Goal: Task Accomplishment & Management: Use online tool/utility

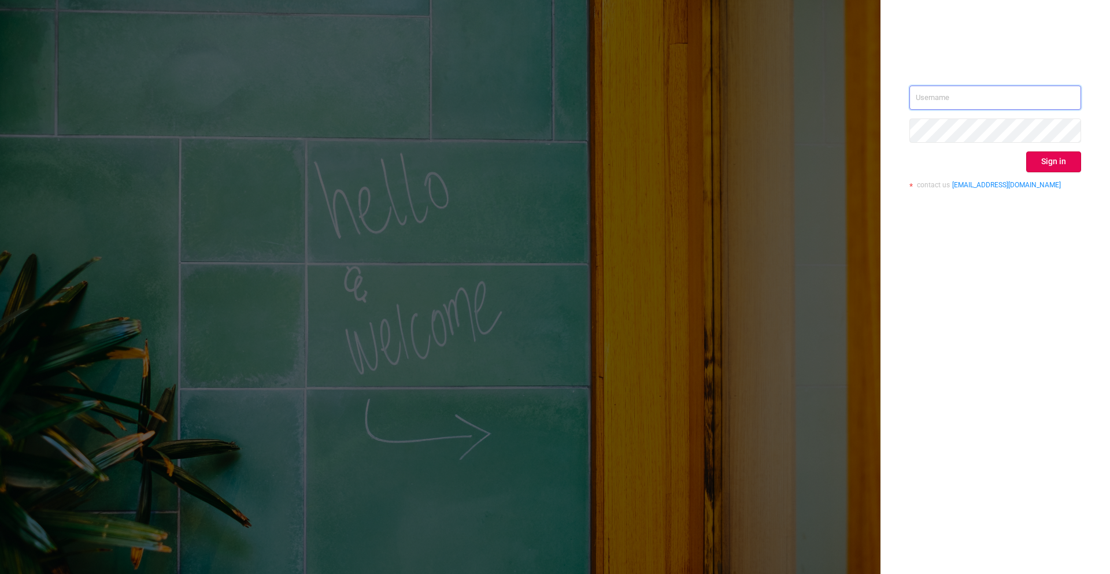
click at [969, 104] on input "text" at bounding box center [995, 98] width 172 height 24
type input "[EMAIL_ADDRESS]"
click at [1036, 155] on button "Sign in" at bounding box center [1053, 161] width 55 height 21
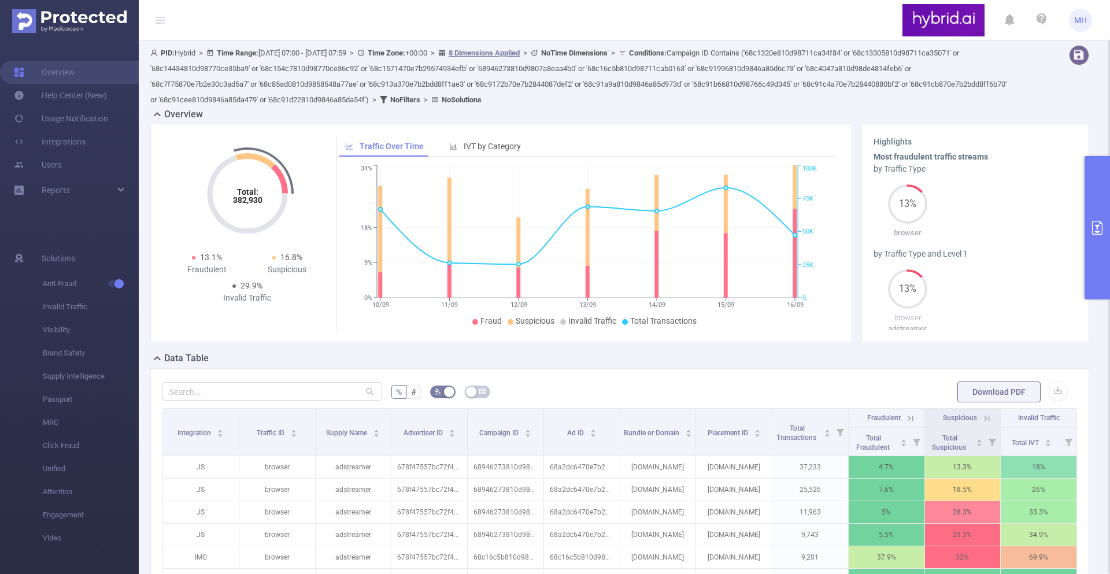
click at [1086, 180] on button "primary" at bounding box center [1096, 227] width 25 height 143
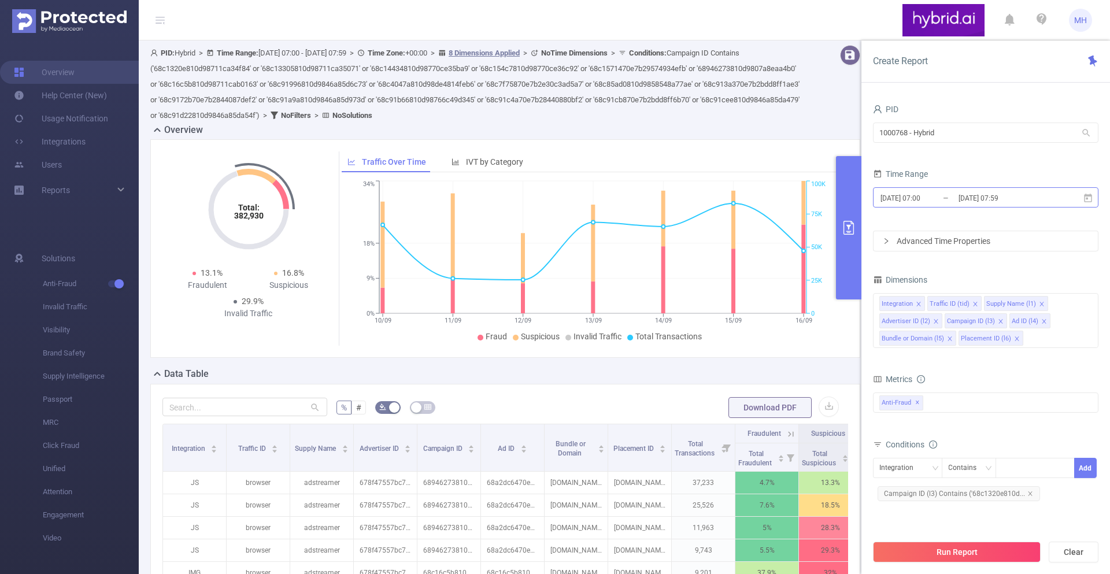
click at [984, 195] on input "[DATE] 07:59" at bounding box center [1004, 198] width 94 height 16
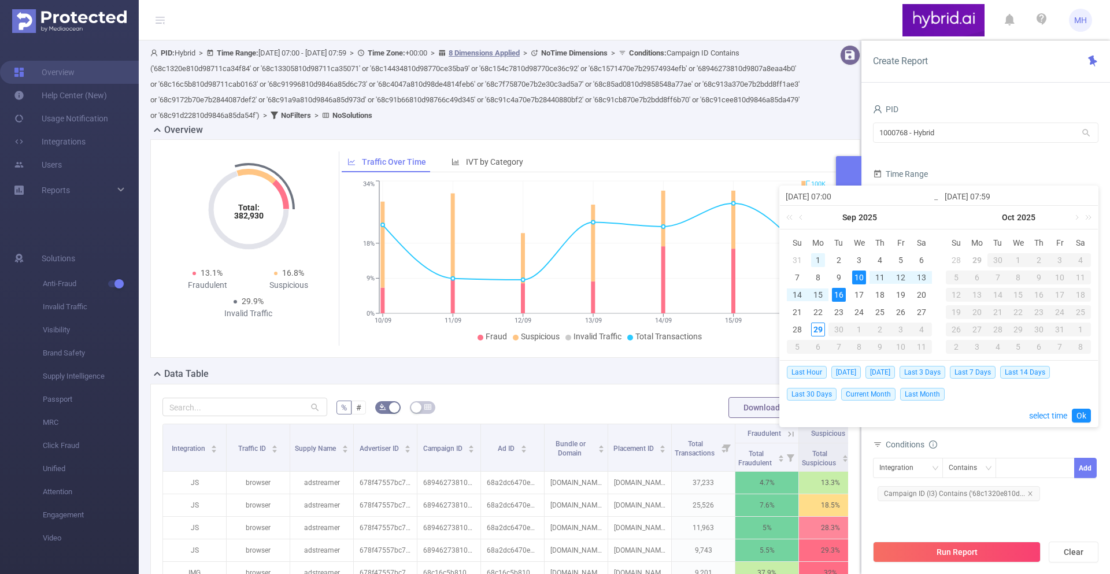
click at [813, 258] on div "1" at bounding box center [818, 260] width 14 height 14
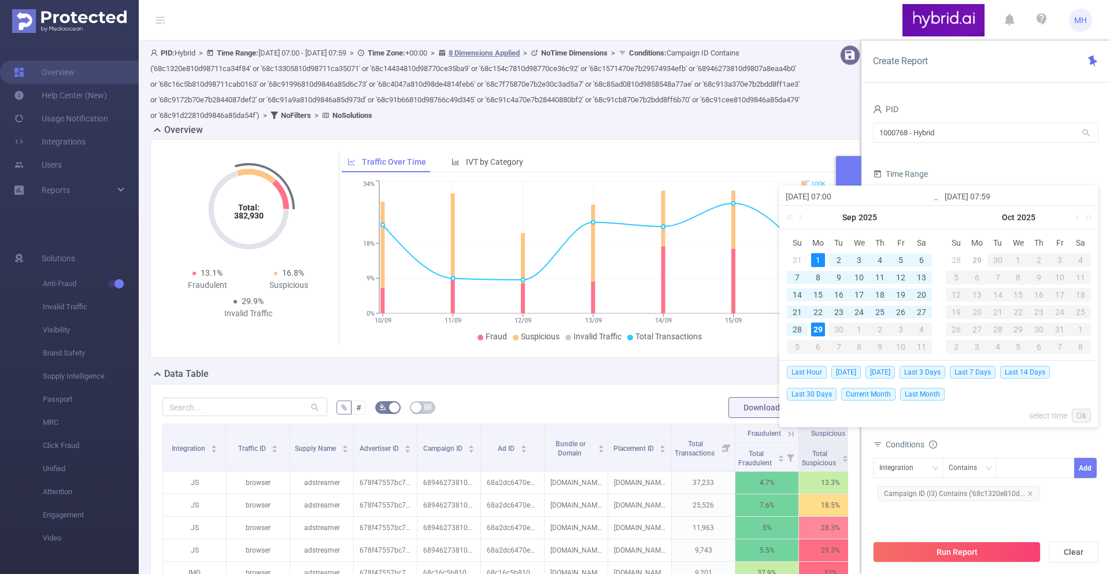
click at [817, 324] on div "29" at bounding box center [818, 329] width 14 height 14
type input "[DATE] 07:00"
type input "[DATE] 07:59"
type input "[DATE] 07:00"
type input "[DATE] 07:59"
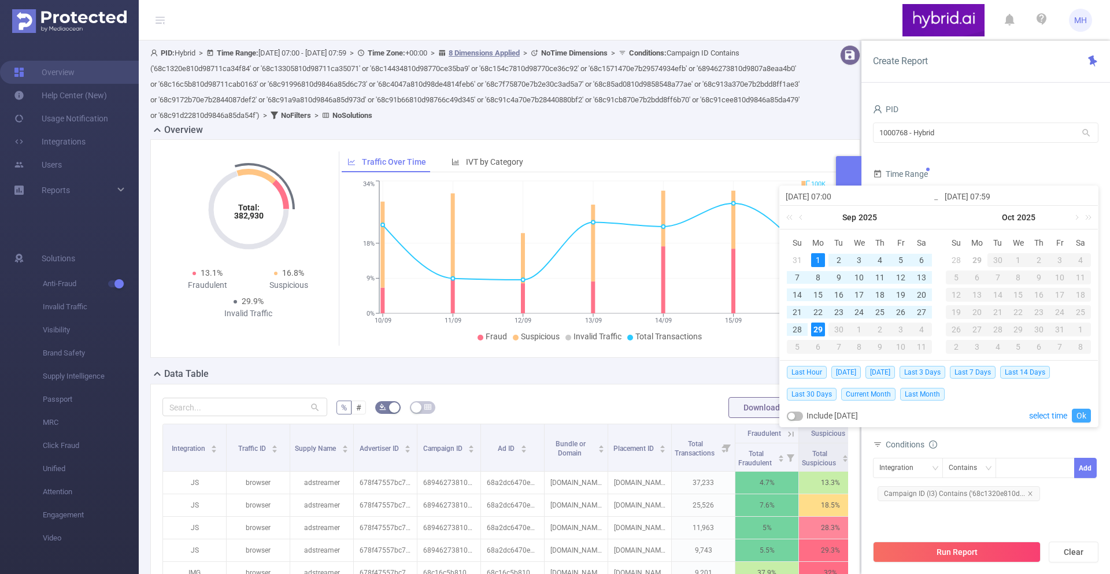
click at [1084, 410] on link "Ok" at bounding box center [1081, 416] width 19 height 14
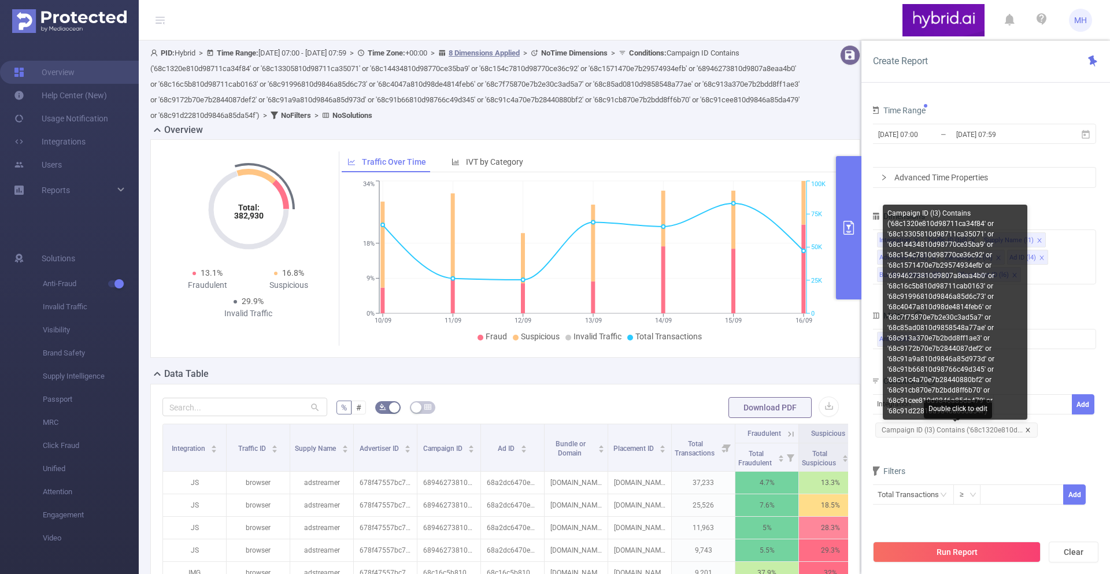
click at [1025, 430] on icon "icon: close" at bounding box center [1028, 430] width 6 height 6
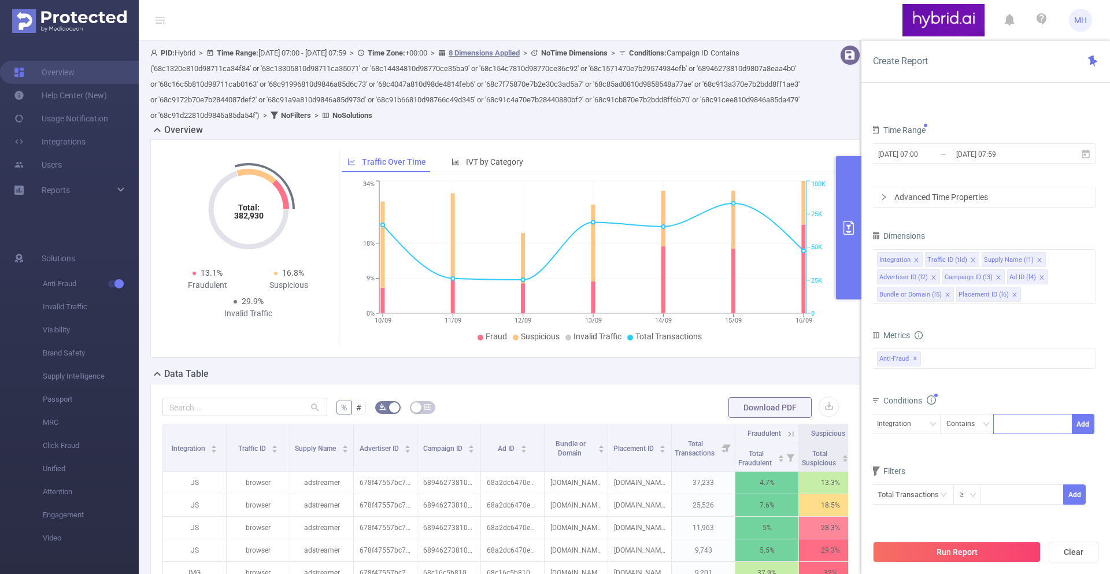
click at [1011, 429] on div at bounding box center [1032, 423] width 66 height 19
paste input "68cd0e8f810d982d0ce47333"
type input "68cd0e8f810d982d0ce47333"
click at [1092, 452] on li "68cd0e8f810d982d0ce47333" at bounding box center [1059, 448] width 132 height 18
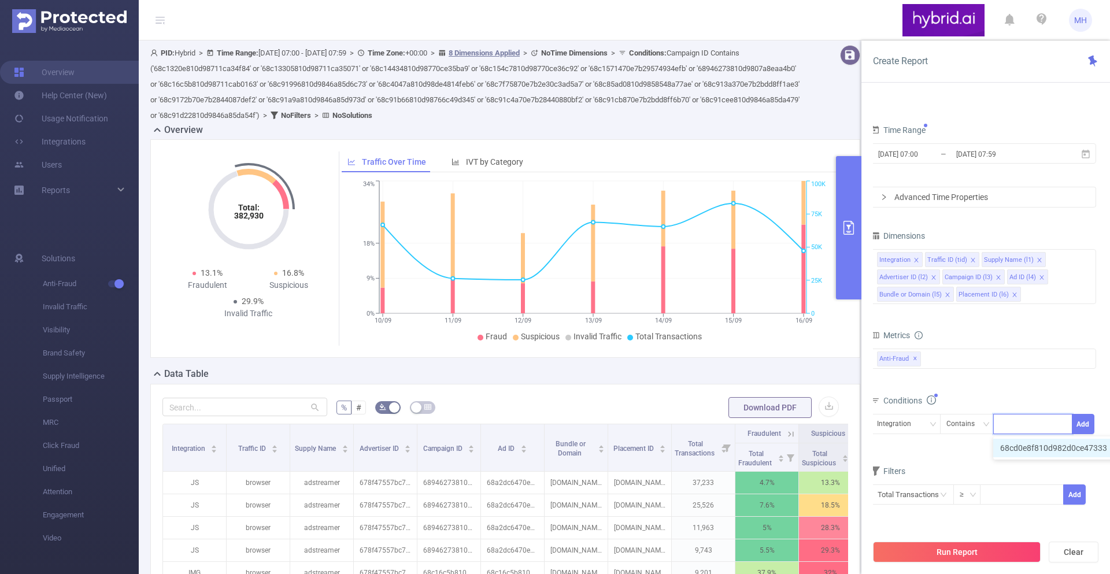
scroll to position [0, 0]
paste input "68cd0fb5810d982d0ce47e7e"
type input "68cd0fb5810d982d0ce47e7e"
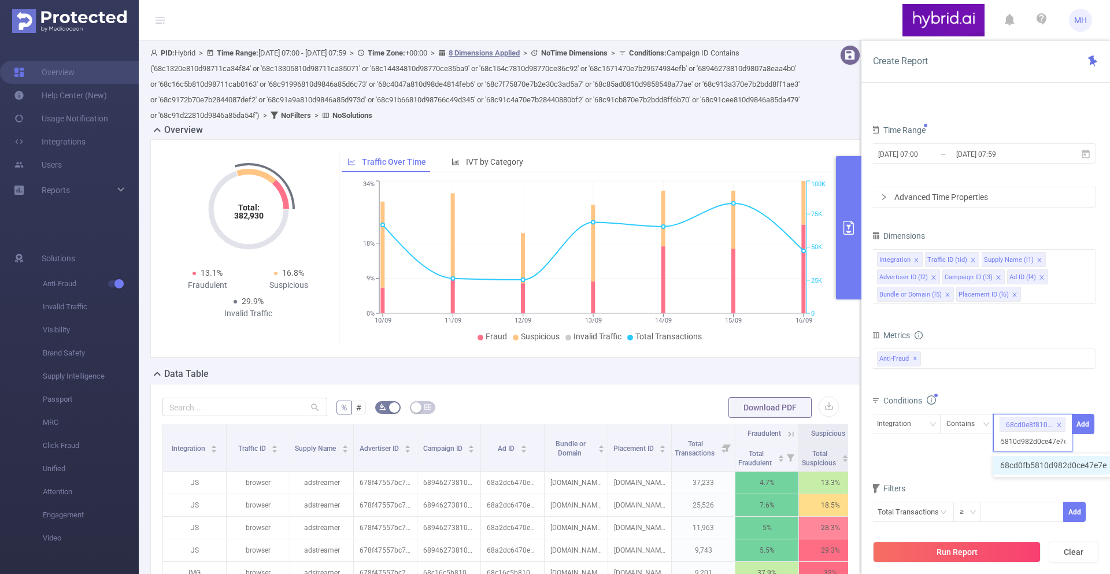
click at [1025, 466] on li "68cd0fb5810d982d0ce47e7e" at bounding box center [1059, 465] width 132 height 18
paste input "68cd1176810d982d0ce484b1"
type input "68cd1176810d982d0ce484b1"
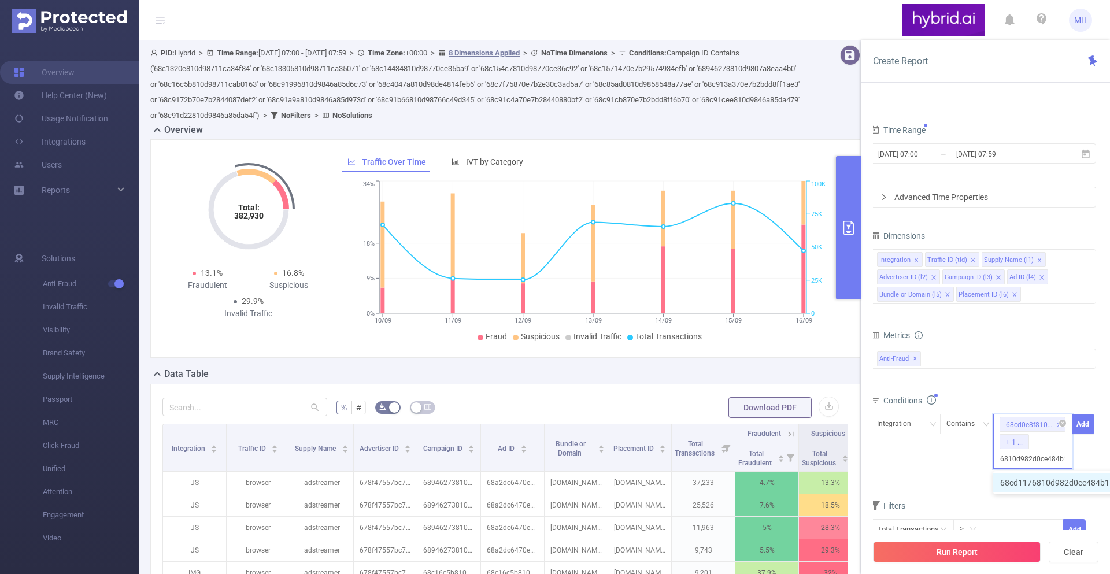
click at [1036, 462] on input "68cd1176810d982d0ce484b1" at bounding box center [1032, 458] width 66 height 15
click at [1026, 479] on li "68cd1176810d982d0ce484b1" at bounding box center [1060, 482] width 135 height 18
click at [1047, 442] on div "68cd0e8f810d982d0ce47333 + 2 ..." at bounding box center [1032, 433] width 79 height 38
paste input "68cd10ff810d982d0ce483b5 68cd1205810d982d0ce48890 68cd127070e7b2f2bc0c89e1 68cd…"
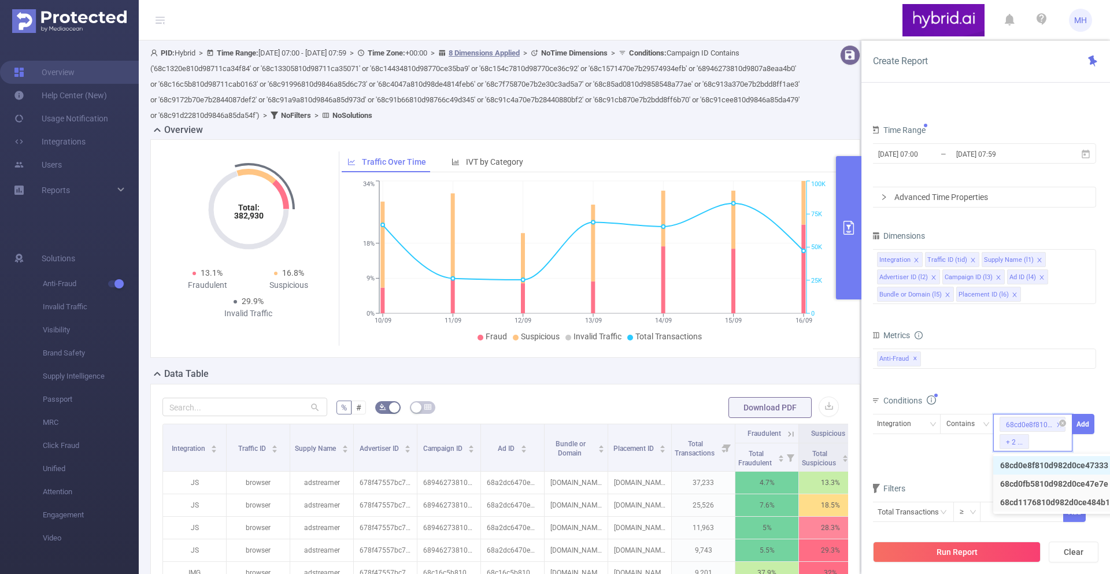
type input "68cd10ff810d982d0ce483b5 68cd1205810d982d0ce48890 68cd127070e7b2f2bc0c89e1 68cd…"
paste input "68cd10ff810d982d0ce483b5"
type input "68cd10ff810d982d0ce483b5"
click at [1037, 478] on li "68cd10ff810d982d0ce483b5" at bounding box center [1058, 482] width 131 height 18
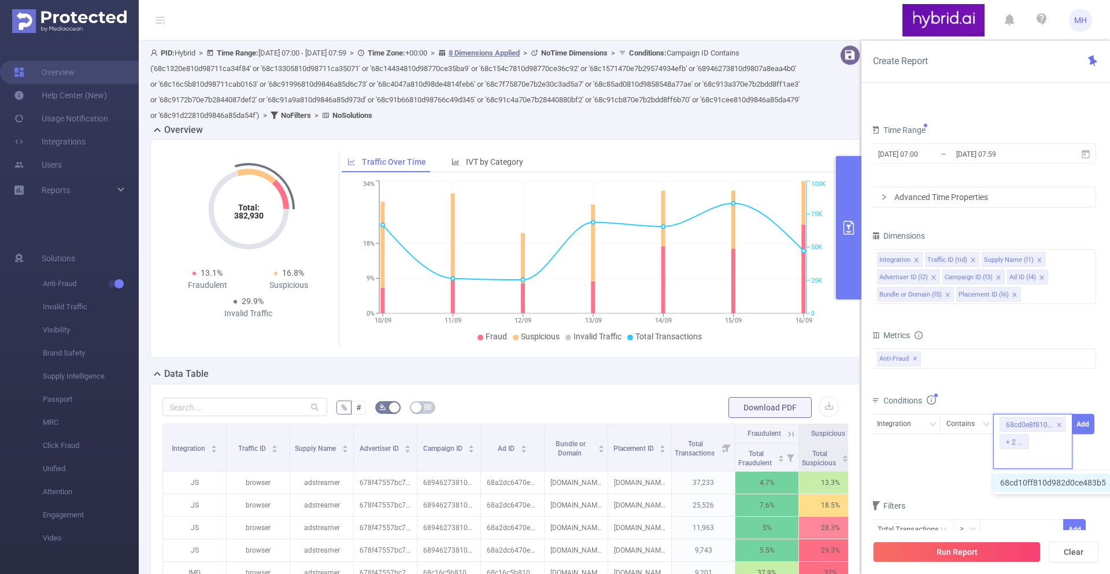
scroll to position [0, 0]
paste input "68cd1205810d982d0ce48890"
type input "68cd1205810d982d0ce48890"
click at [1008, 479] on li "68cd1205810d982d0ce48890" at bounding box center [1060, 482] width 135 height 18
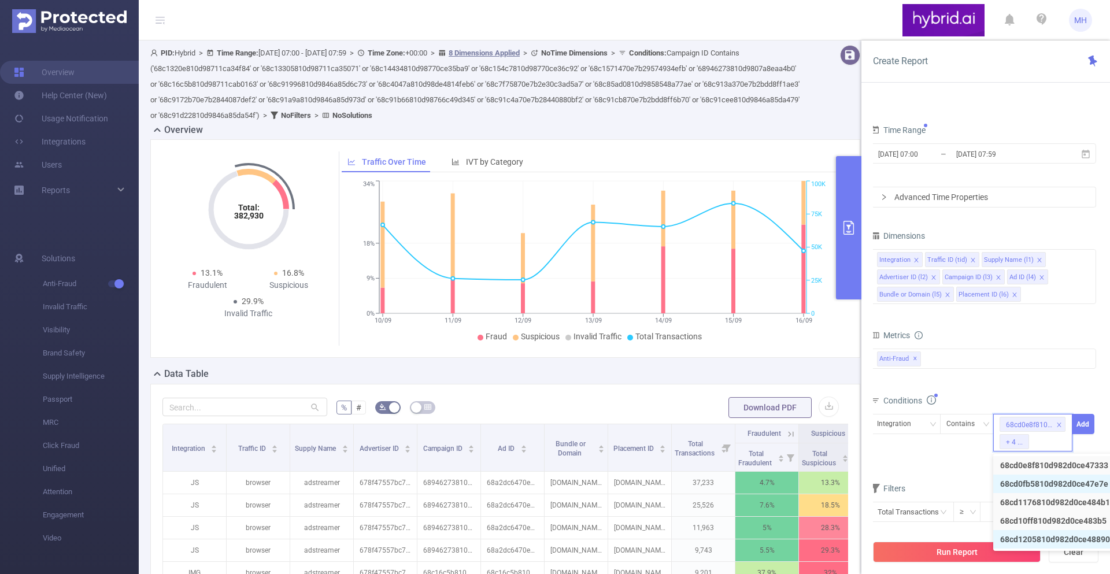
scroll to position [0, 0]
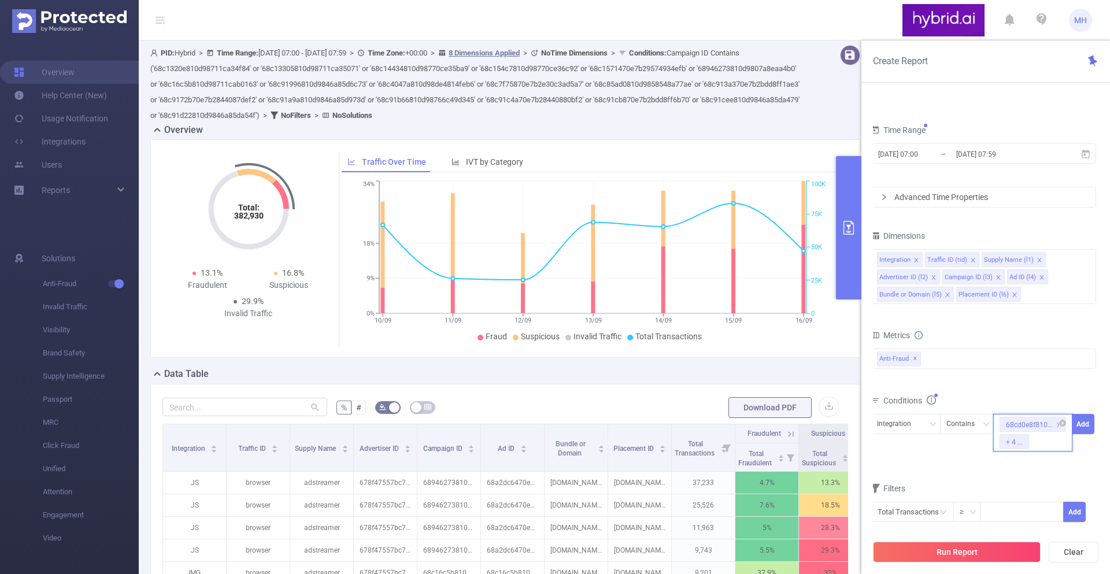
paste input "68cd127070e7b2f2bc0c89e1"
type input "68cd127070e7b2f2bc0c89e1"
click at [1025, 471] on ul "68cd127070e7b2f2bc0c89e1" at bounding box center [1059, 482] width 132 height 23
click at [1022, 477] on li "68cd127070e7b2f2bc0c89e1" at bounding box center [1059, 482] width 132 height 18
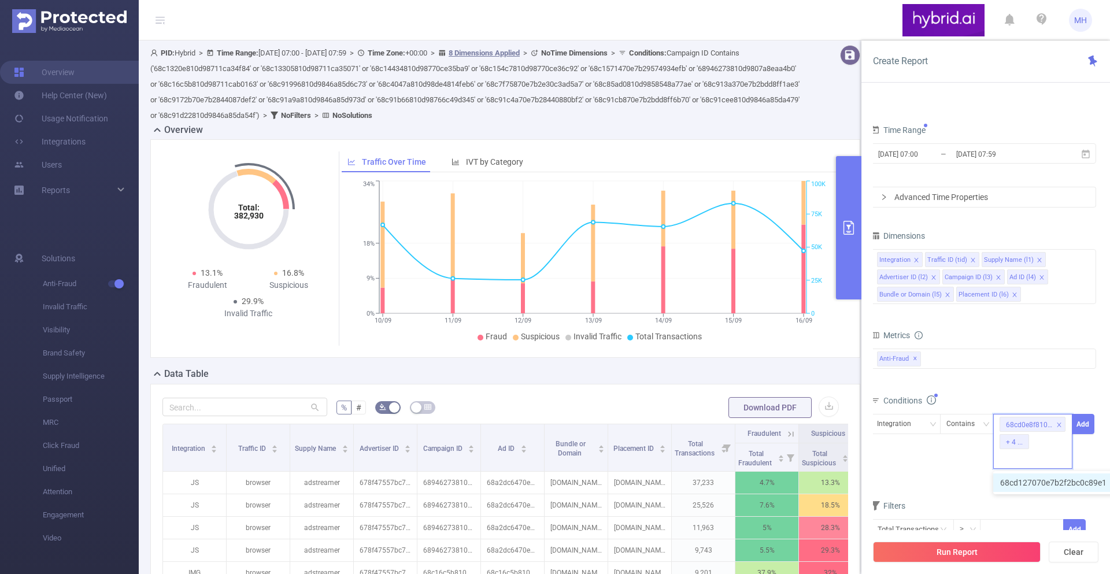
scroll to position [0, 0]
paste input "68cd12bf70e7b2f2bc0c8abf"
type input "68cd12bf70e7b2f2bc0c8abf"
click at [1028, 474] on li "68cd12bf70e7b2f2bc0c8abf" at bounding box center [1057, 482] width 129 height 18
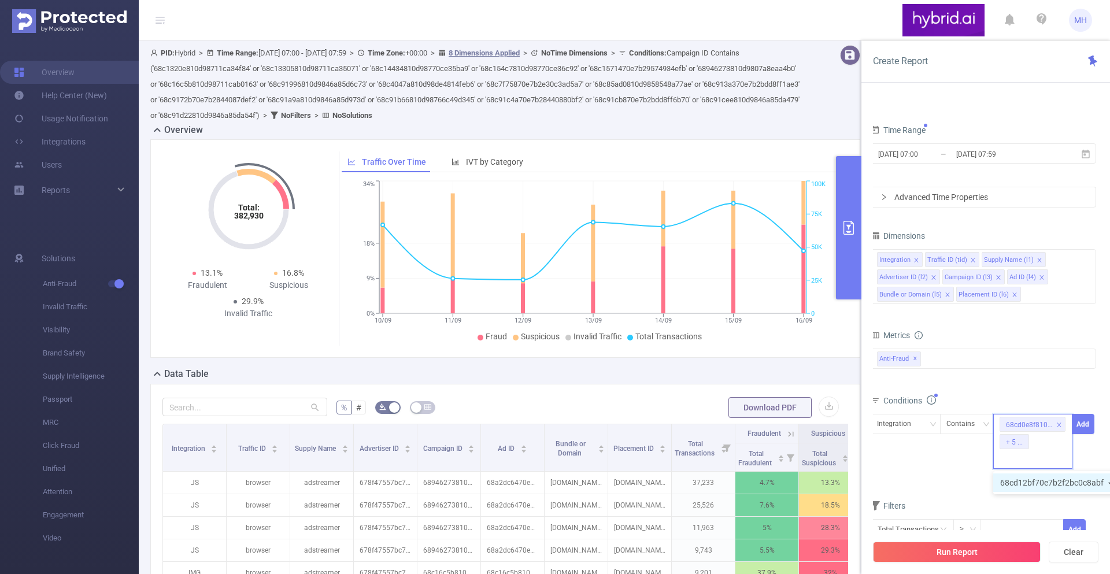
scroll to position [0, 0]
paste input "68cd1555810d9875b0409084"
type input "68cd1555810d9875b0409084"
click at [1040, 484] on li "68cd1555810d9875b0409084" at bounding box center [1061, 482] width 136 height 18
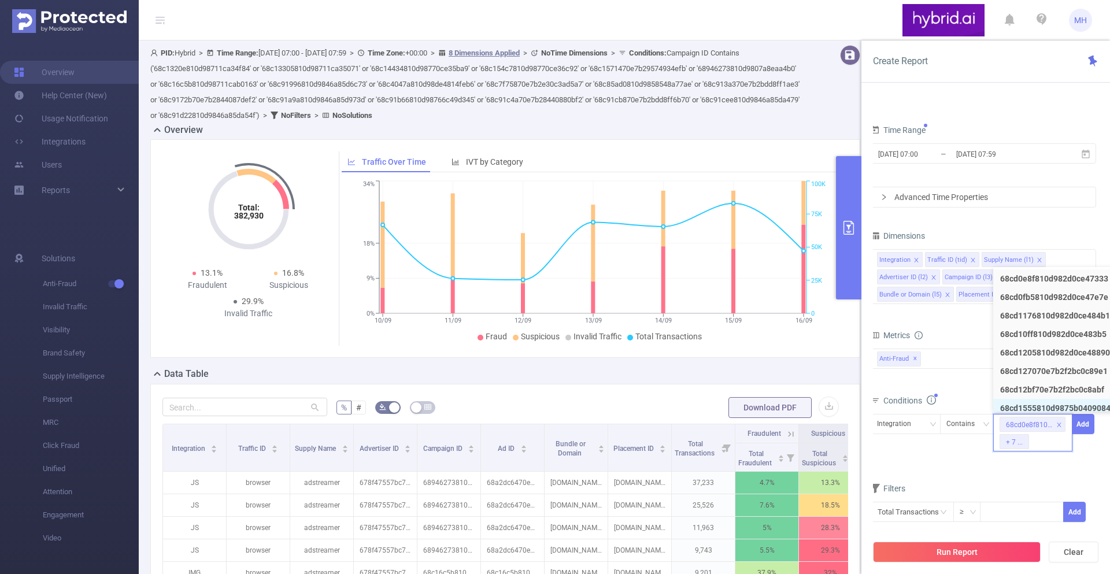
scroll to position [0, 0]
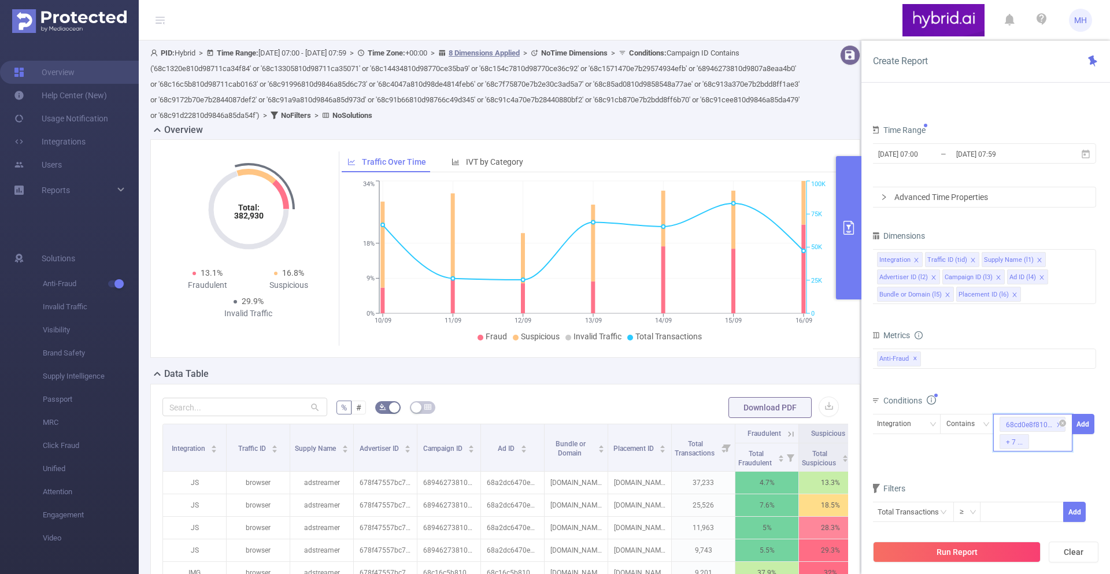
paste input "68cd1431810d9875b0408eae"
type input "68cd1431810d9875b0408eae"
click at [1026, 463] on input "68cd1431810d9875b0408eae" at bounding box center [1032, 458] width 66 height 15
click at [1022, 480] on li "68cd1431810d9875b0408eae" at bounding box center [1060, 482] width 135 height 18
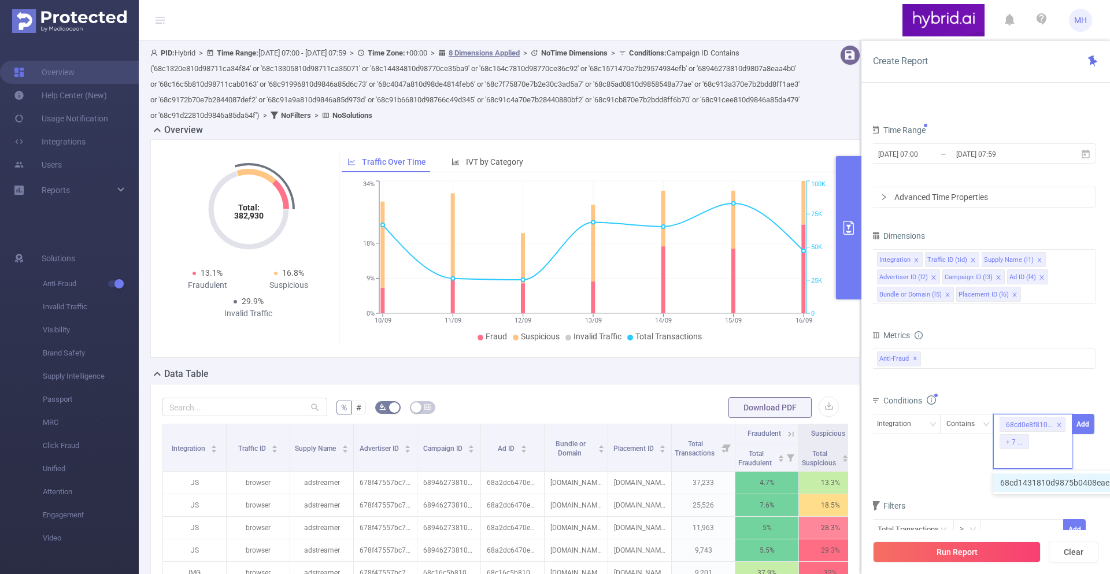
scroll to position [0, 0]
paste input "68cd155570e7b254c837d4f3"
type input "68cd155570e7b254c837d4f3"
click at [1016, 488] on li "68cd155570e7b254c837d4f3" at bounding box center [1059, 482] width 133 height 18
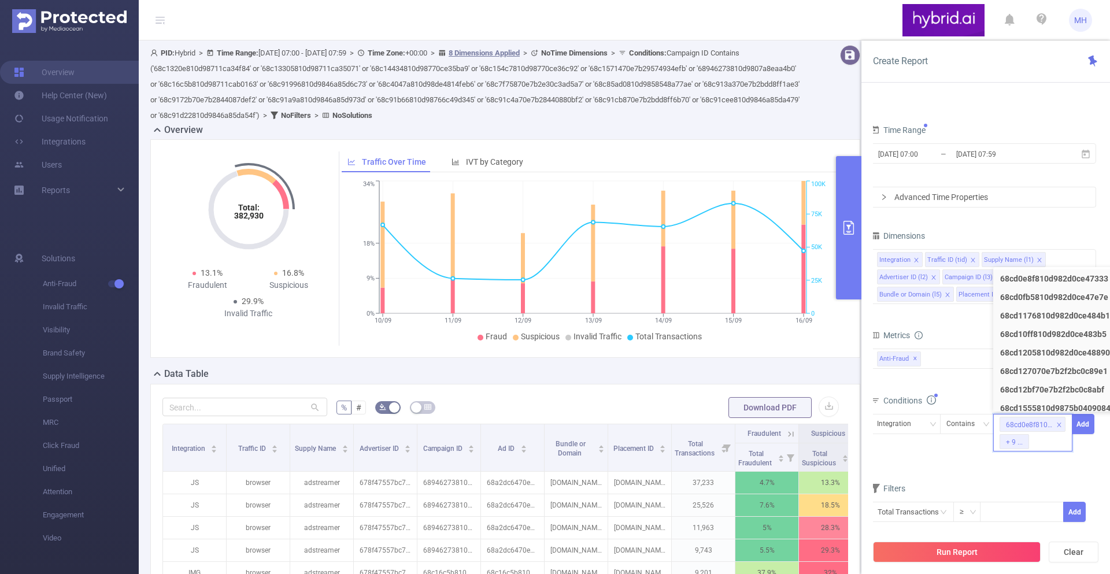
scroll to position [0, 0]
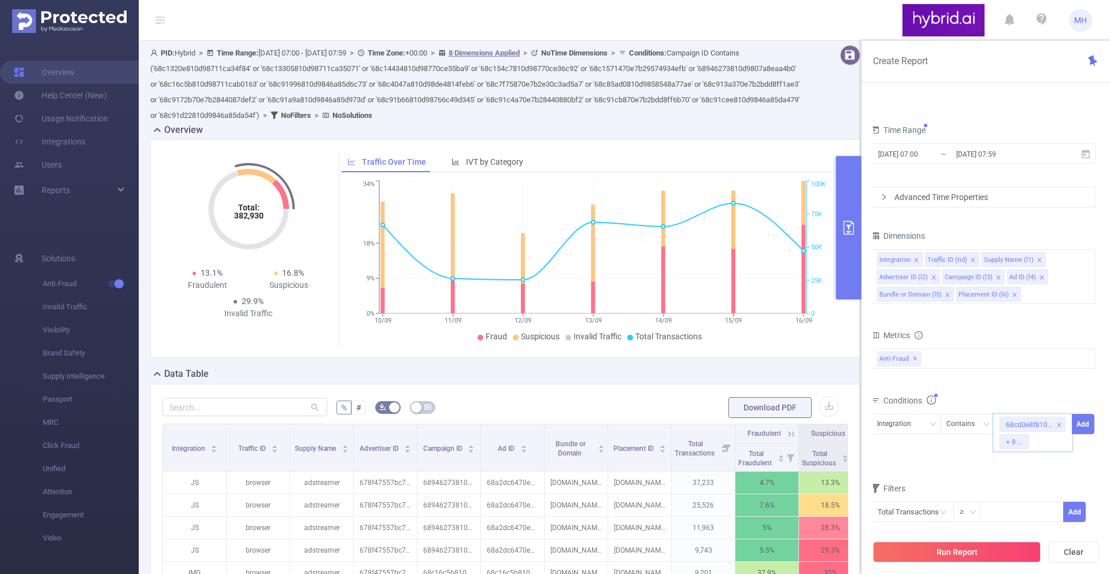
paste input "68cd143170e7b254c837d147"
type input "68cd143170e7b254c837d147"
click at [1022, 486] on li "68cd143170e7b254c837d147" at bounding box center [1060, 482] width 135 height 18
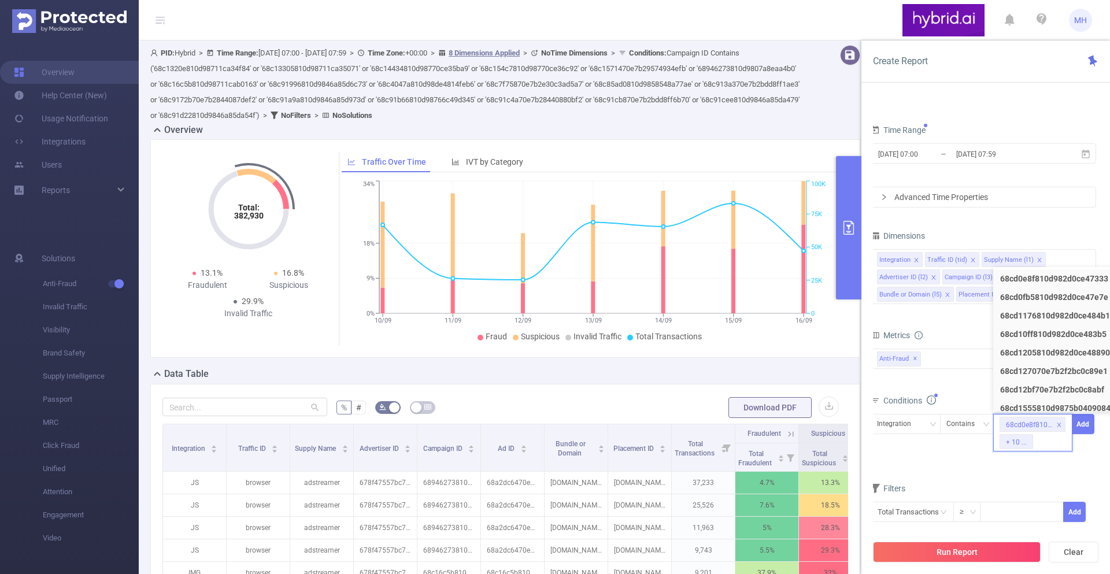
scroll to position [0, 0]
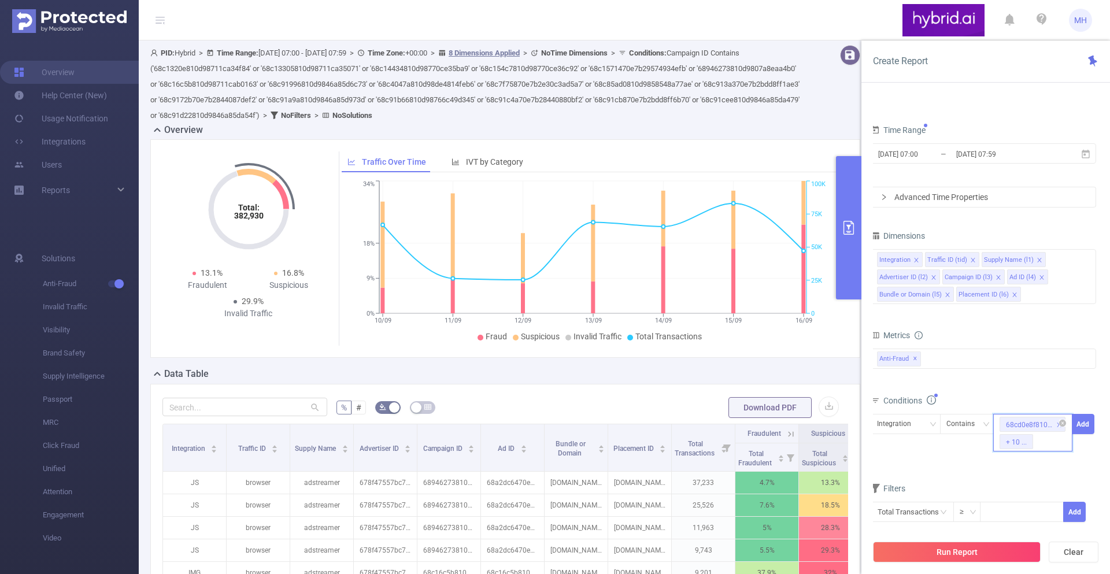
paste input "68ce602c810d98fc1431fbfe"
type input "68ce602c810d98fc1431fbfe"
click at [1006, 480] on li "68ce602c810d98fc1431fbfe" at bounding box center [1057, 482] width 128 height 18
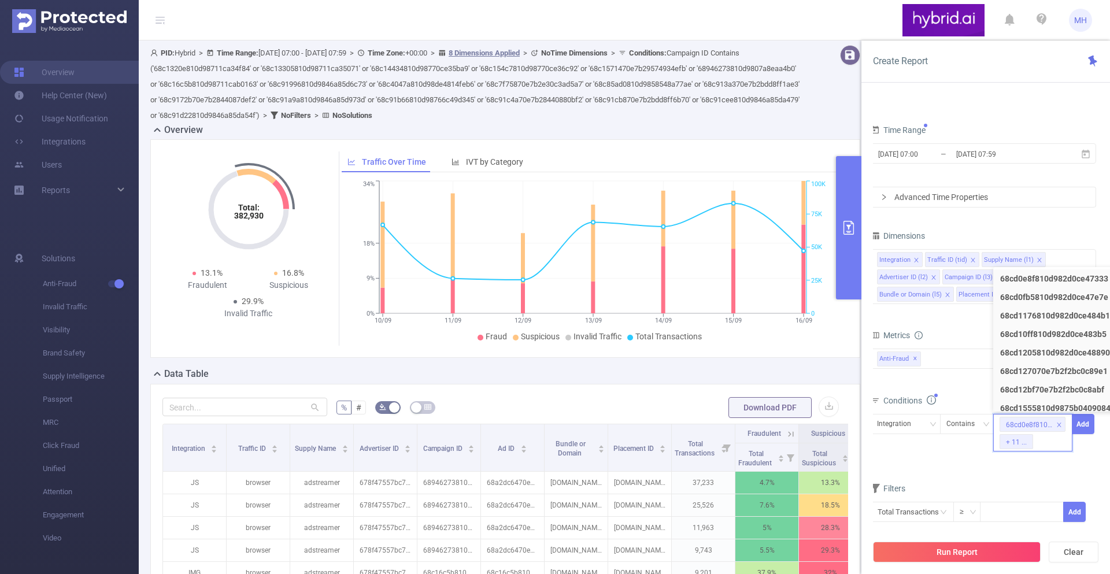
scroll to position [0, 0]
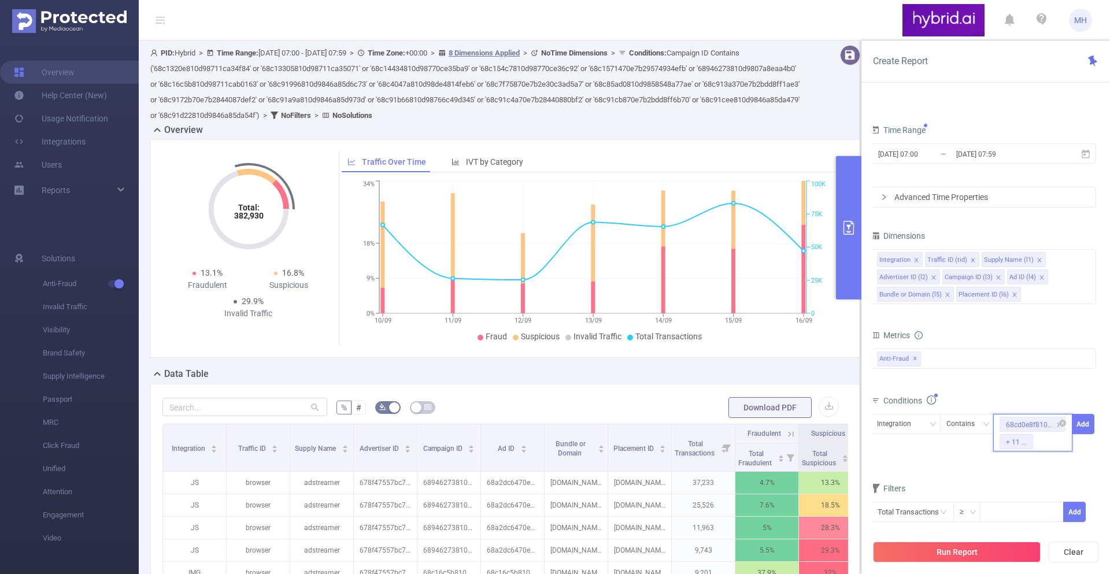
paste input "68cd6e7e70e7b2f2bc109cee"
type input "68cd6e7e70e7b2f2bc109cee"
click at [1030, 473] on li "68cd6e7e70e7b2f2bc109cee" at bounding box center [1058, 482] width 130 height 18
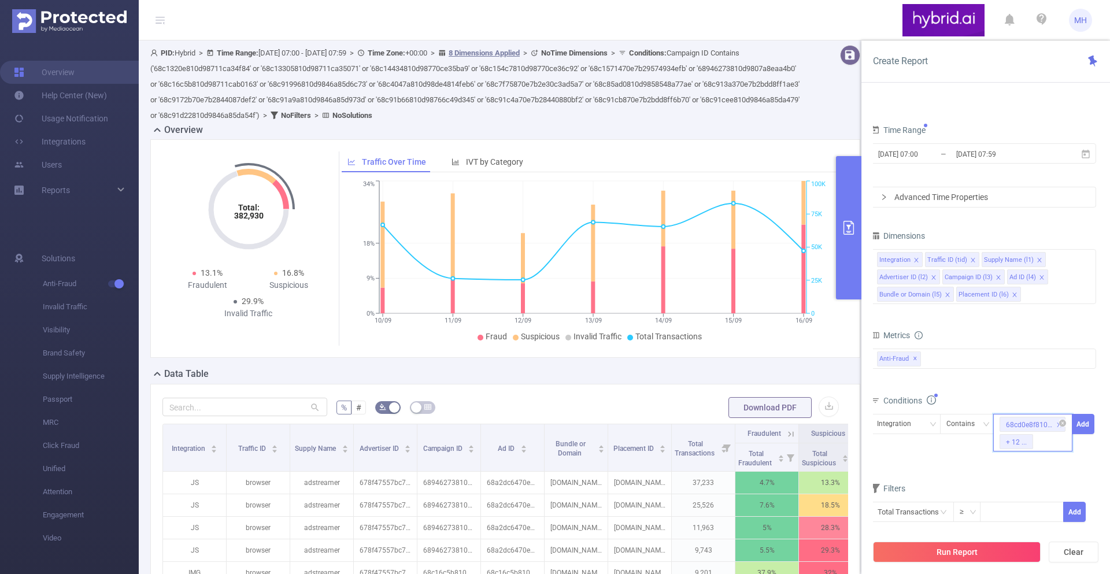
paste input "68c174bb810d98711cab261f"
type input "68c174bb810d98711cab261f"
click at [1031, 478] on li "68c174bb810d98711cab261f" at bounding box center [1060, 482] width 134 height 18
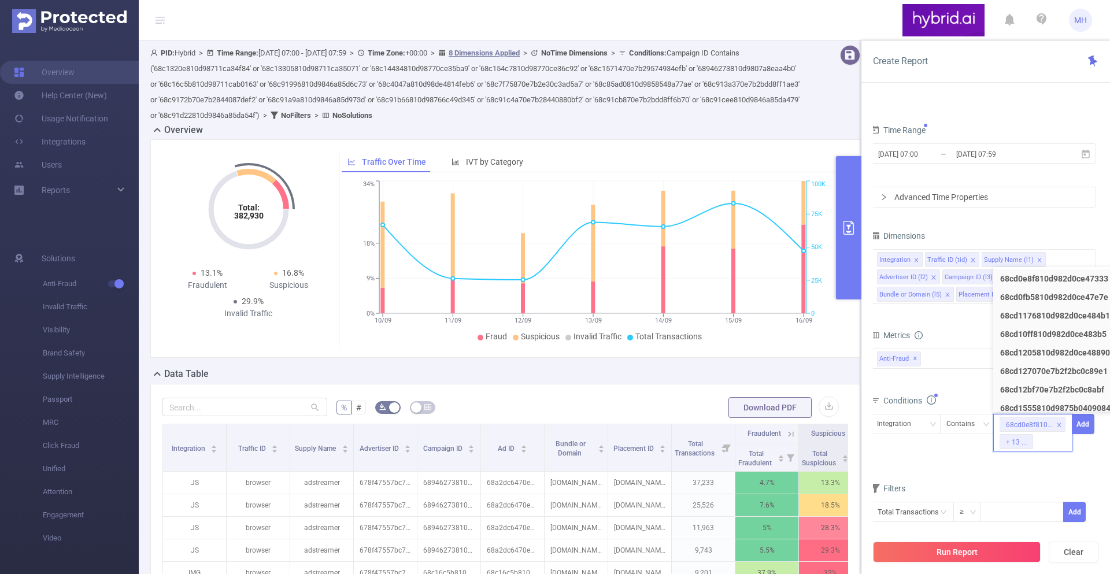
scroll to position [0, 0]
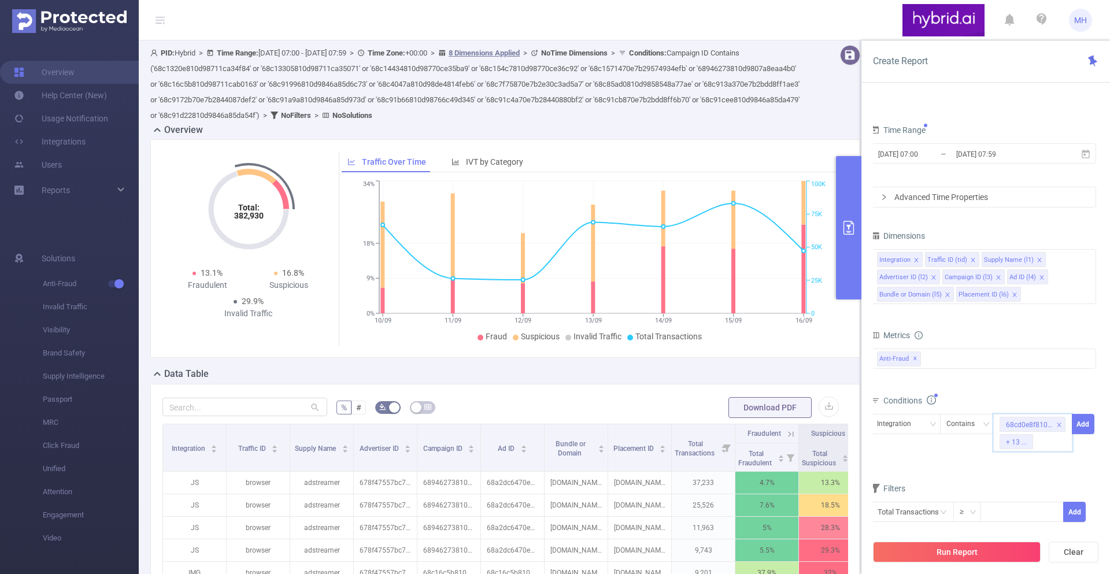
paste input "68d046ca810d98ff64a26207"
type input "68d046ca810d98ff64a26207"
click at [1026, 487] on li "68d046ca810d98ff64a26207" at bounding box center [1059, 482] width 132 height 18
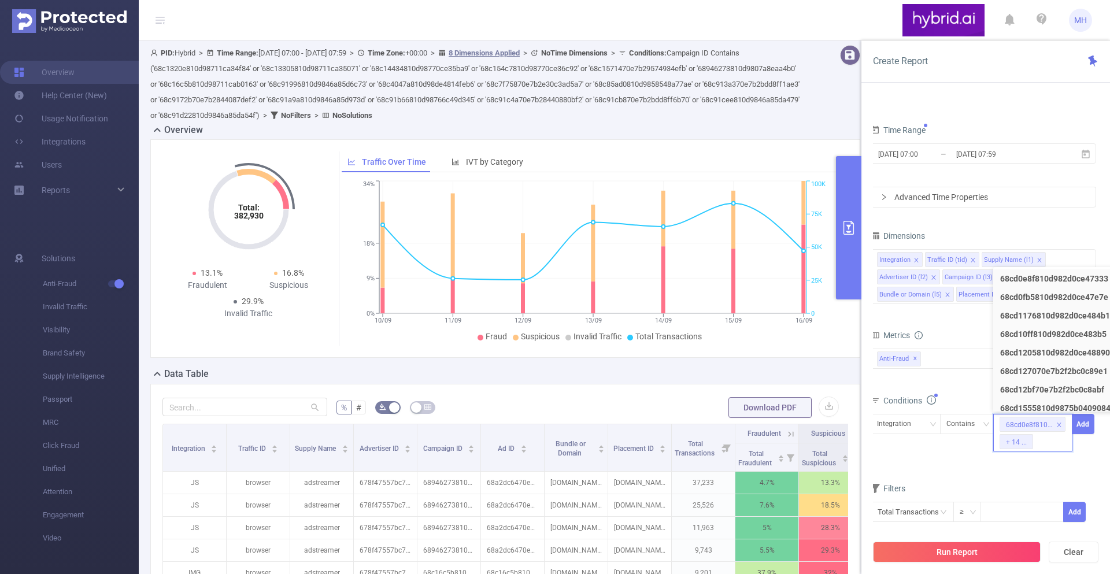
click at [937, 467] on form "Dimensions Integration Traffic ID (tid) Supply Name (l1) Advertiser ID (l2) Cam…" at bounding box center [982, 382] width 225 height 309
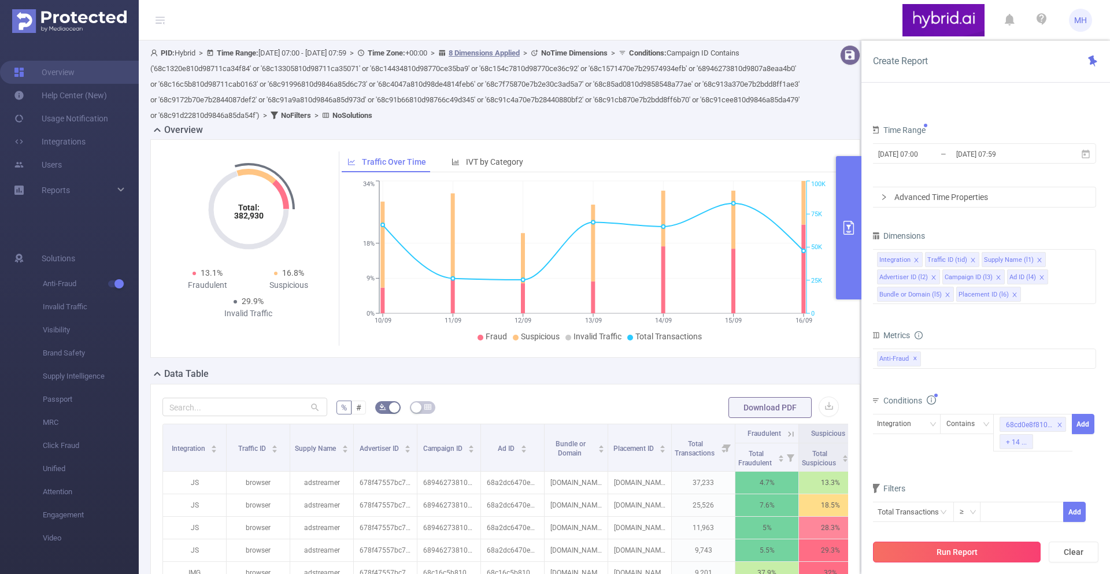
click at [923, 545] on button "Run Report" at bounding box center [957, 552] width 168 height 21
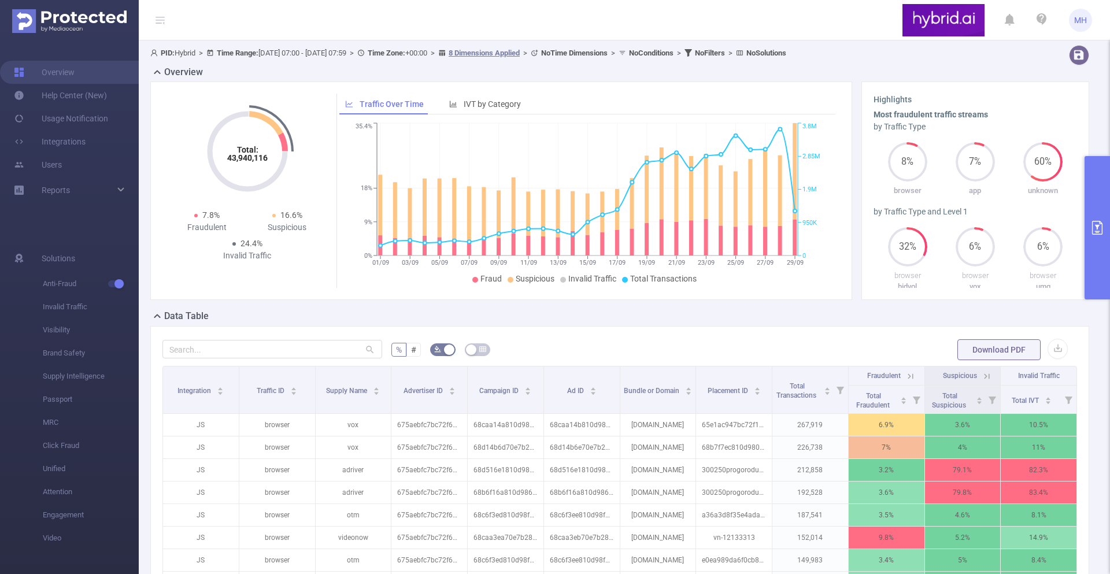
click at [1095, 225] on icon "primary" at bounding box center [1097, 228] width 10 height 14
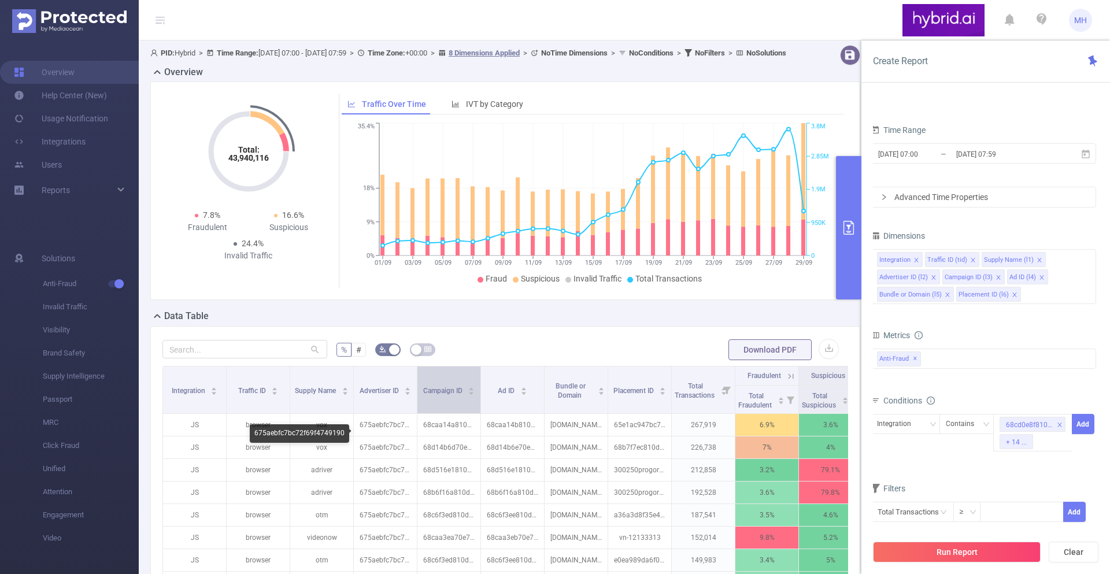
scroll to position [66, 0]
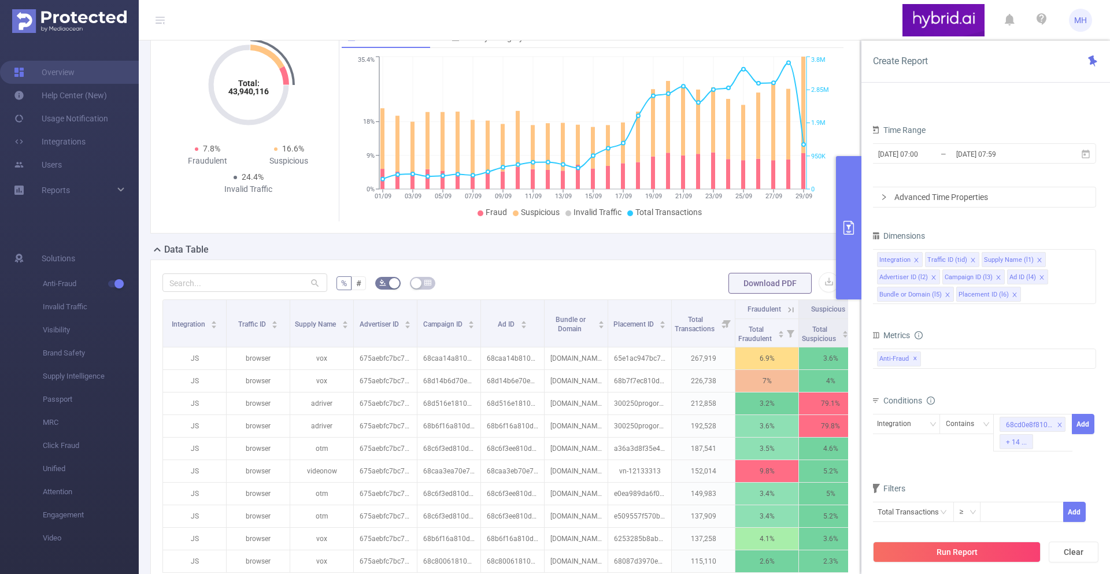
click at [531, 276] on div "% # Download PDF Integration Traffic ID Supply Name Advertiser ID Campaign ID A…" at bounding box center [505, 461] width 710 height 404
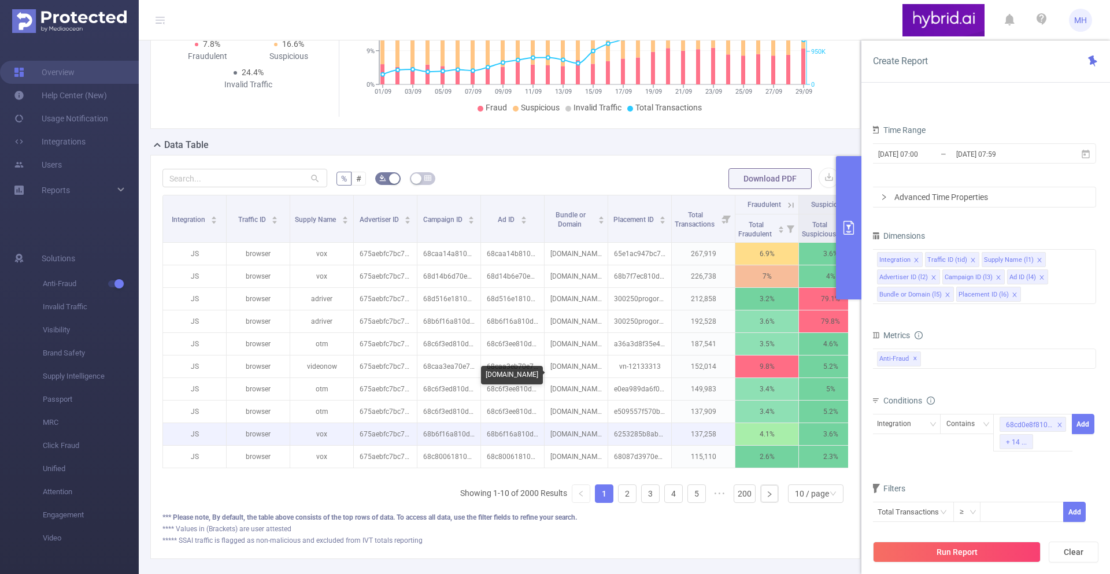
scroll to position [172, 0]
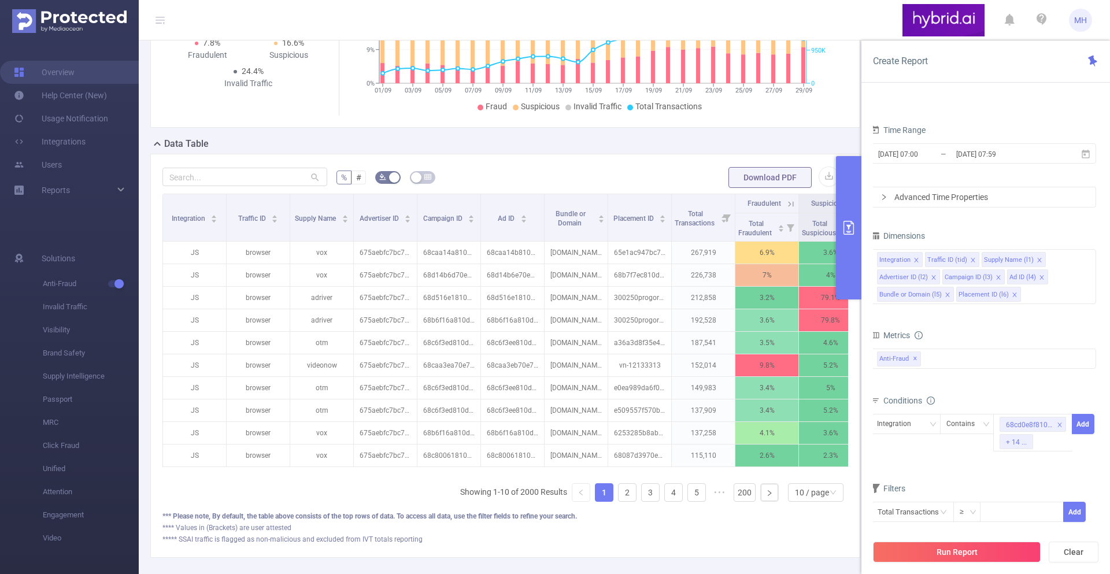
click at [587, 184] on form "% # Download PDF" at bounding box center [504, 177] width 685 height 23
click at [613, 189] on form "% # Download PDF" at bounding box center [504, 177] width 685 height 23
click at [751, 544] on div "***** SSAI traffic is flagged as non-malicious and excluded from IVT totals rep…" at bounding box center [504, 539] width 685 height 10
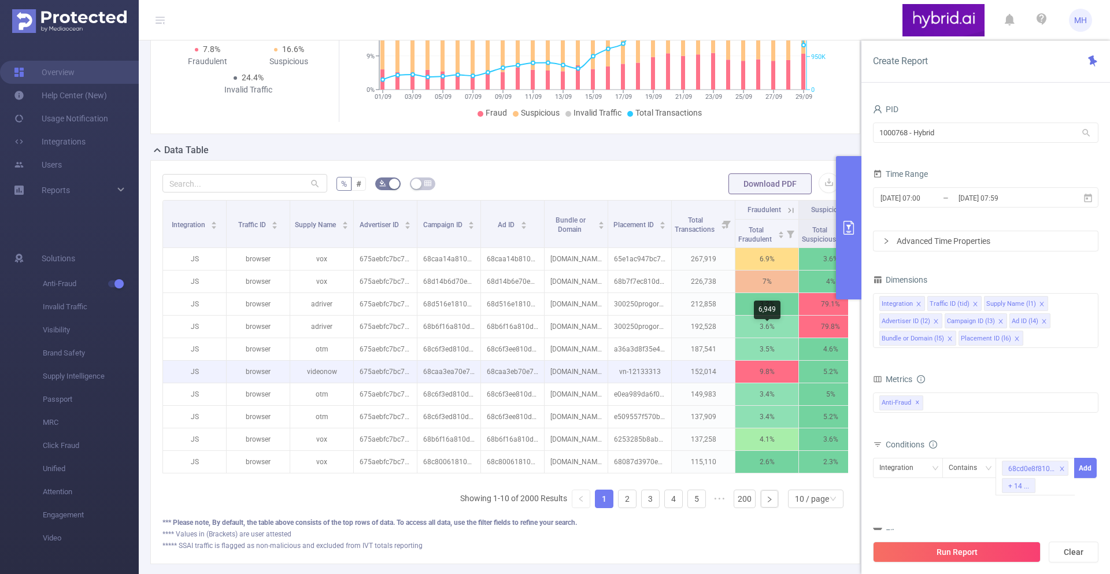
scroll to position [194, 0]
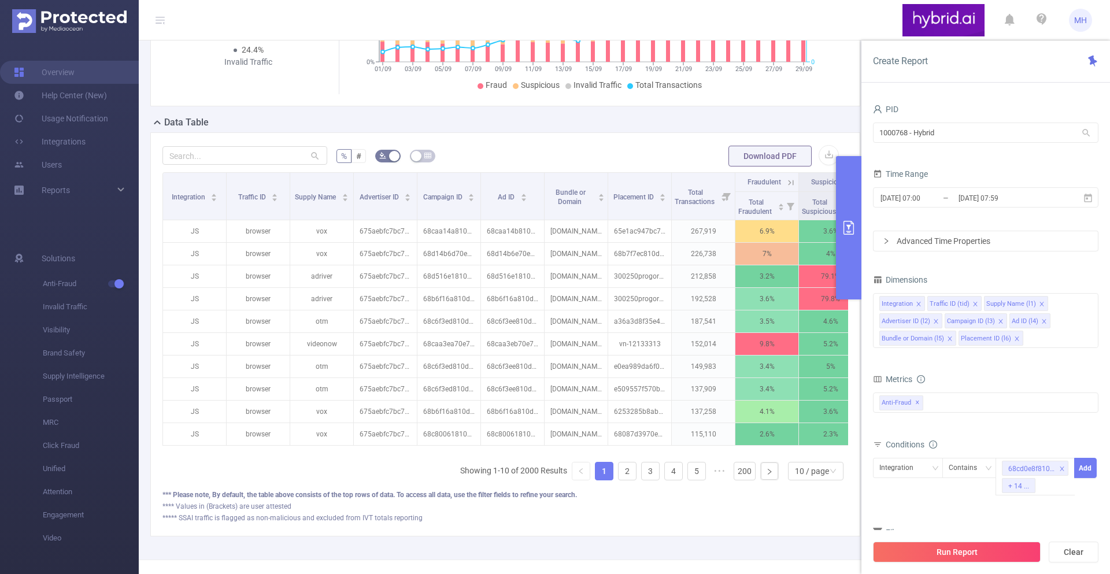
click at [644, 490] on div "Integration Traffic ID Supply Name Advertiser ID Campaign ID Ad ID Bundle or Do…" at bounding box center [504, 330] width 685 height 317
click at [644, 480] on li "3" at bounding box center [650, 471] width 18 height 18
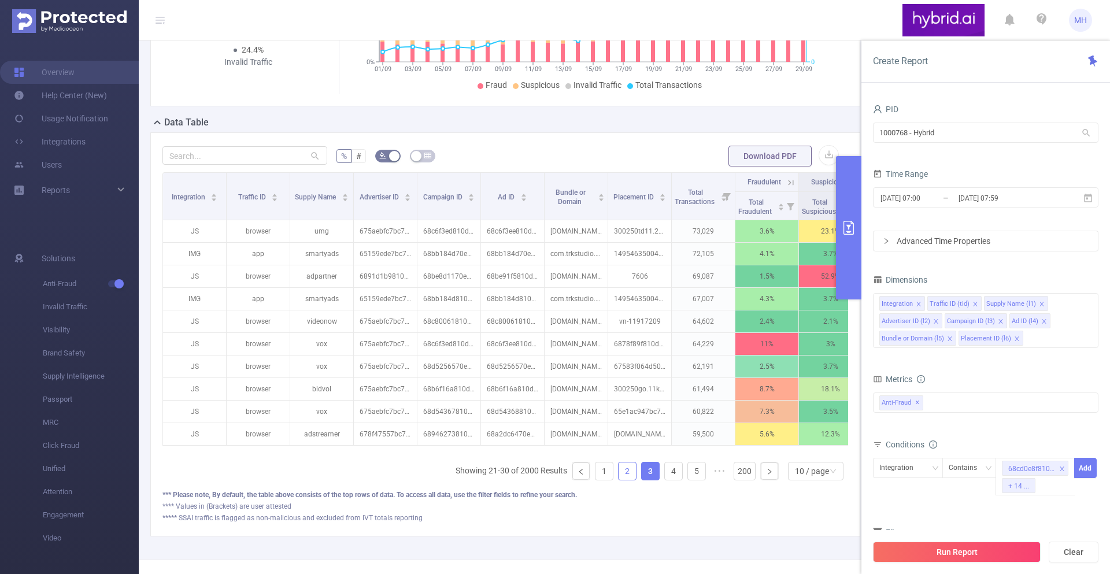
click at [626, 480] on link "2" at bounding box center [626, 470] width 17 height 17
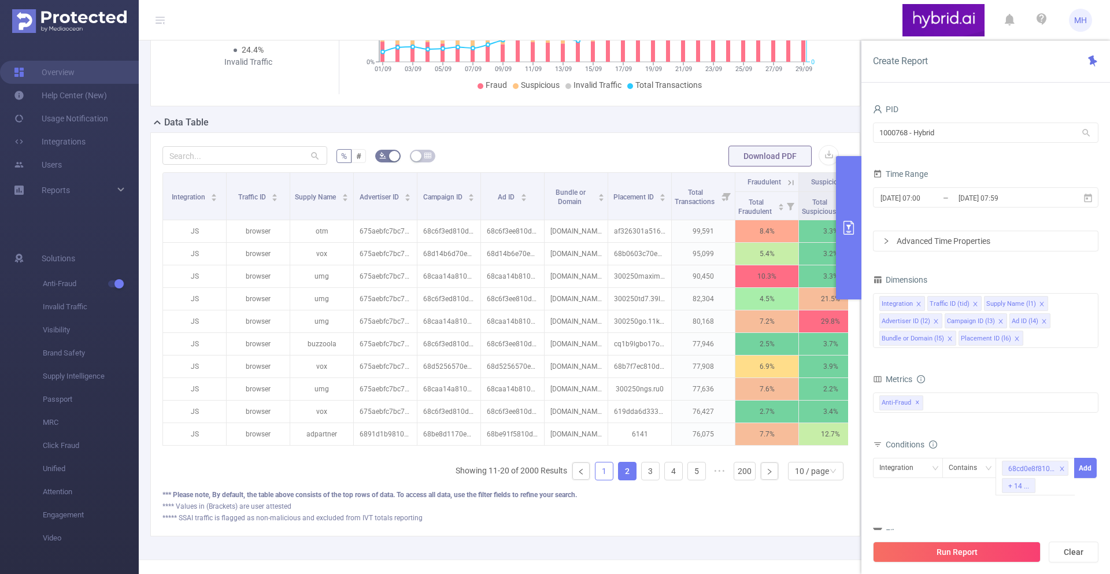
click at [611, 479] on link "1" at bounding box center [603, 470] width 17 height 17
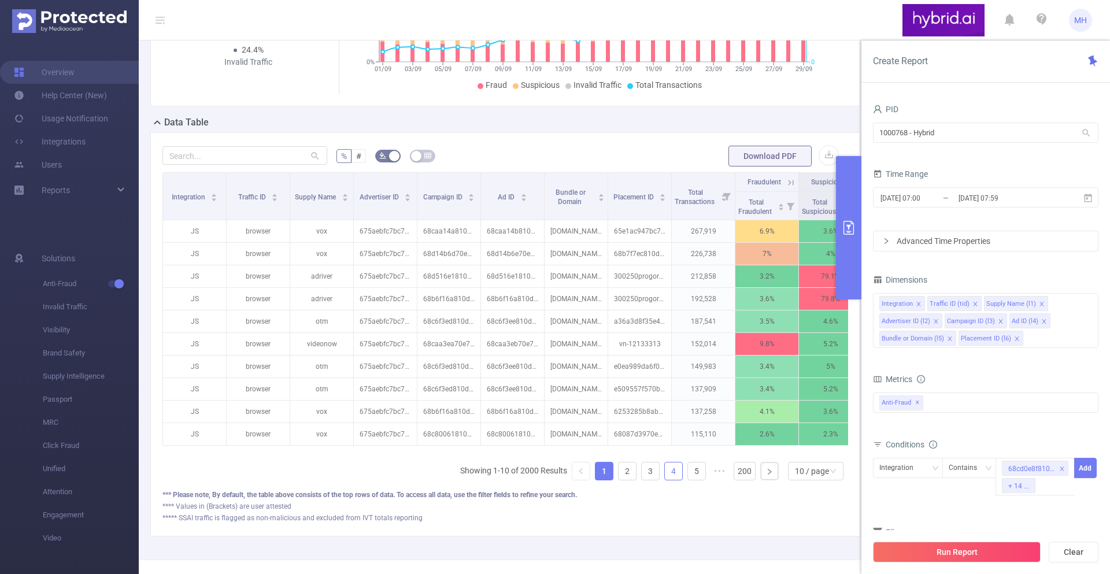
click at [669, 472] on li "4" at bounding box center [673, 471] width 18 height 18
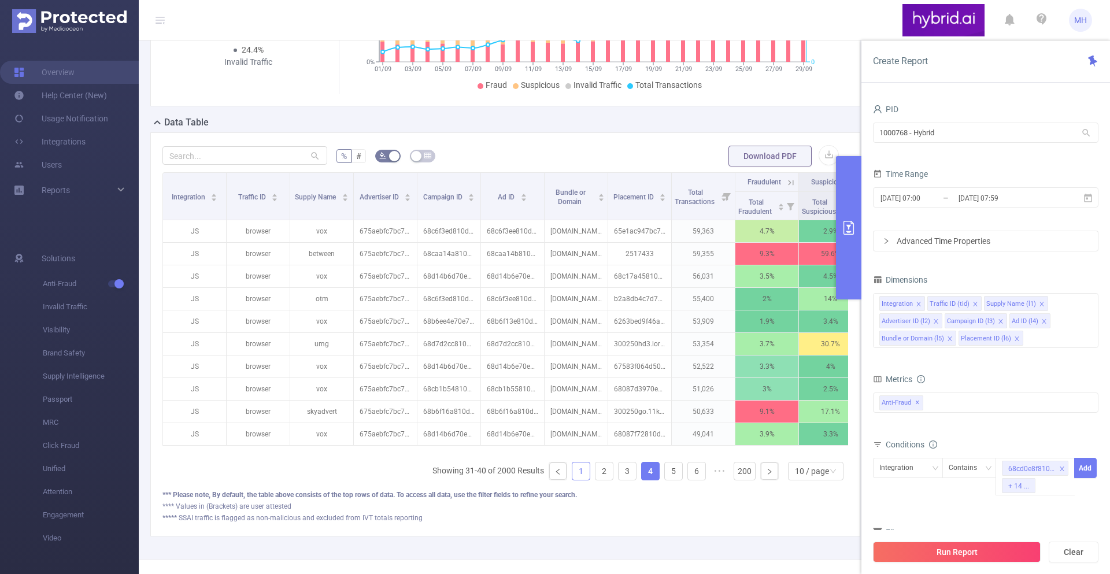
click at [584, 480] on link "1" at bounding box center [580, 470] width 17 height 17
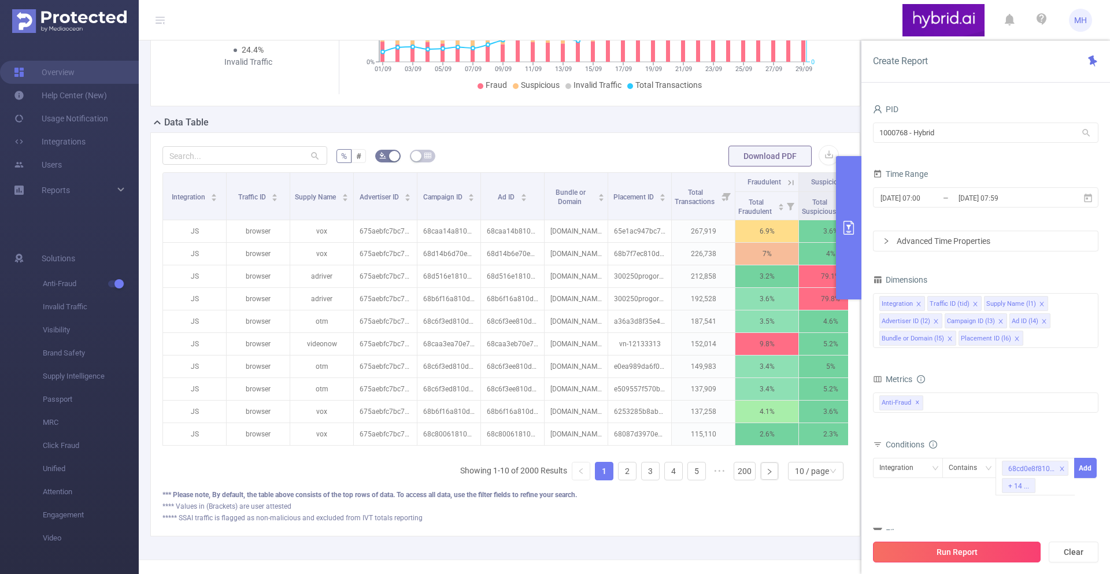
click at [930, 550] on button "Run Report" at bounding box center [957, 552] width 168 height 21
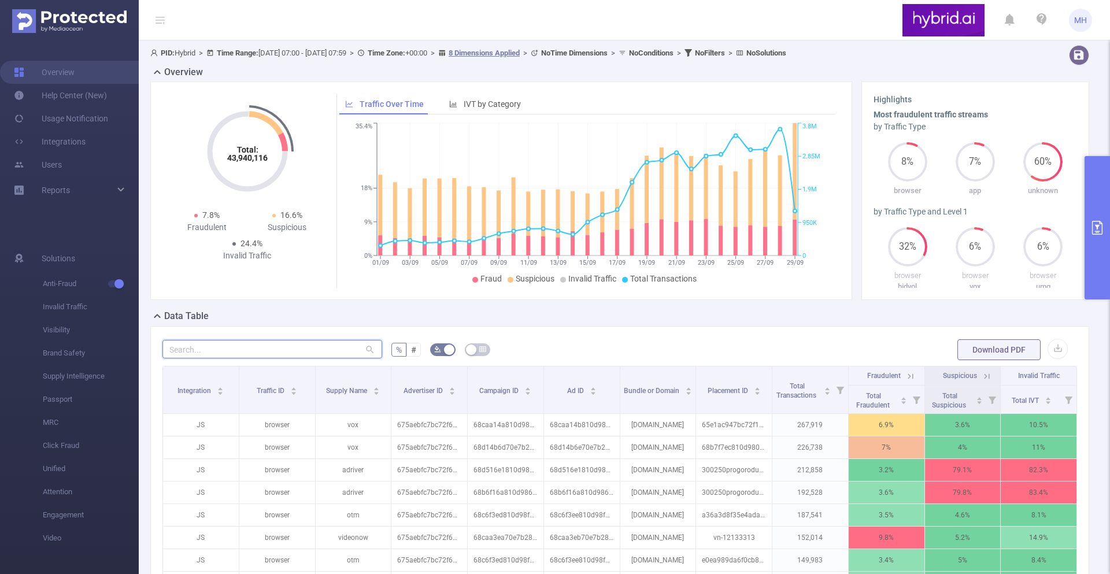
click at [317, 350] on input "text" at bounding box center [272, 349] width 220 height 18
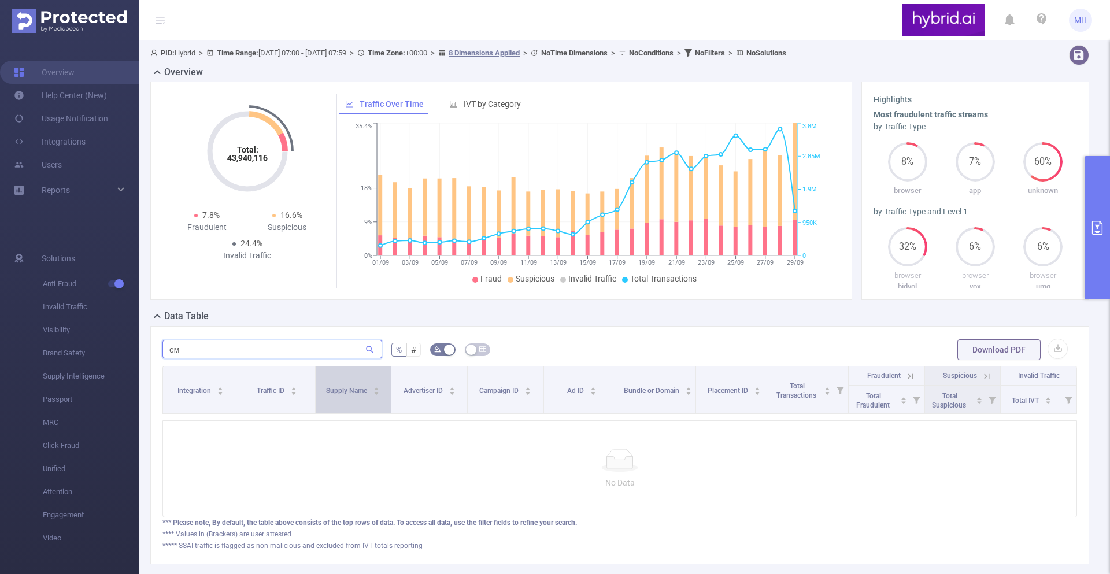
type input "е"
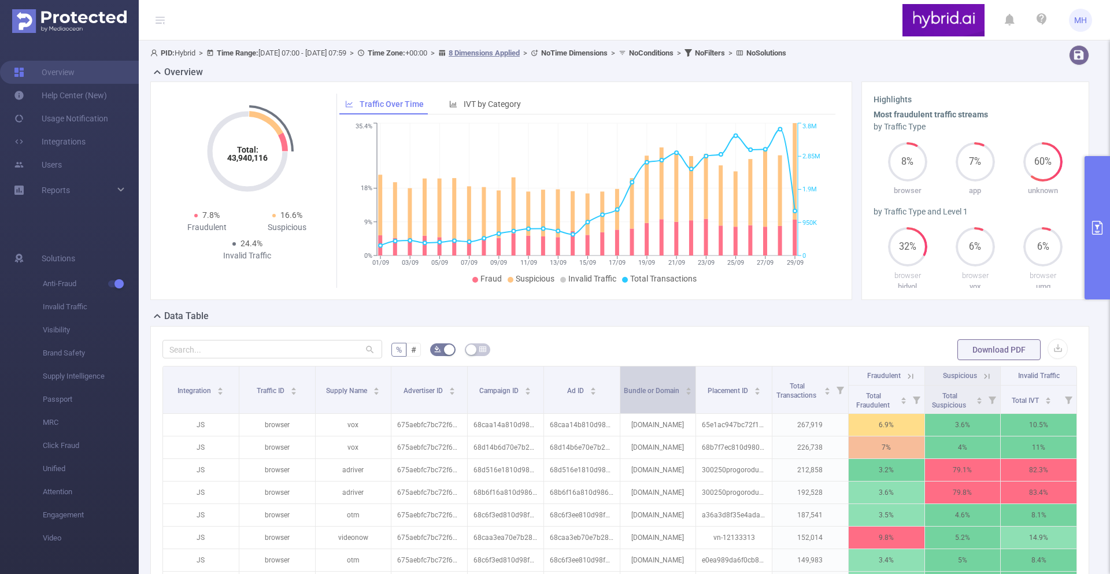
click at [631, 393] on span "Bundle or Domain" at bounding box center [652, 391] width 57 height 8
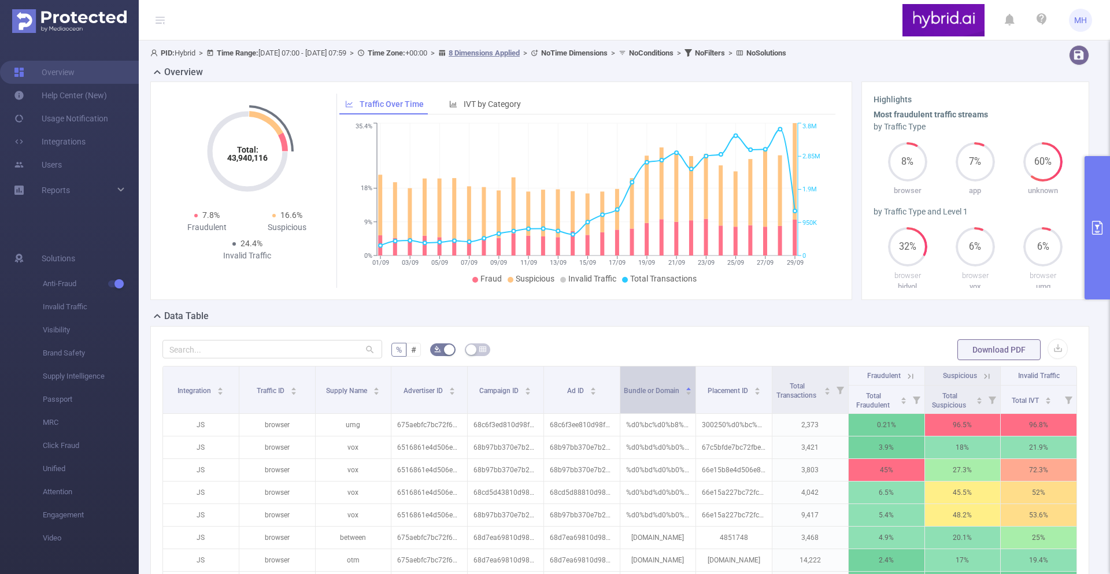
click at [636, 392] on span "Bundle or Domain" at bounding box center [652, 391] width 57 height 8
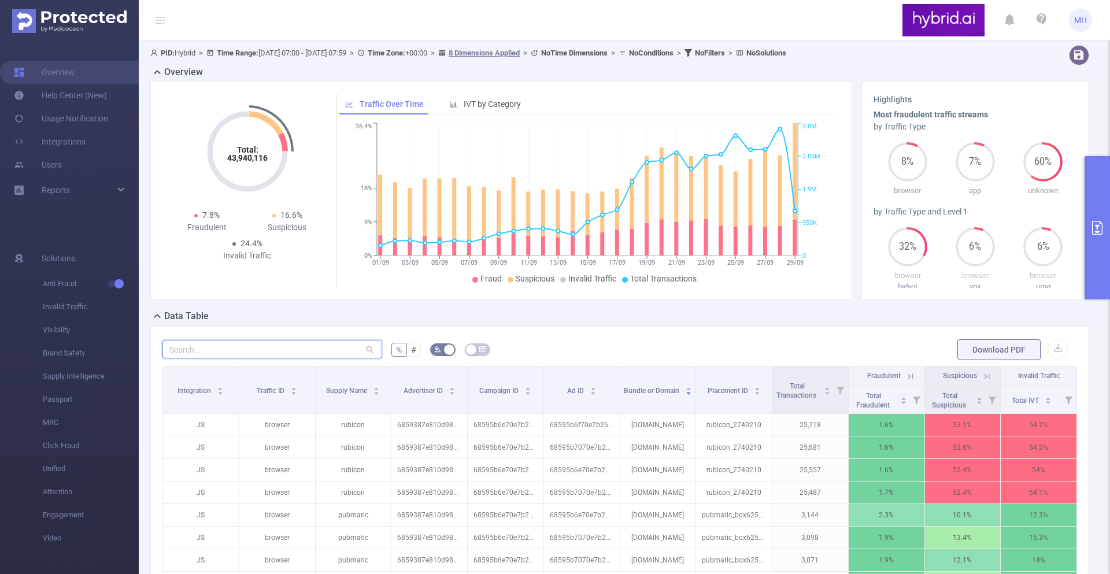
click at [269, 350] on input "text" at bounding box center [272, 349] width 220 height 18
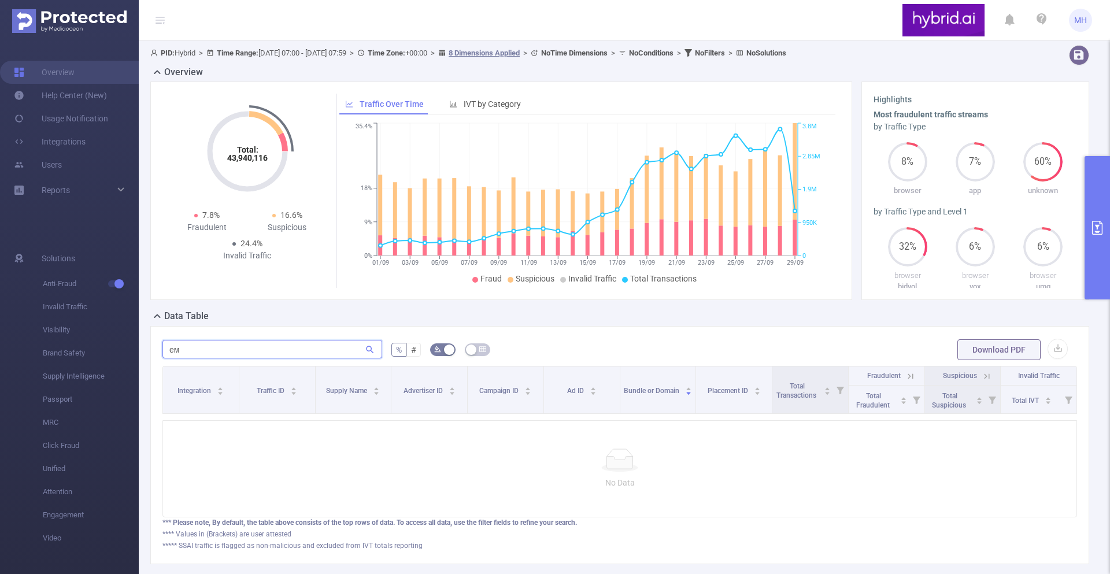
type input "е"
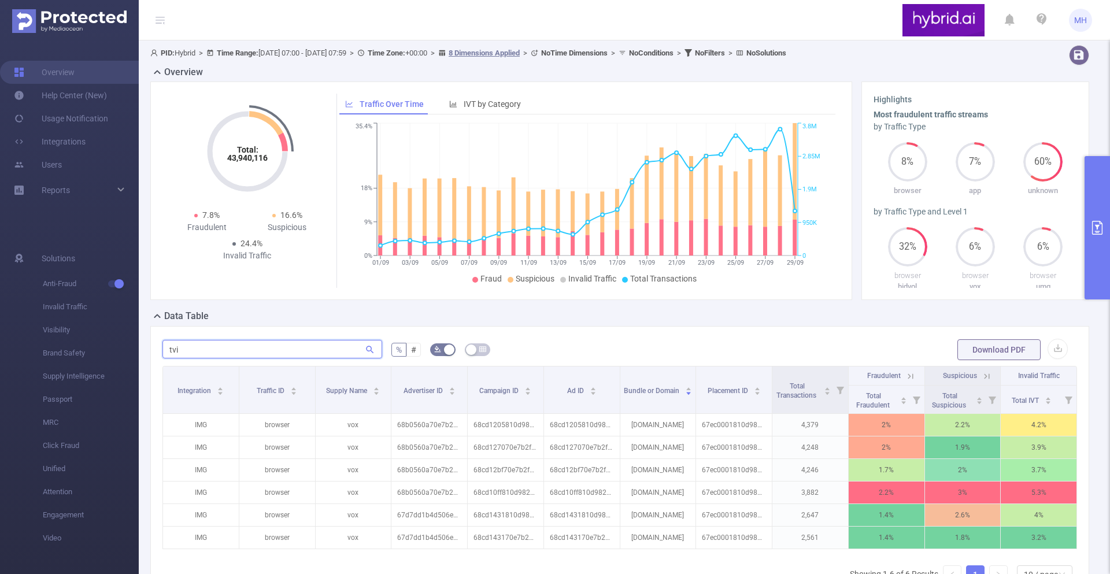
click at [343, 347] on input "tvi" at bounding box center [272, 349] width 220 height 18
click at [342, 335] on div "tvi % # Download PDF Integration Traffic ID Supply Name Advertiser ID Campaign …" at bounding box center [619, 483] width 939 height 314
click at [337, 348] on input "tvi" at bounding box center [272, 349] width 220 height 18
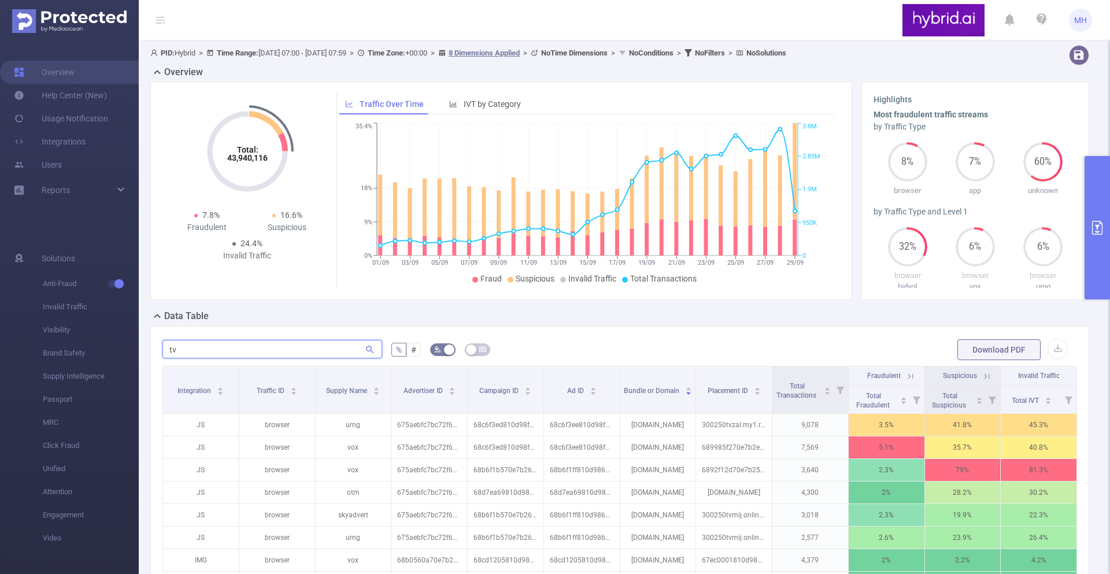
type input "t"
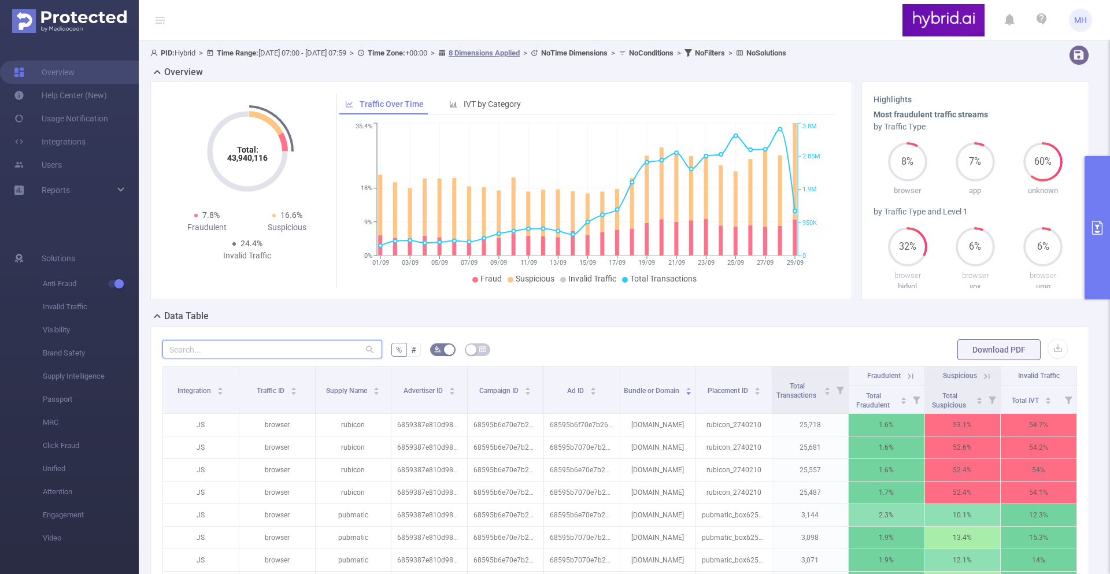
scroll to position [205, 0]
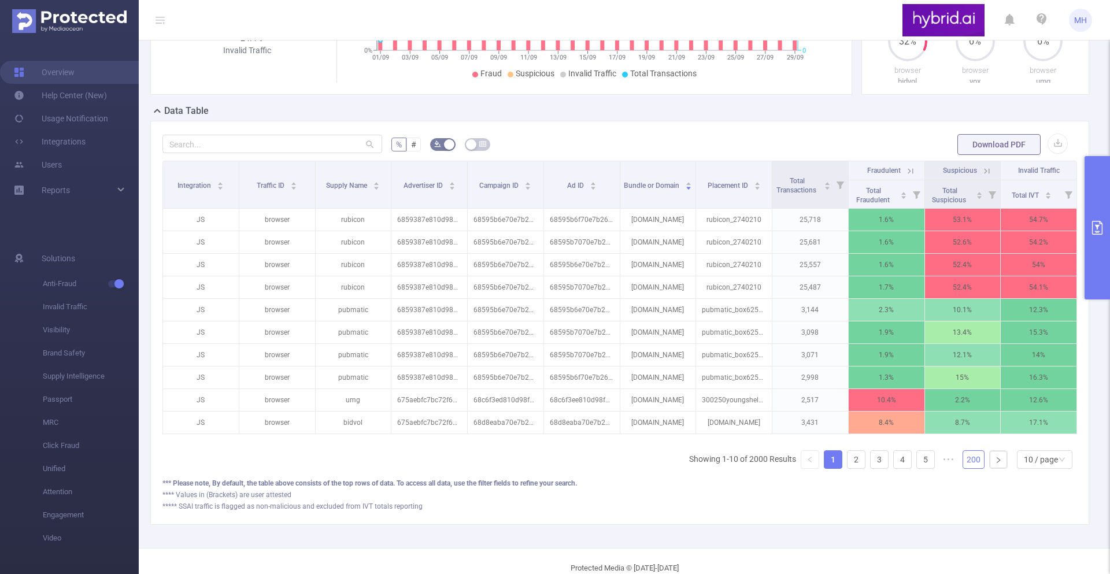
click at [969, 466] on link "200" at bounding box center [973, 459] width 21 height 17
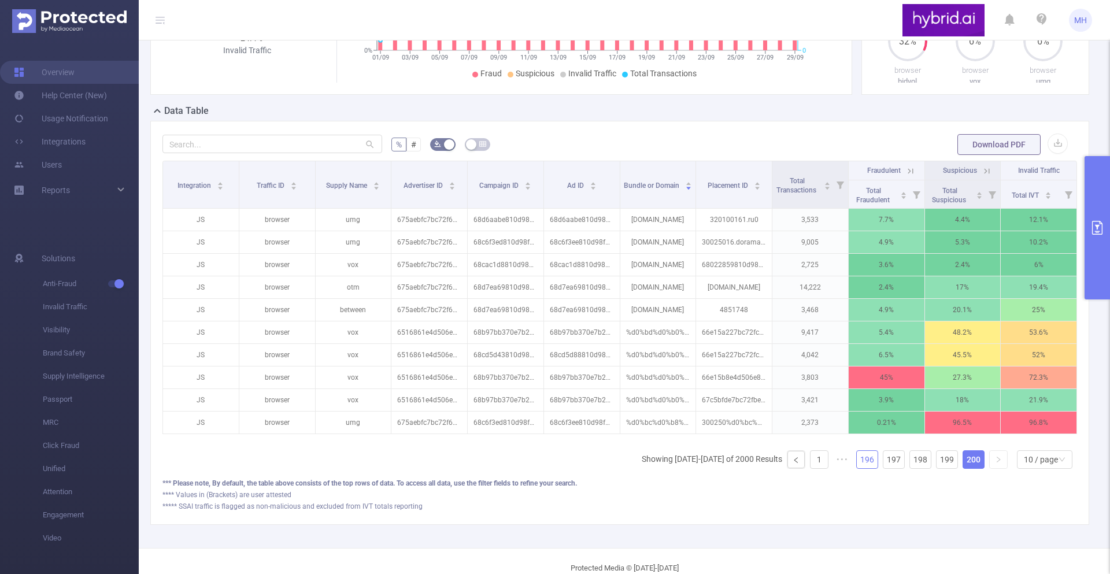
click at [862, 464] on link "196" at bounding box center [867, 459] width 21 height 17
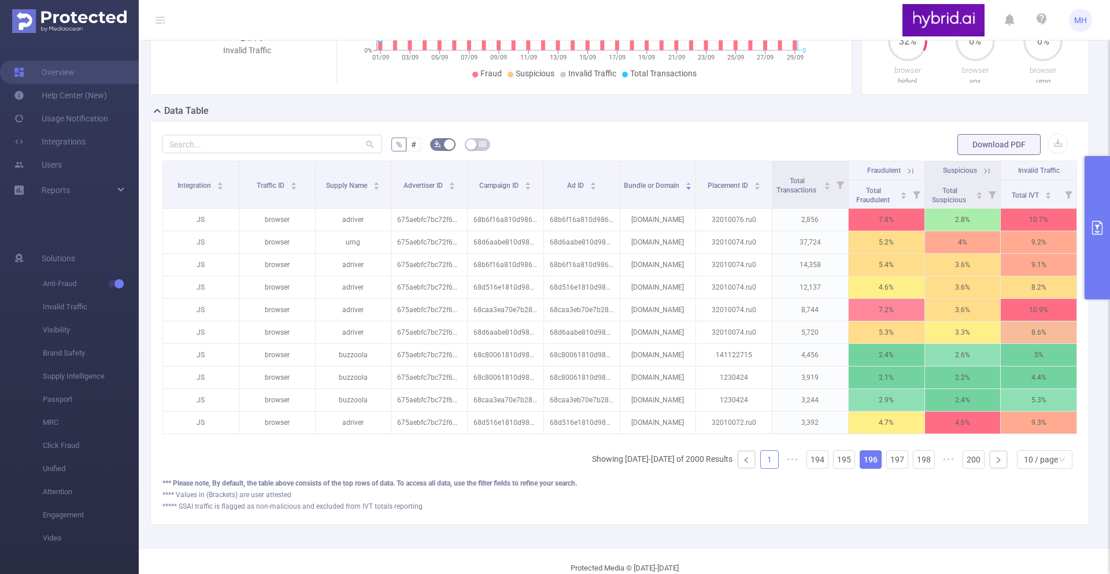
click at [776, 458] on link "1" at bounding box center [769, 459] width 17 height 17
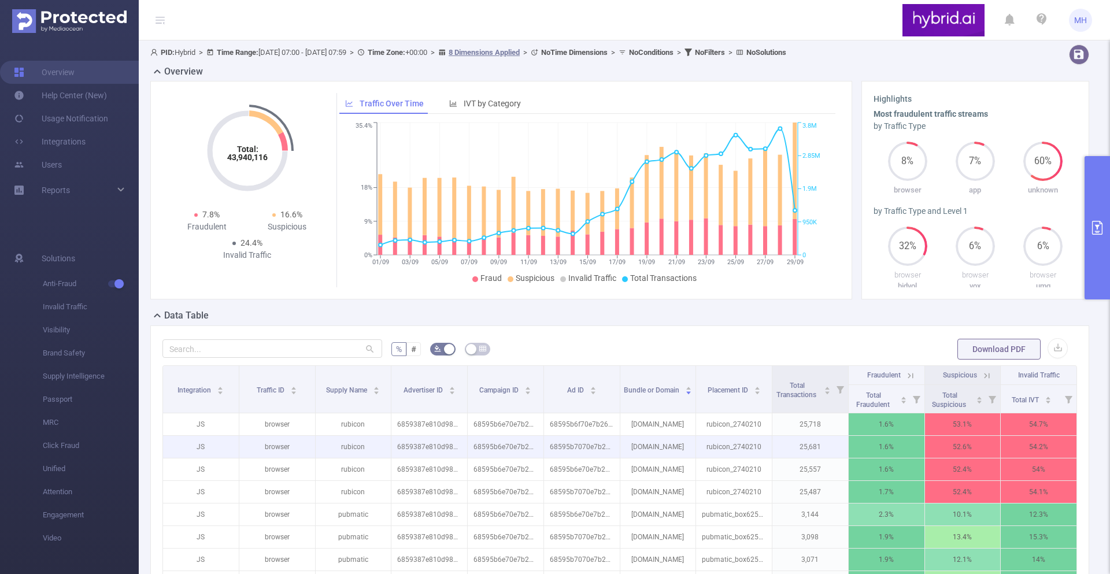
scroll to position [0, 0]
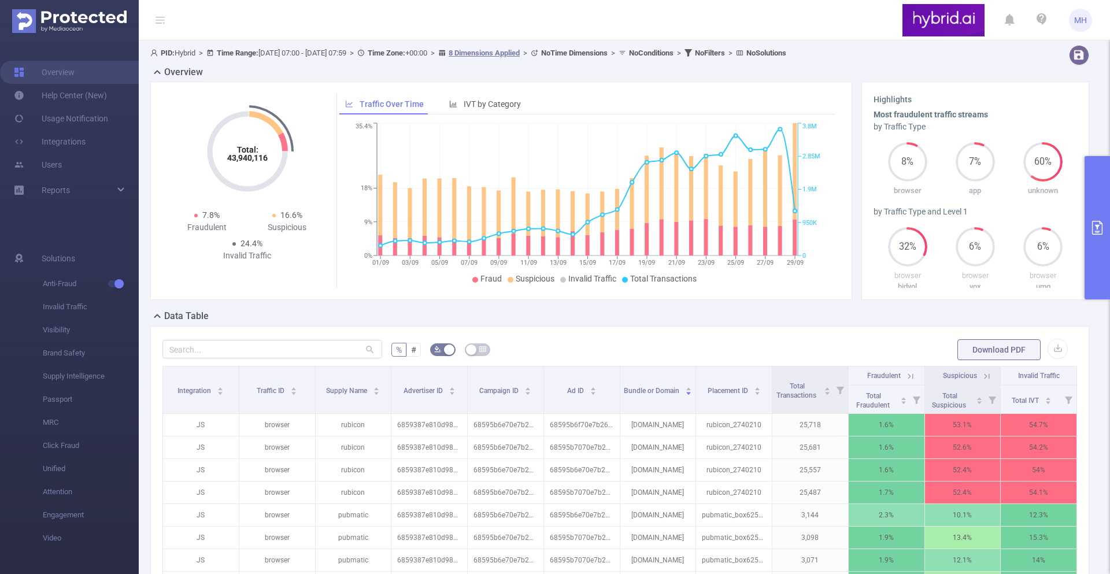
click at [1093, 225] on icon "primary" at bounding box center [1097, 228] width 14 height 14
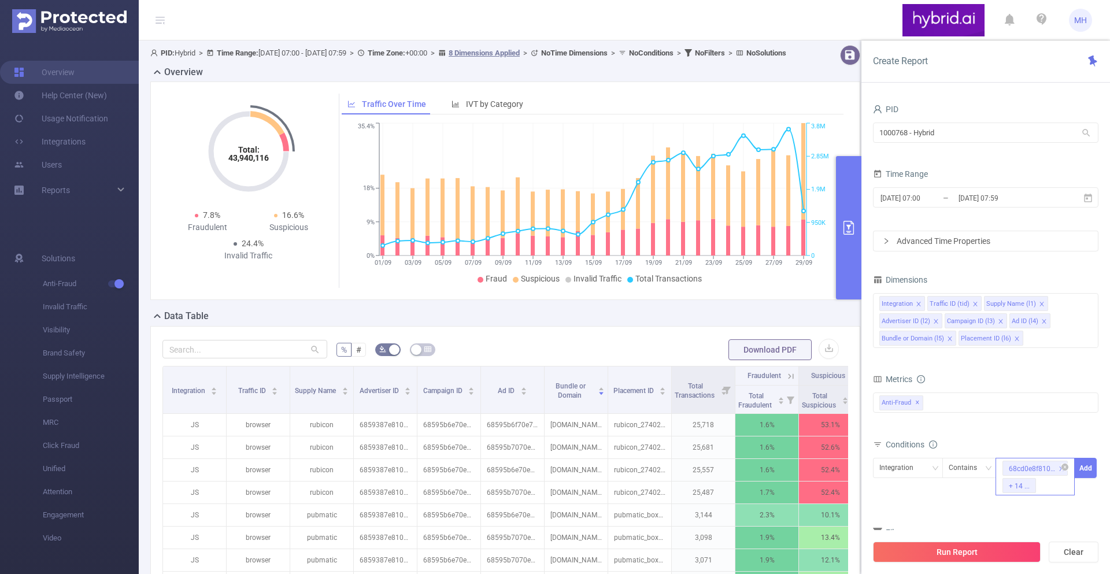
click at [1050, 494] on div "68cd0e8f810d982d0ce47333 + 14 ..." at bounding box center [1034, 477] width 79 height 38
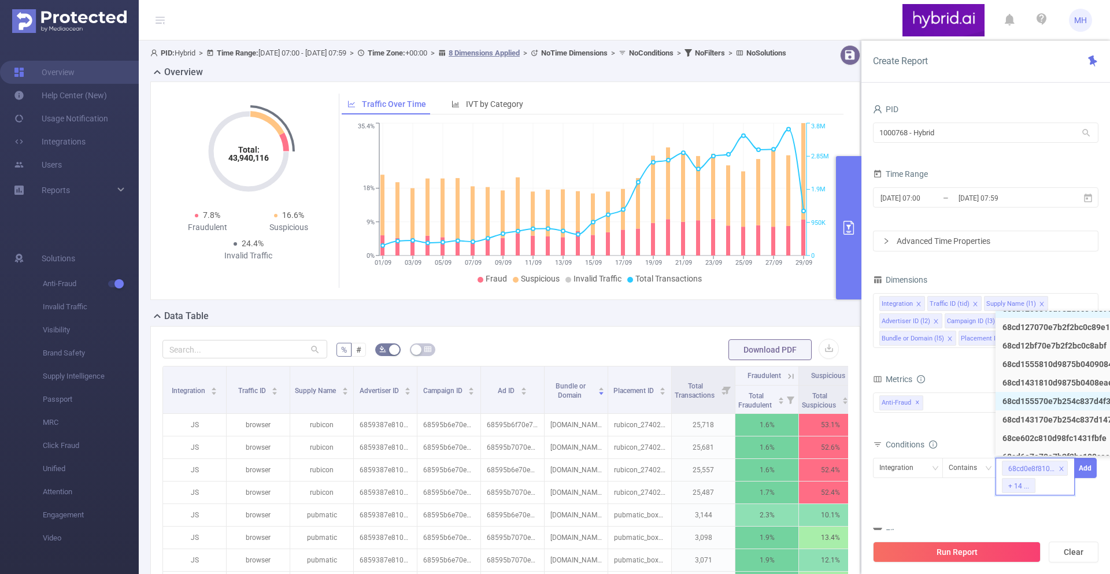
scroll to position [138, 0]
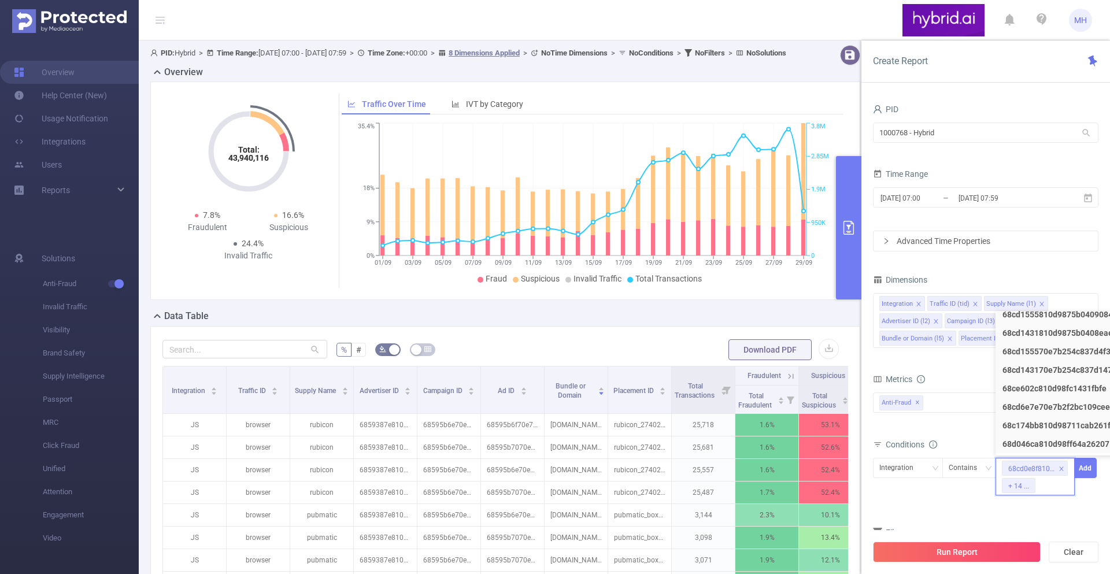
click at [962, 431] on div "Total Fraudulent Bot/Virus Hostile Tools Tunneled Traffic Non Malicious Bots Vi…" at bounding box center [985, 410] width 225 height 41
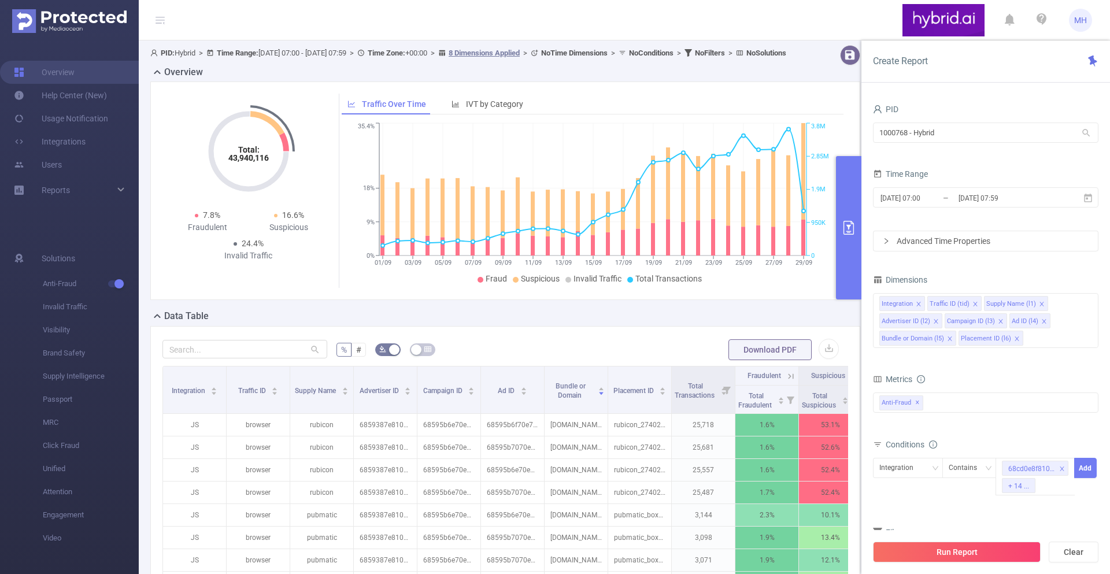
click at [944, 185] on div "[DATE] 07:00 _ [DATE] 07:59" at bounding box center [985, 198] width 225 height 27
click at [941, 190] on input "[DATE] 07:00" at bounding box center [926, 198] width 94 height 16
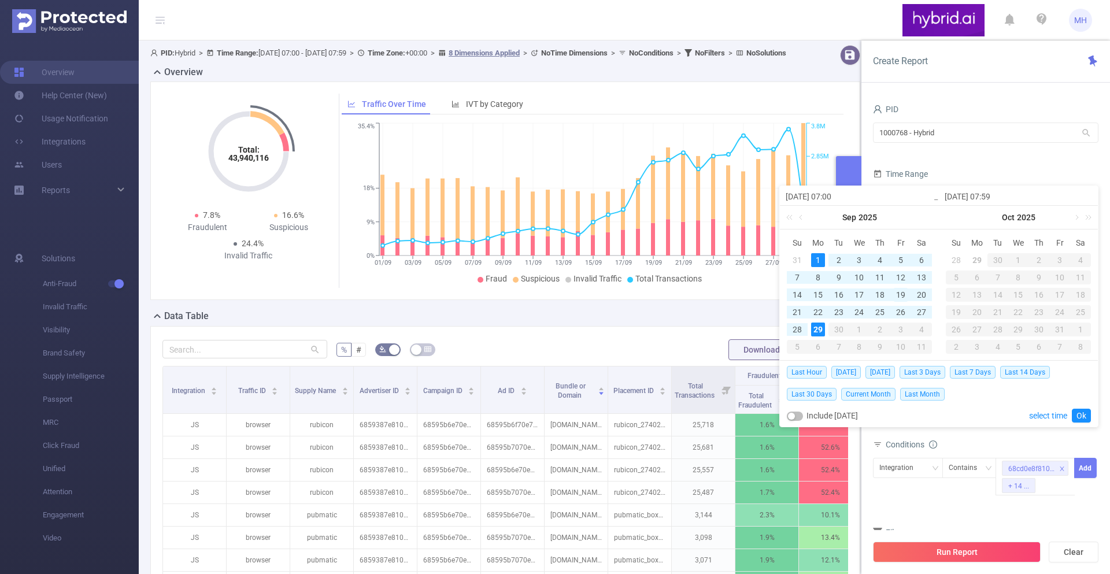
click at [902, 295] on div "19" at bounding box center [900, 295] width 14 height 14
click at [814, 327] on div "29" at bounding box center [818, 329] width 14 height 14
type input "[DATE] 07:00"
click at [1077, 413] on link "Ok" at bounding box center [1081, 416] width 19 height 14
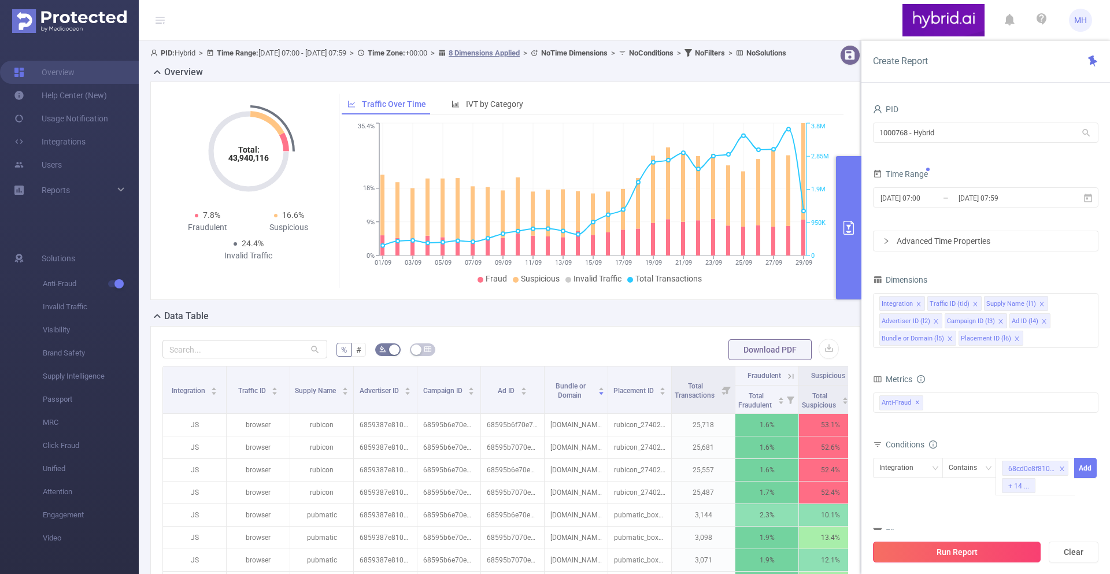
click at [956, 553] on button "Run Report" at bounding box center [957, 552] width 168 height 21
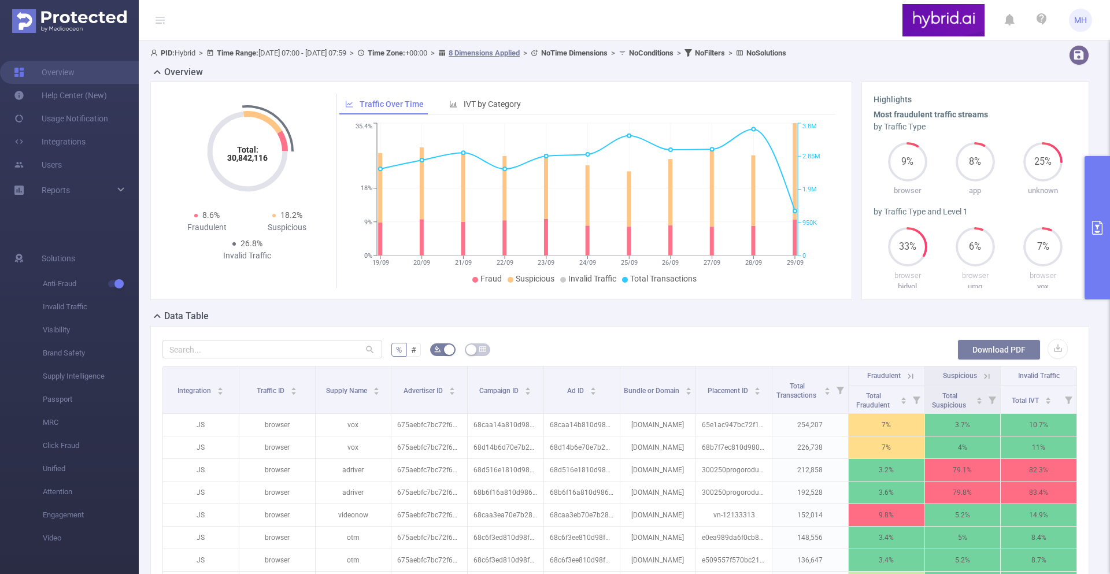
drag, startPoint x: 977, startPoint y: 353, endPoint x: 857, endPoint y: 324, distance: 123.6
click at [856, 326] on div "% # Download PDF Integration Traffic ID Supply Name Advertiser ID Campaign ID A…" at bounding box center [619, 528] width 939 height 404
click at [1066, 331] on div "% # Download PDF Integration Traffic ID Supply Name Advertiser ID Campaign ID A…" at bounding box center [619, 528] width 939 height 404
click at [1089, 260] on button "primary" at bounding box center [1096, 227] width 25 height 143
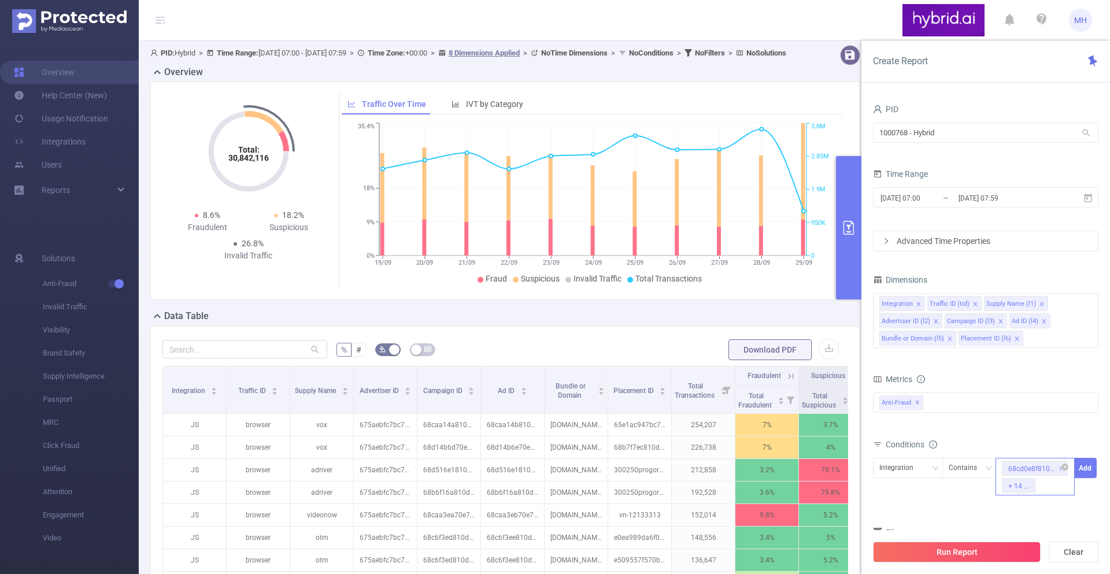
click at [1051, 485] on div "68cd0e8f810d982d0ce47333 + 14 ..." at bounding box center [1034, 477] width 79 height 38
click at [1048, 488] on div "68cd0e8f810d982d0ce47333 + 14 ..." at bounding box center [1034, 477] width 79 height 38
click at [1044, 488] on div "68cd0e8f810d982d0ce47333 + 14 ..." at bounding box center [1034, 477] width 79 height 38
click at [1050, 495] on div "68cd0e8f810d982d0ce47333 + 14 ..." at bounding box center [1034, 477] width 79 height 38
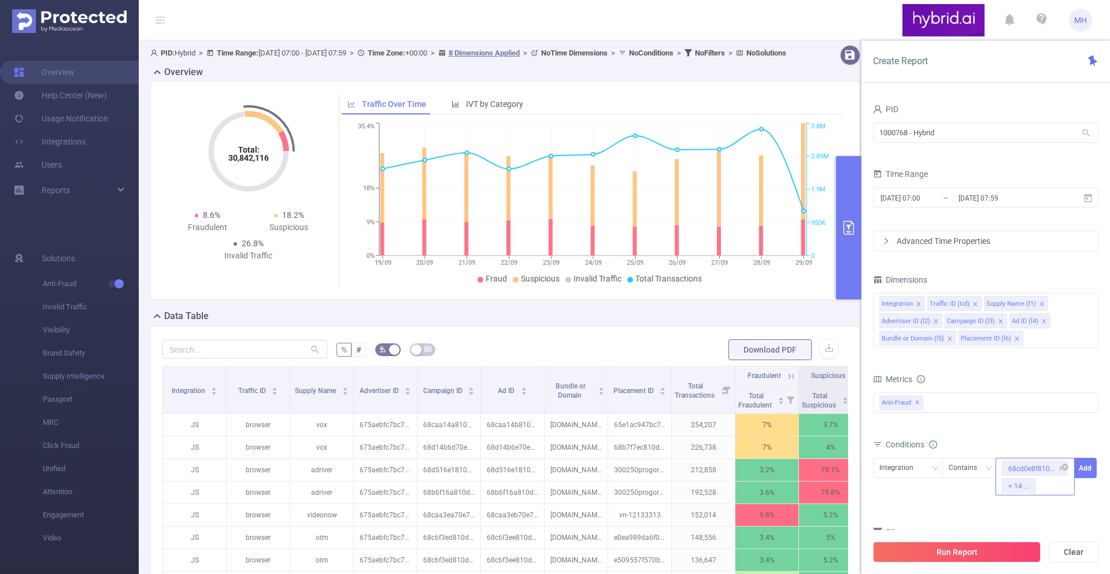
click at [1050, 495] on div "68cd0e8f810d982d0ce47333 + 14 ..." at bounding box center [1034, 477] width 79 height 38
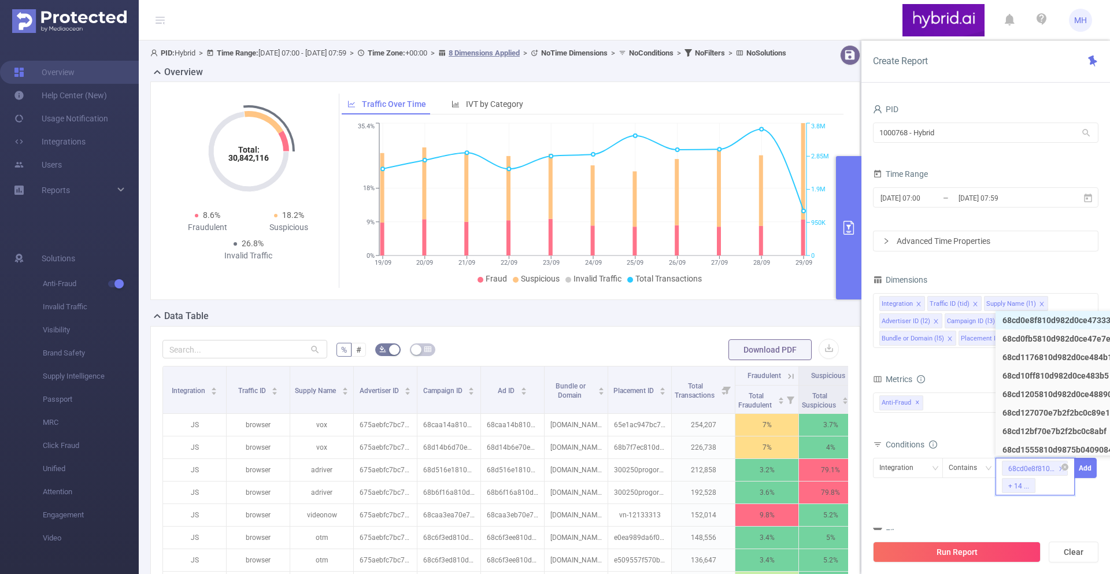
paste input "68cd1176810d982d0ce484b1"
type input "68cd1176810d982d0ce484b1"
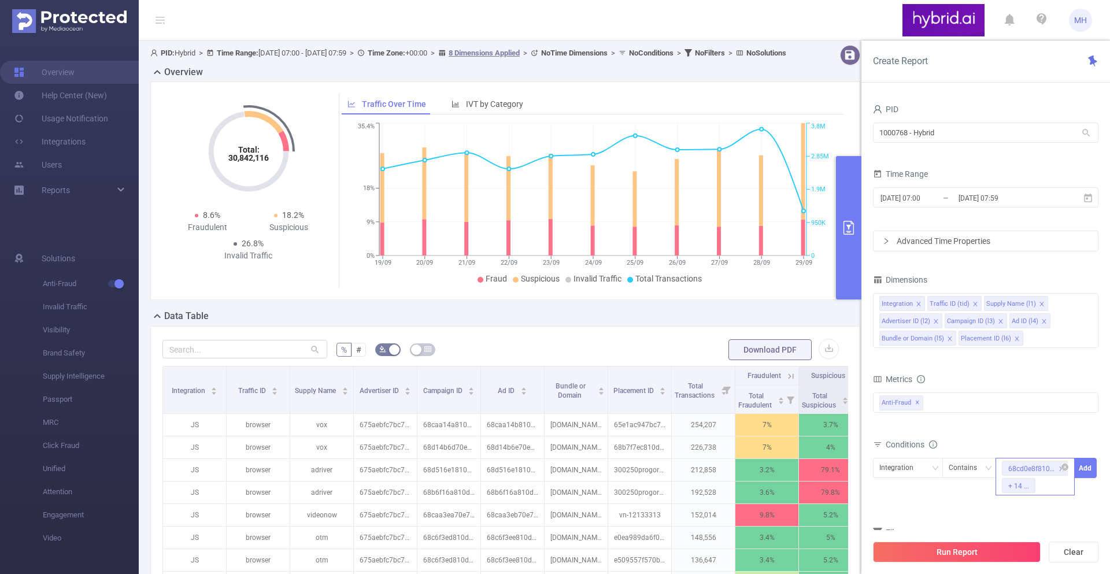
click at [1050, 494] on div "68cd0e8f810d982d0ce47333 + 14 ..." at bounding box center [1034, 477] width 79 height 38
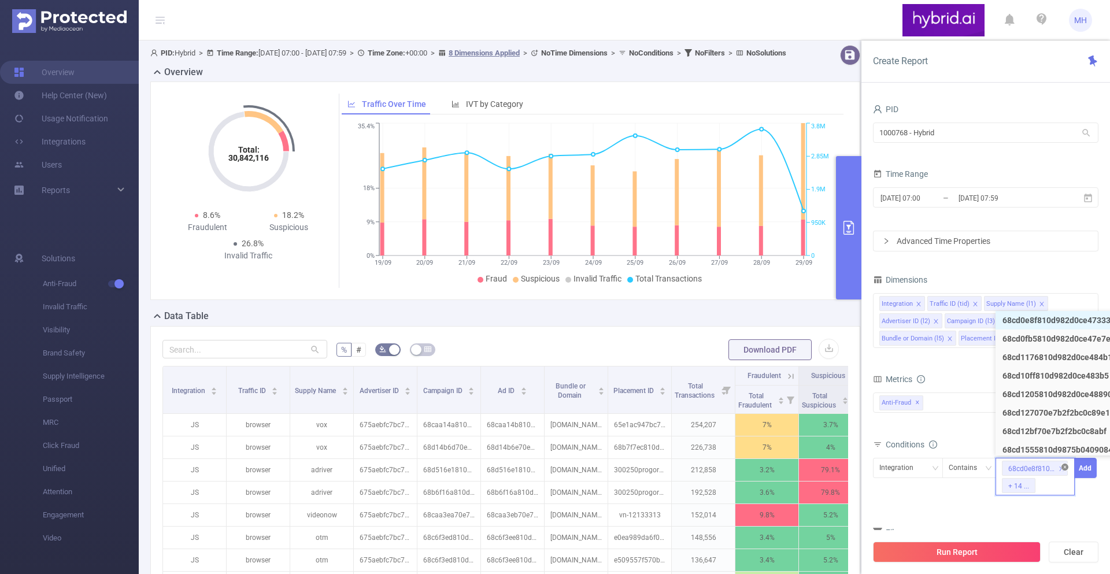
click at [1066, 465] on icon "icon: close-circle" at bounding box center [1064, 467] width 7 height 7
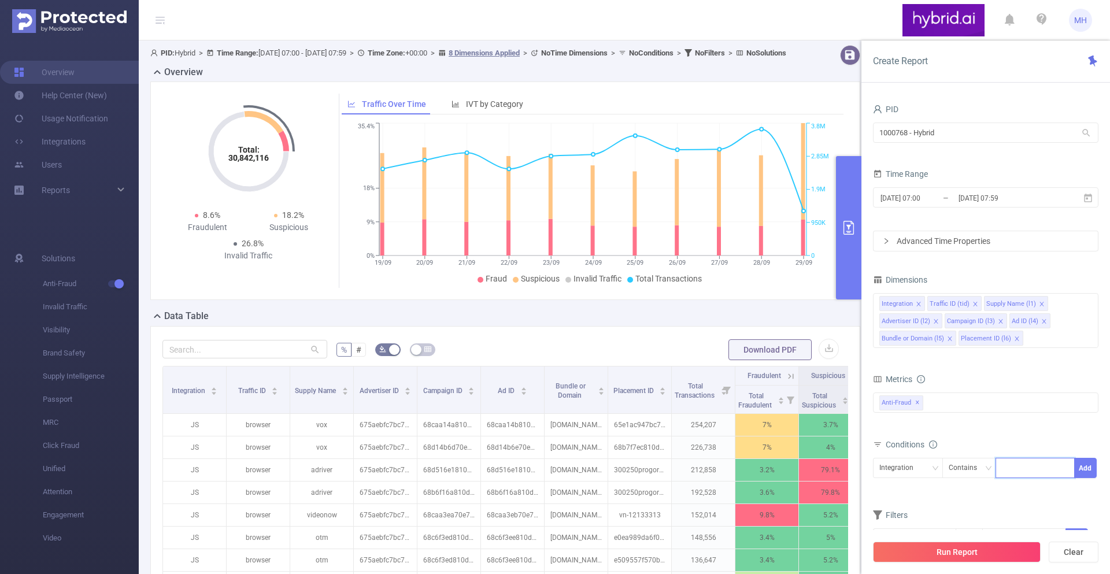
paste input "68cd0e8f810d982d0ce47333"
type input "68cd0e8f810d982d0ce47333"
click at [1028, 485] on li "68cd0e8f810d982d0ce47333" at bounding box center [1061, 492] width 132 height 18
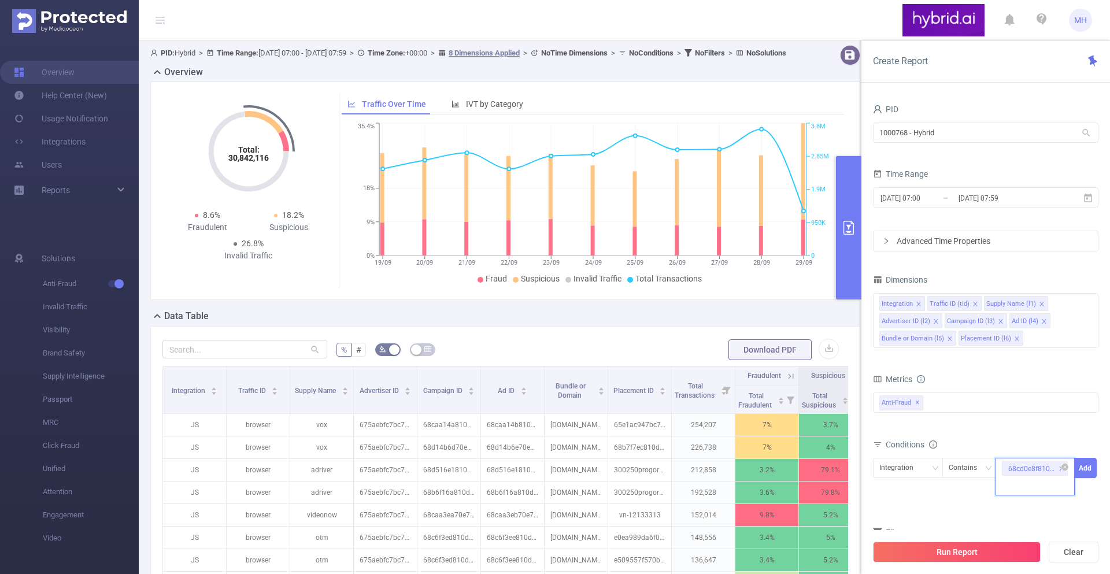
paste input "68cd0fb5810d982d0ce47e7e"
type input "68cd0fb5810d982d0ce47e7e"
click at [1019, 503] on li "68cd0fb5810d982d0ce47e7e" at bounding box center [1061, 509] width 132 height 18
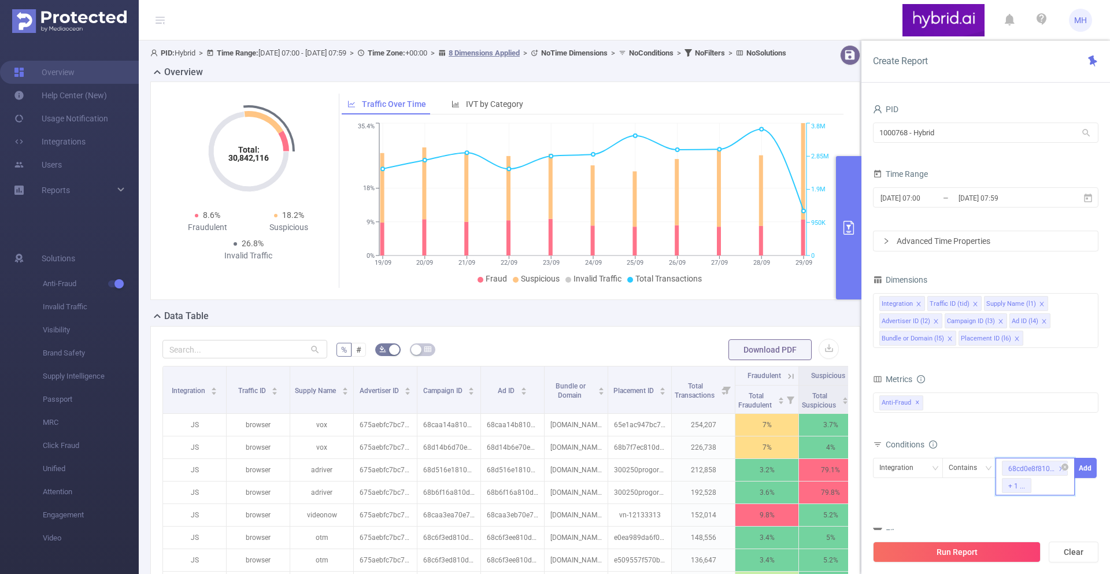
click at [1036, 483] on input at bounding box center [1035, 485] width 5 height 15
paste input "68cd1176810d982d0ce484b1"
type input "68cd1176810d982d0ce484b1"
click at [1049, 520] on li "68cd1176810d982d0ce484b1" at bounding box center [1062, 526] width 135 height 18
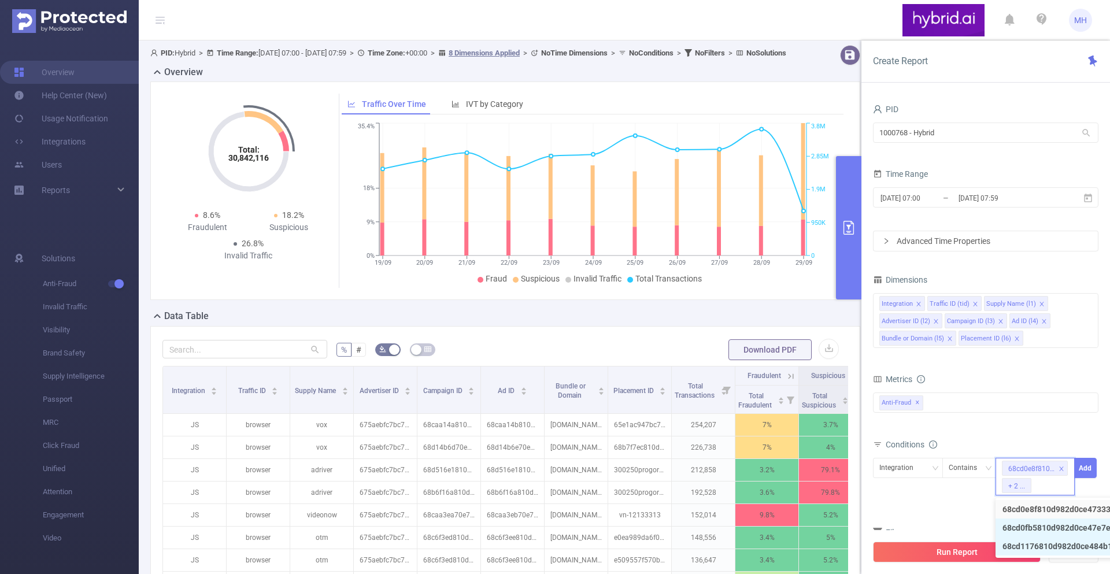
scroll to position [0, 0]
paste input "68cd10ff810d982d0ce483b5"
type input "68cd10ff810d982d0ce483b5"
click at [1019, 527] on li "68cd10ff810d982d0ce483b5" at bounding box center [1060, 526] width 131 height 18
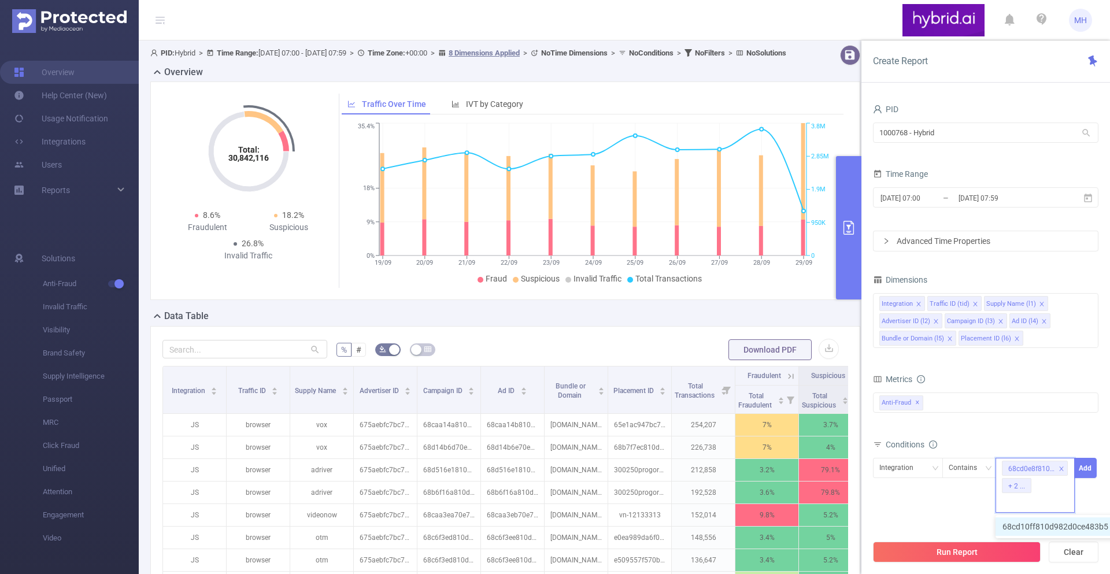
scroll to position [0, 0]
paste input "68cd1205810d982d0ce48890"
type input "68cd1205810d982d0ce48890"
drag, startPoint x: 1024, startPoint y: 524, endPoint x: 1077, endPoint y: 506, distance: 56.1
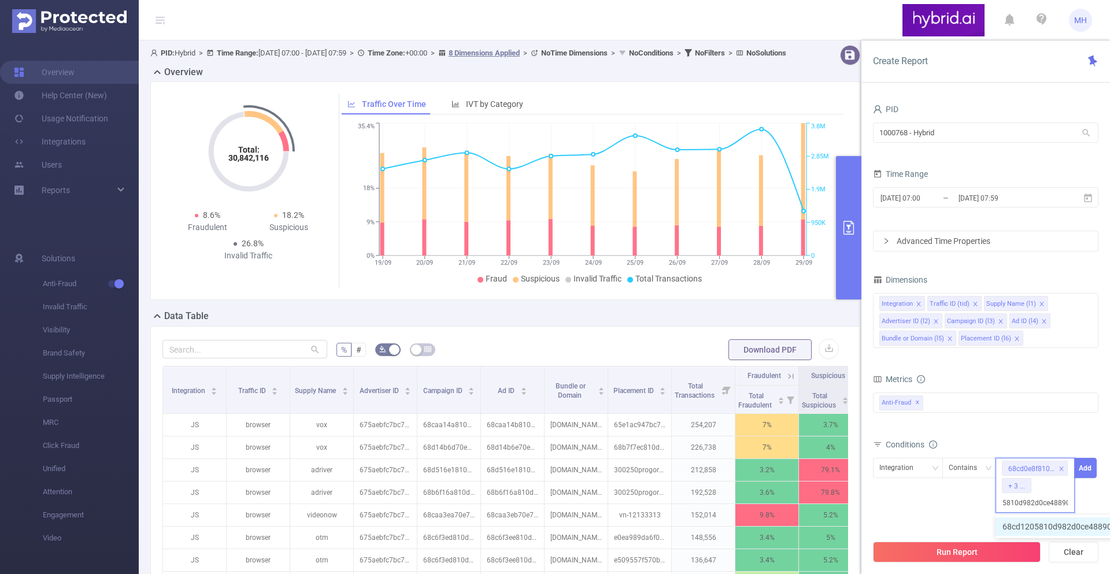
click at [1024, 524] on li "68cd1205810d982d0ce48890" at bounding box center [1062, 526] width 135 height 18
paste input "68cd127070e7b2f2bc0c89e1"
type input "68cd127070e7b2f2bc0c89e1"
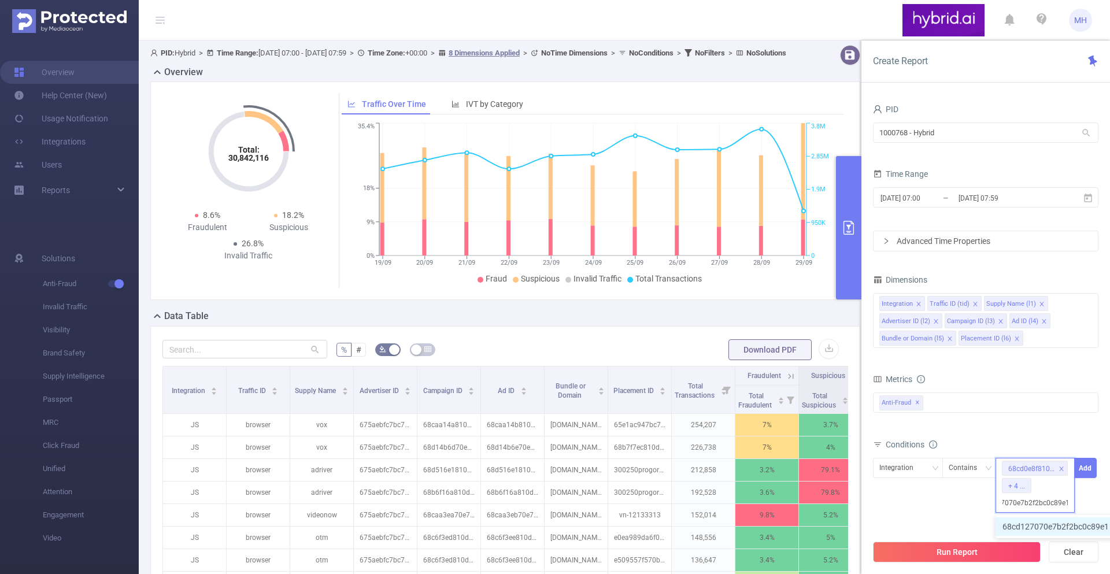
click at [1031, 520] on li "68cd127070e7b2f2bc0c89e1" at bounding box center [1061, 526] width 132 height 18
paste input "68cd12bf70e7b2f2bc0c8abf"
type input "68cd12bf70e7b2f2bc0c8abf"
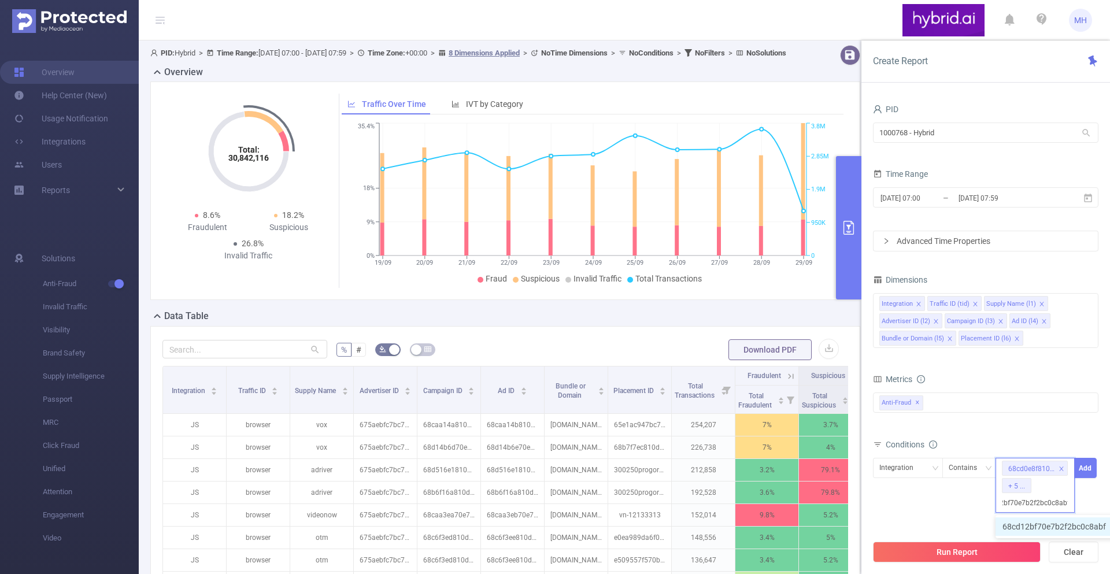
click at [1026, 520] on li "68cd12bf70e7b2f2bc0c8abf" at bounding box center [1059, 526] width 129 height 18
paste input "68cd1555810d9875b0409084"
type input "68cd1555810d9875b0409084"
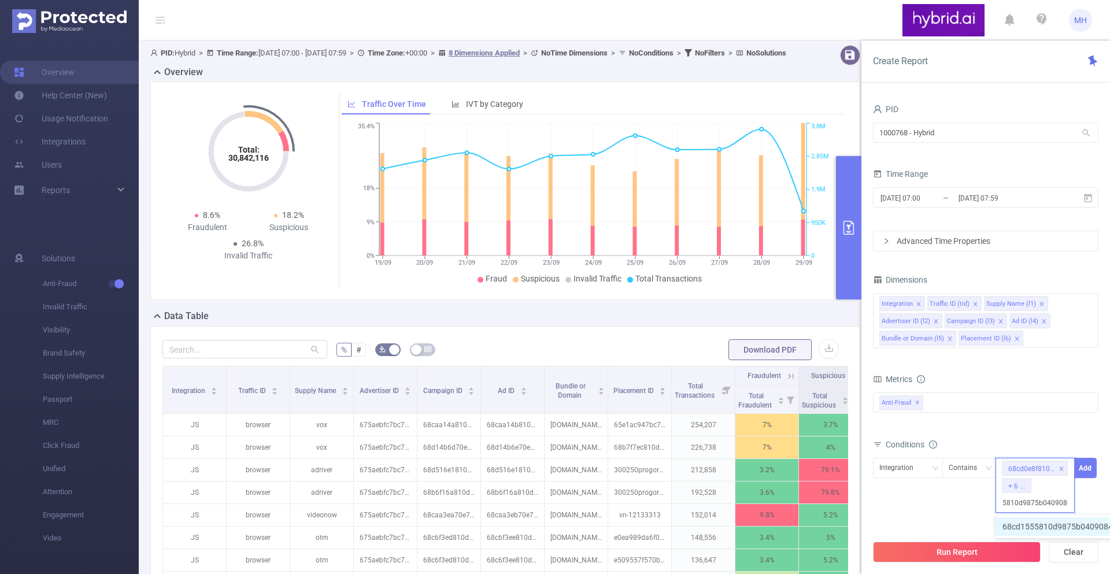
drag, startPoint x: 1024, startPoint y: 523, endPoint x: 1093, endPoint y: 501, distance: 72.7
click at [1024, 523] on li "68cd1555810d9875b0409084" at bounding box center [1063, 526] width 136 height 18
paste input "68cd1431810d9875b0408eae"
type input "68cd1431810d9875b0408eae"
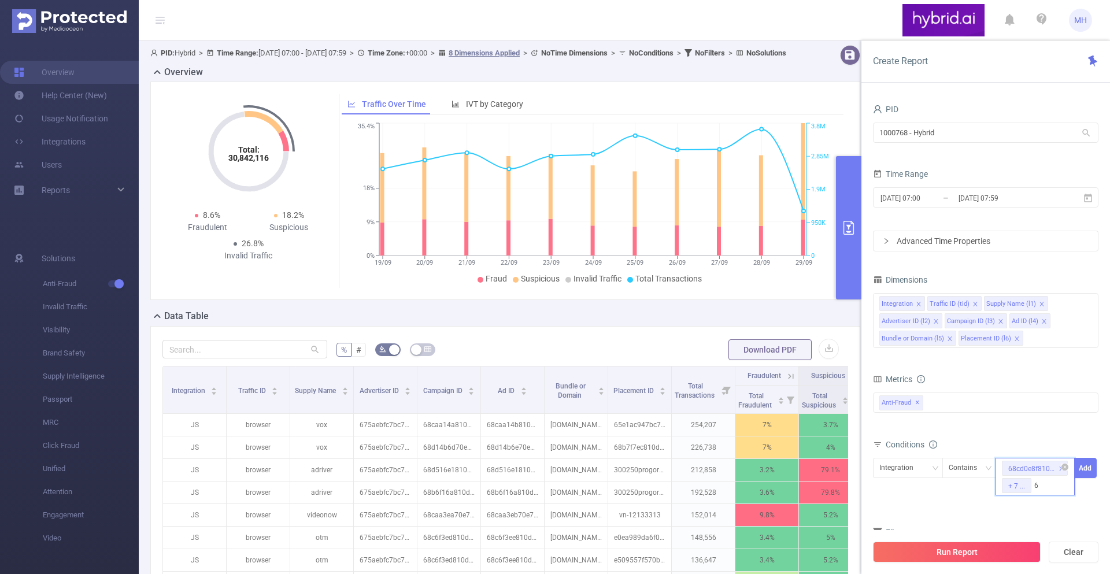
scroll to position [0, 27]
click at [1020, 530] on li "68cd1431810d9875b0408eae" at bounding box center [1062, 526] width 135 height 18
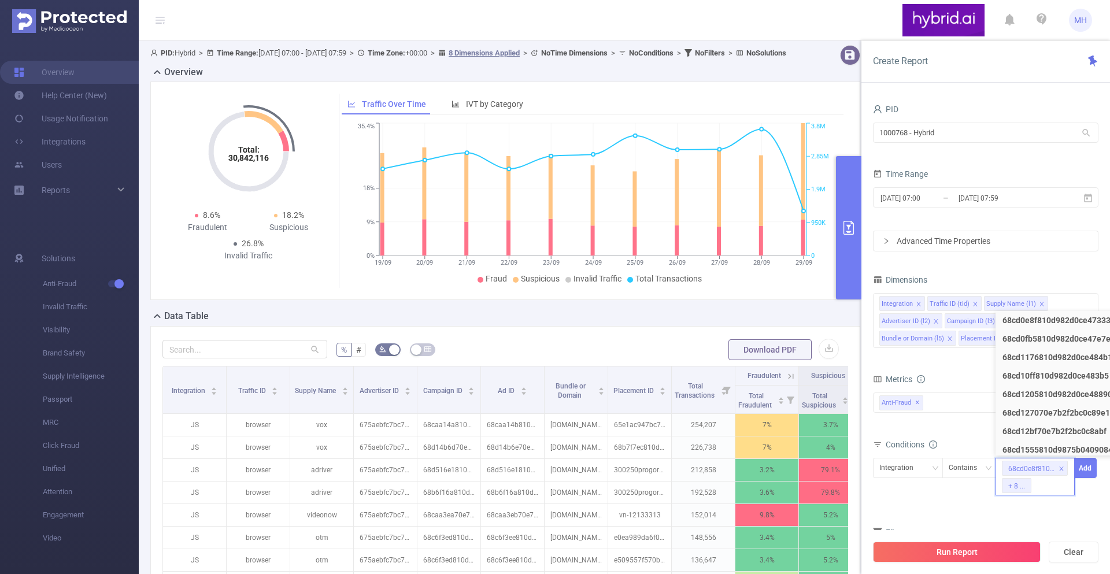
scroll to position [0, 0]
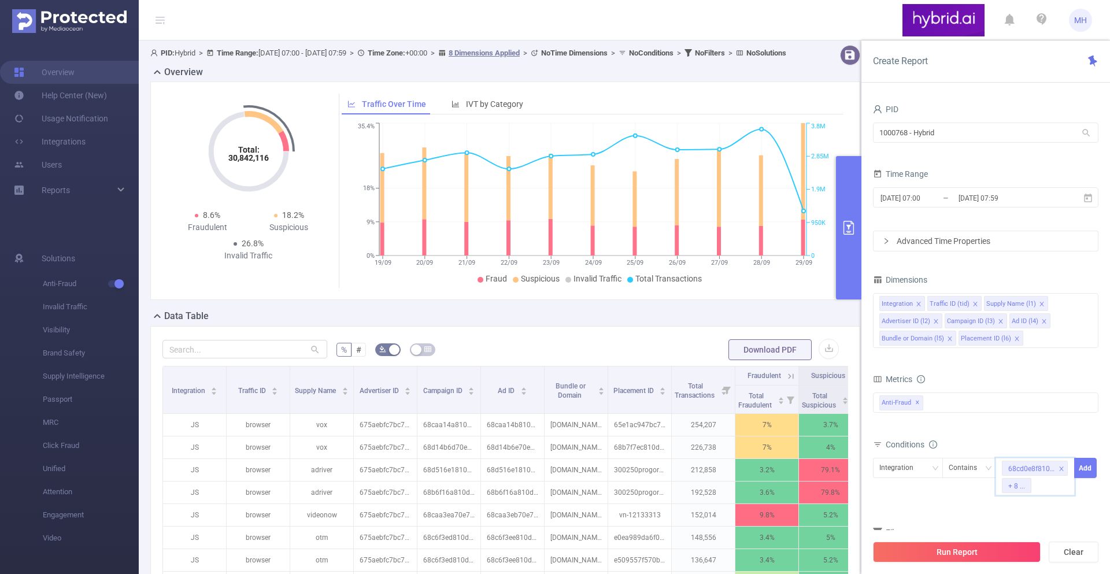
paste input "68cd155570e7b254c837d4f3"
type input "68cd155570e7b254c837d4f3"
click at [1016, 519] on li "68cd155570e7b254c837d4f3" at bounding box center [1061, 526] width 133 height 18
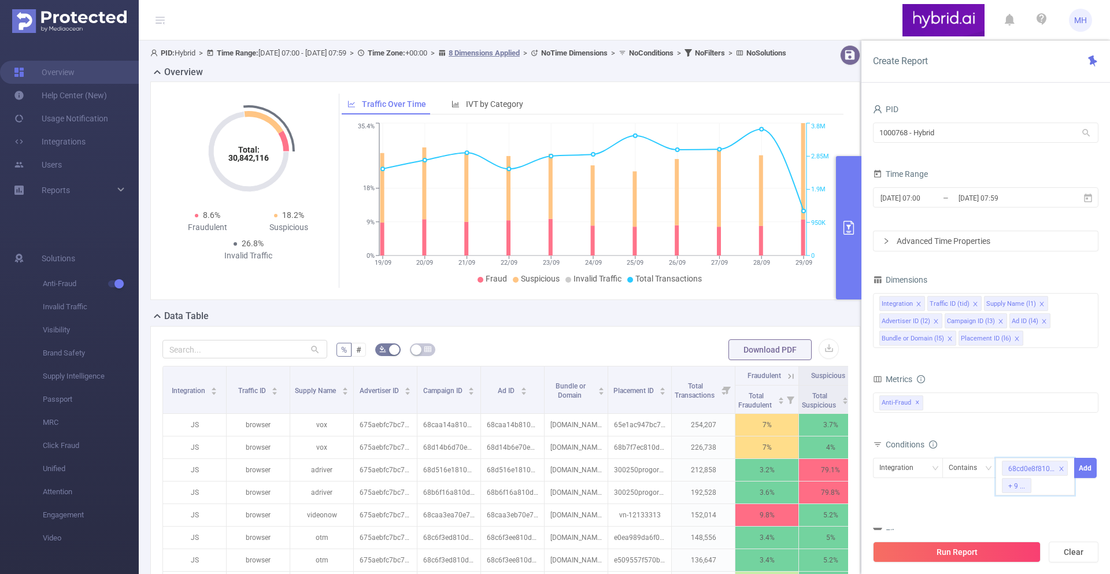
paste input "68cd143170e7b254c837d147"
type input "68cd143170e7b254c837d147"
click at [1032, 517] on li "68cd143170e7b254c837d147" at bounding box center [1062, 526] width 135 height 18
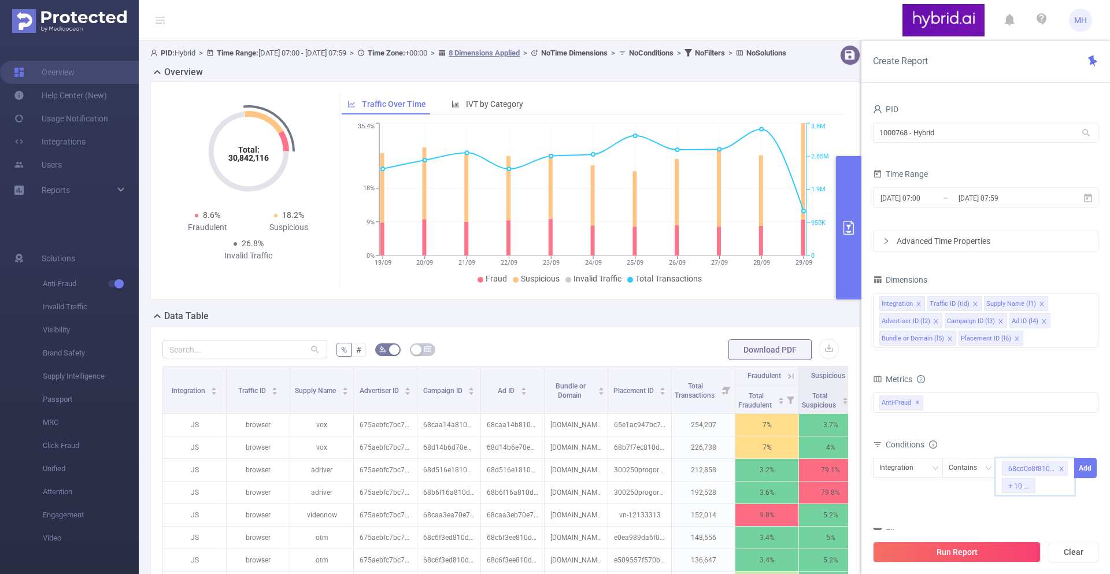
paste input "68ce602c810d98fc1431fbfe"
type input "68ce602c810d98fc1431fbfe"
click at [1019, 519] on li "68ce602c810d98fc1431fbfe" at bounding box center [1059, 526] width 128 height 18
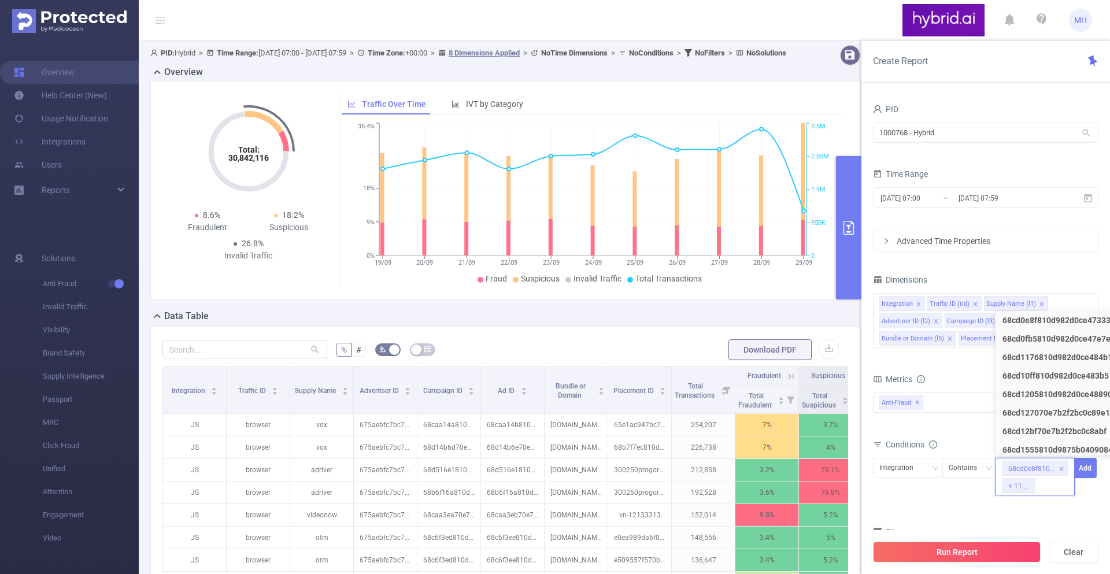
scroll to position [0, 0]
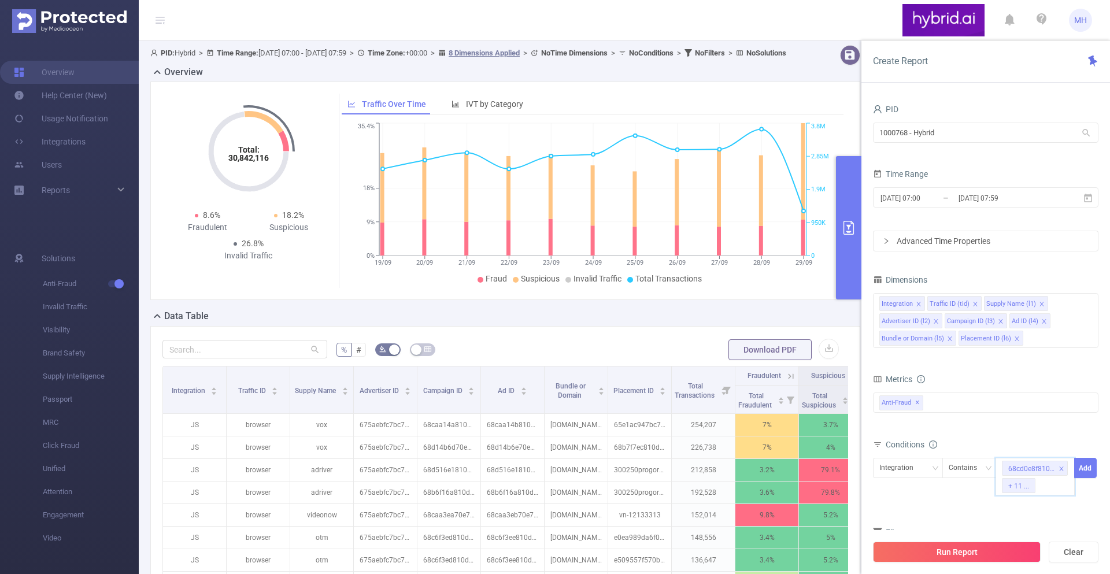
paste input "68cd6e7e70e7b2f2bc109cee"
type input "68cd6e7e70e7b2f2bc109cee"
click at [1042, 527] on li "68cd6e7e70e7b2f2bc109cee" at bounding box center [1060, 526] width 130 height 18
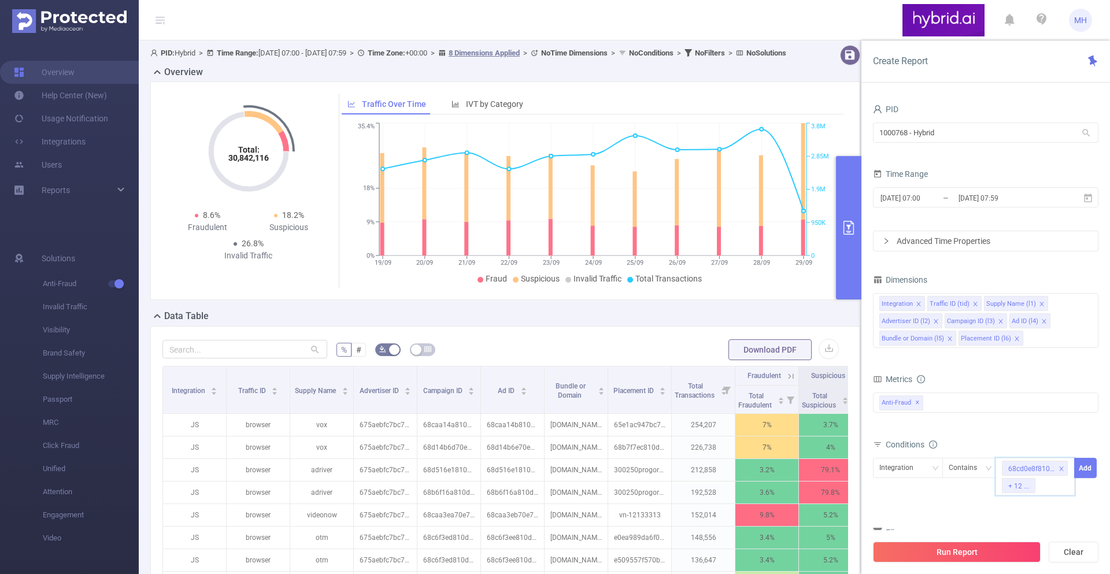
paste input "68c174bb810d98711cab261f"
type input "68c174bb810d98711cab261f"
click at [1029, 529] on li "68c174bb810d98711cab261f" at bounding box center [1062, 526] width 134 height 18
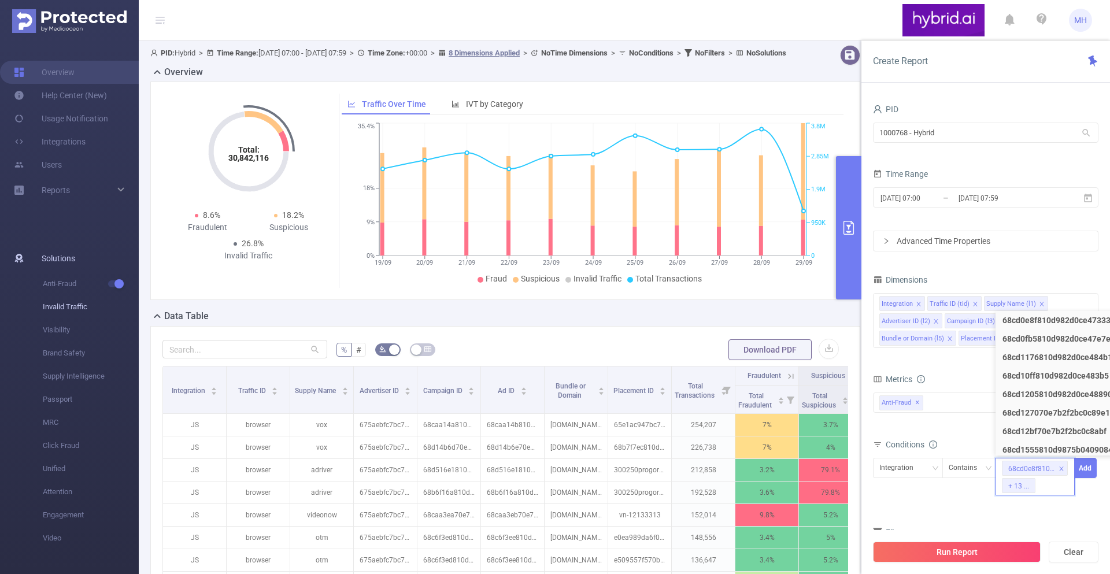
scroll to position [0, 0]
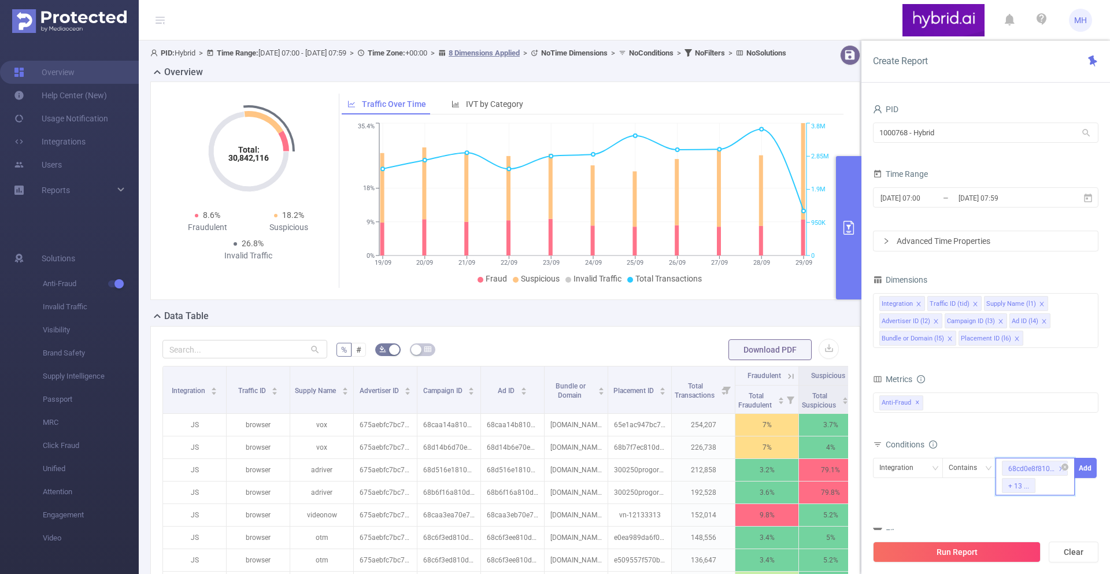
paste input "68d046ca810d98ff64a26207"
type input "68d046ca810d98ff64a26207"
click at [1014, 521] on li "68d046ca810d98ff64a26207" at bounding box center [1061, 526] width 132 height 18
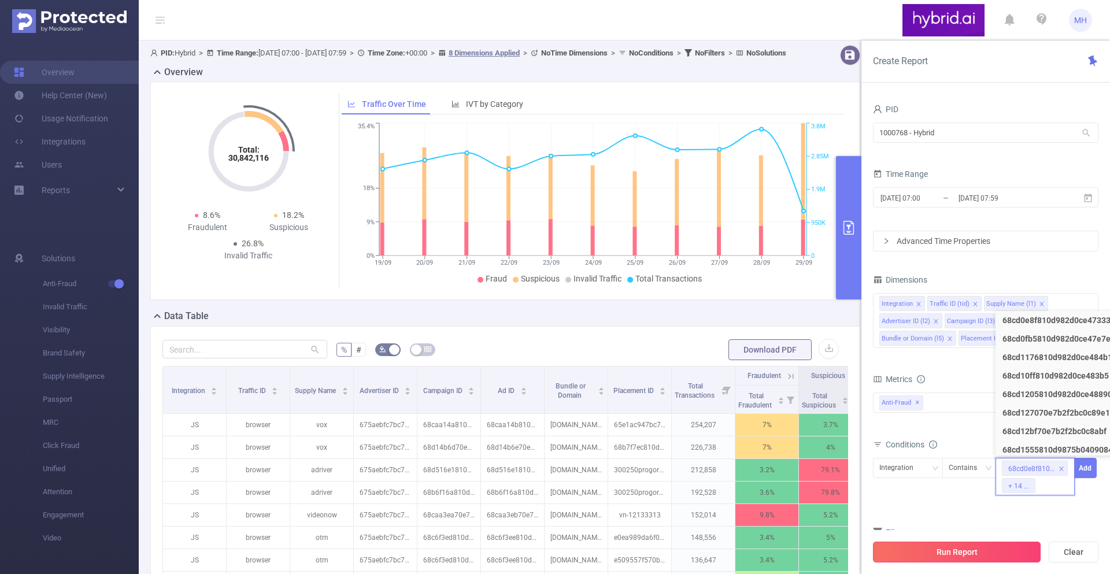
click at [991, 558] on button "Run Report" at bounding box center [957, 552] width 168 height 21
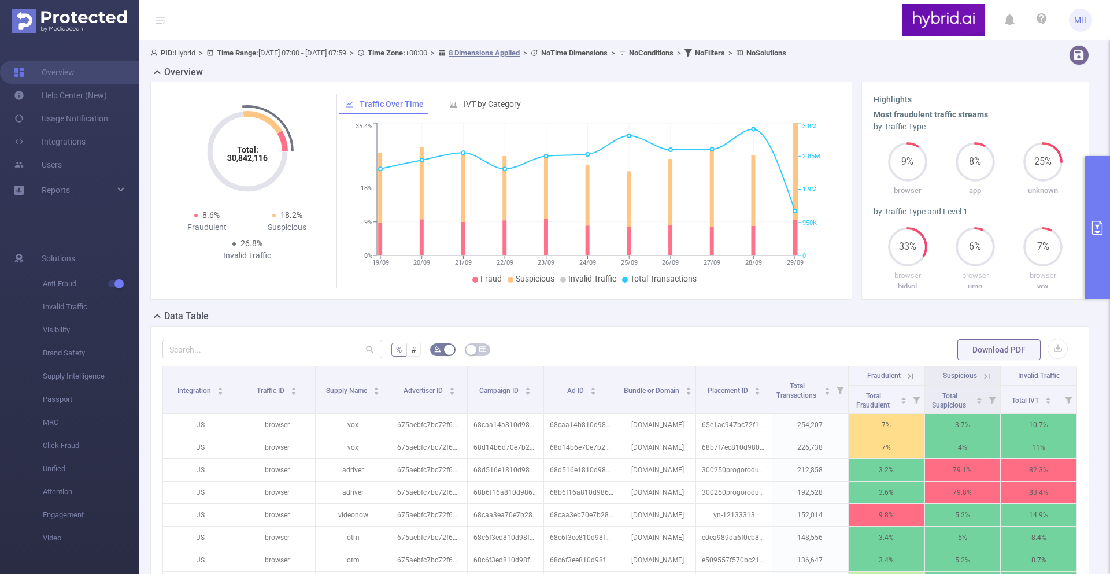
click at [1086, 190] on button "primary" at bounding box center [1096, 227] width 25 height 143
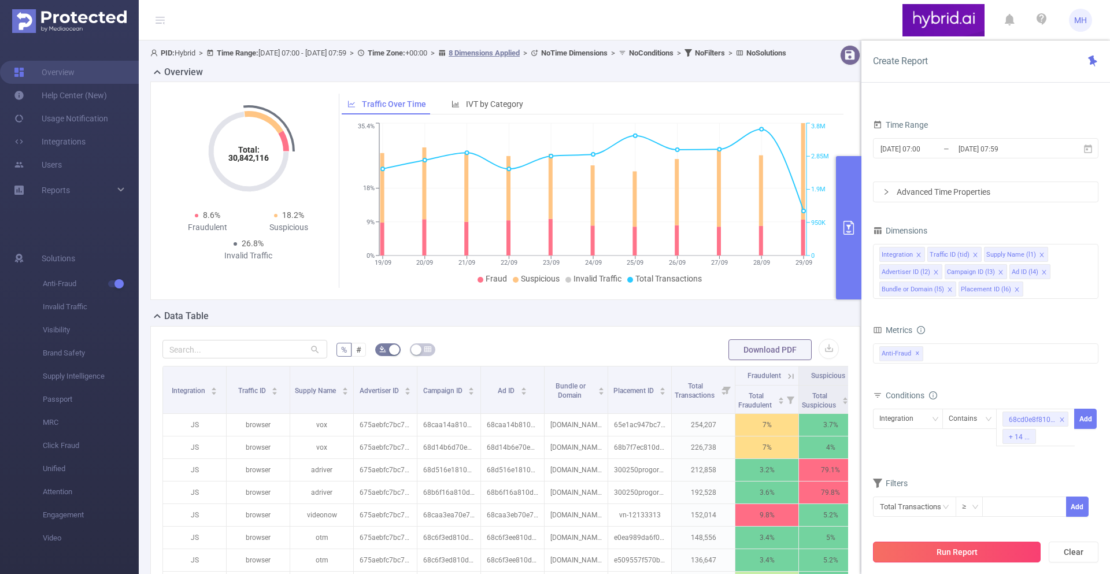
click at [986, 542] on button "Run Report" at bounding box center [957, 552] width 168 height 21
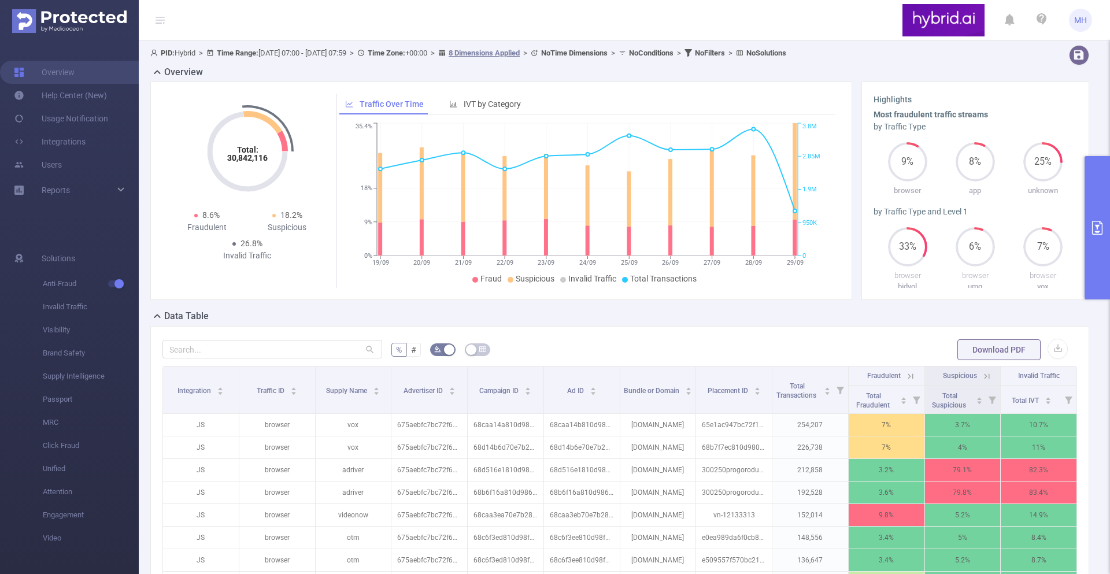
click at [1088, 187] on button "primary" at bounding box center [1096, 227] width 25 height 143
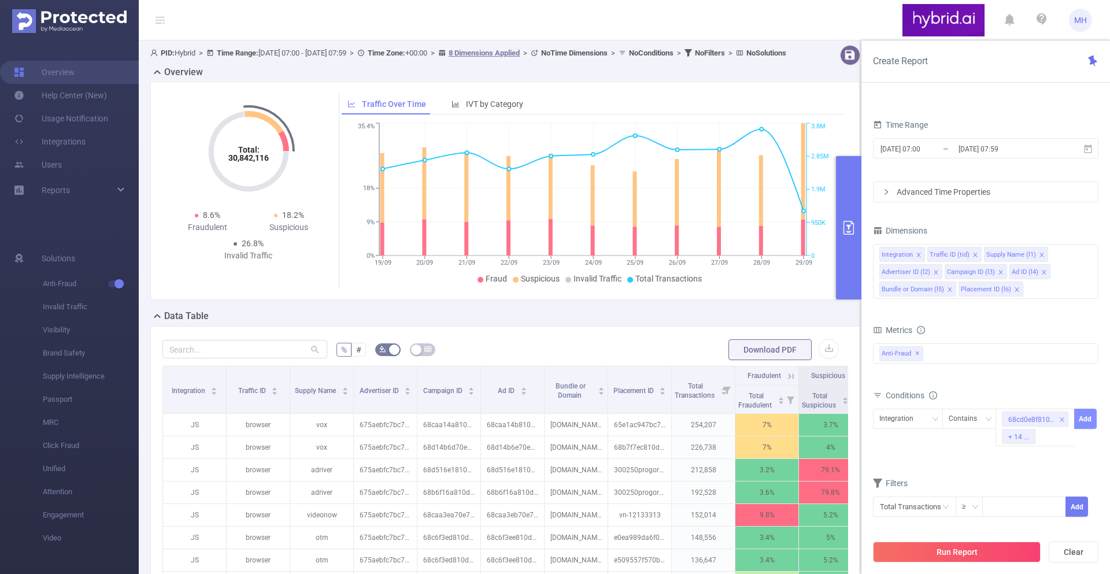
click at [1082, 414] on button "Add" at bounding box center [1085, 419] width 23 height 20
click at [971, 553] on button "Run Report" at bounding box center [957, 552] width 168 height 21
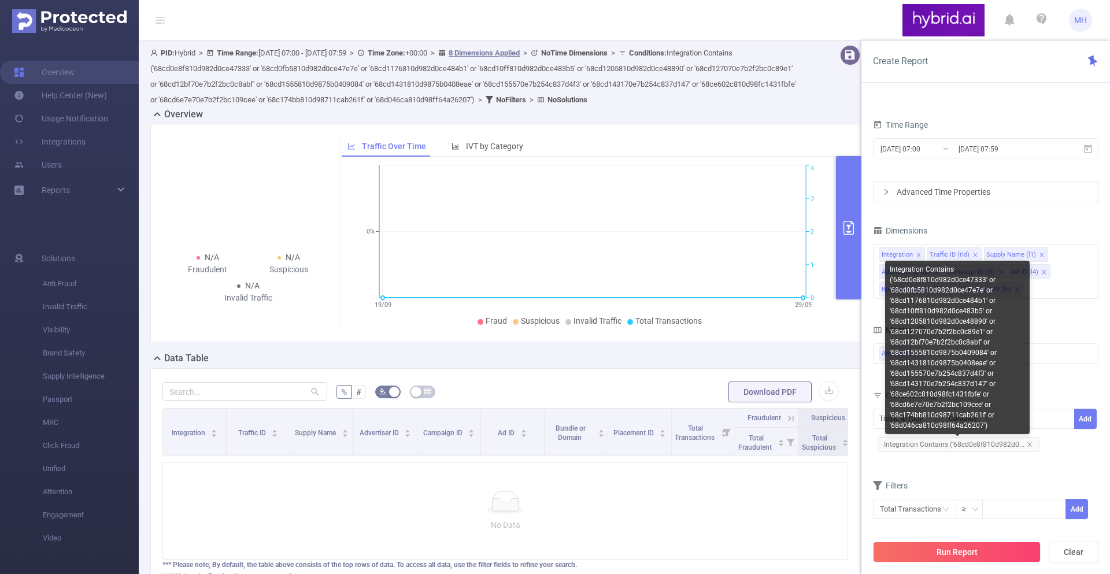
click at [922, 442] on span "Integration Contains ('68cd0e8f810d982d0..." at bounding box center [958, 444] width 162 height 15
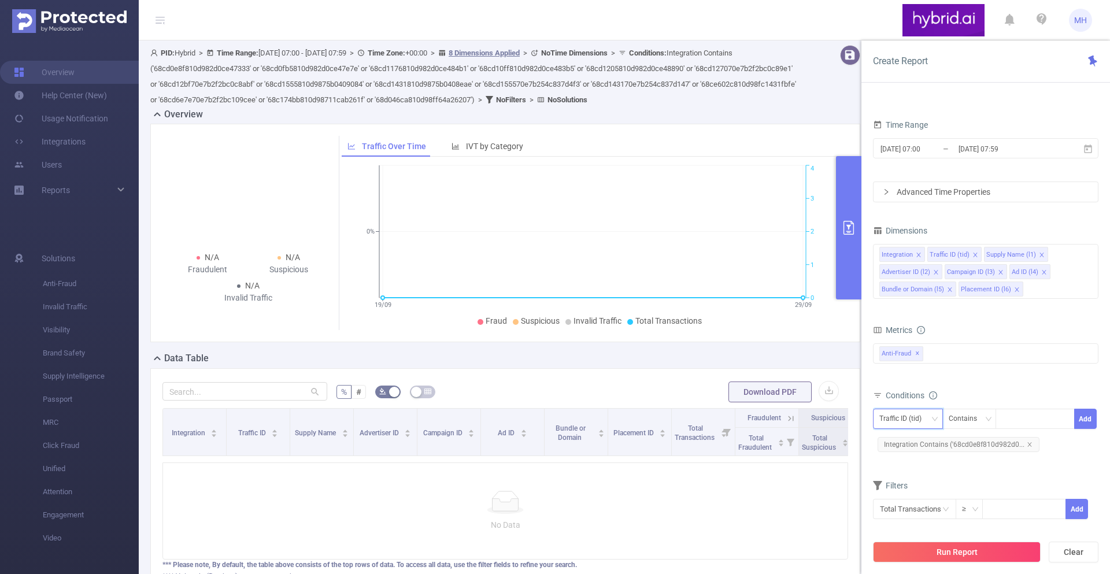
click at [883, 414] on div "Traffic ID (tid)" at bounding box center [904, 418] width 50 height 19
click at [920, 340] on li "Campaign ID (l3)" at bounding box center [918, 341] width 91 height 18
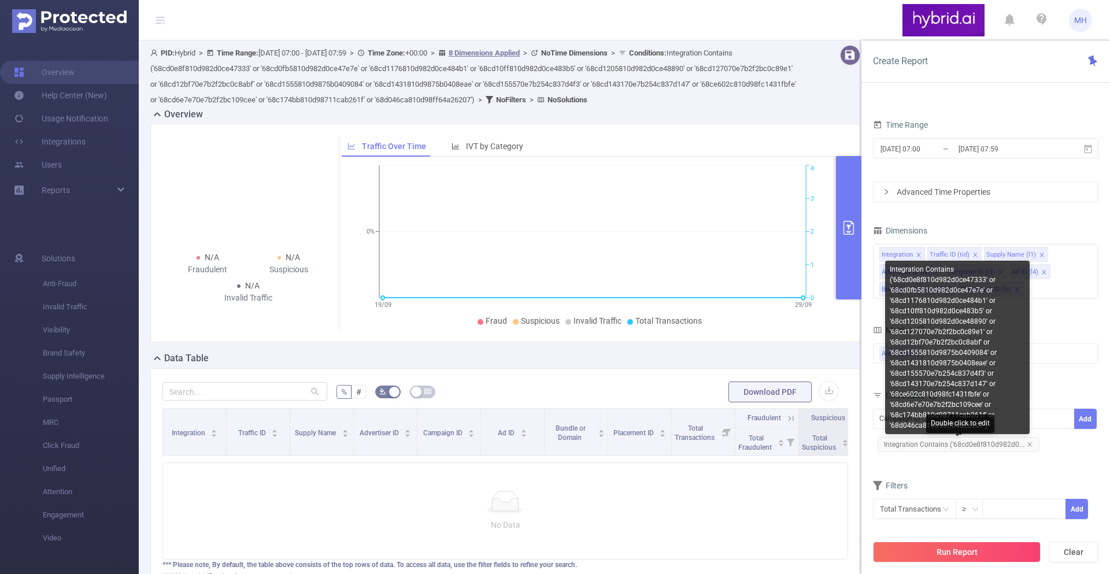
click at [919, 447] on span "Integration Contains ('68cd0e8f810d982d0..." at bounding box center [958, 444] width 162 height 15
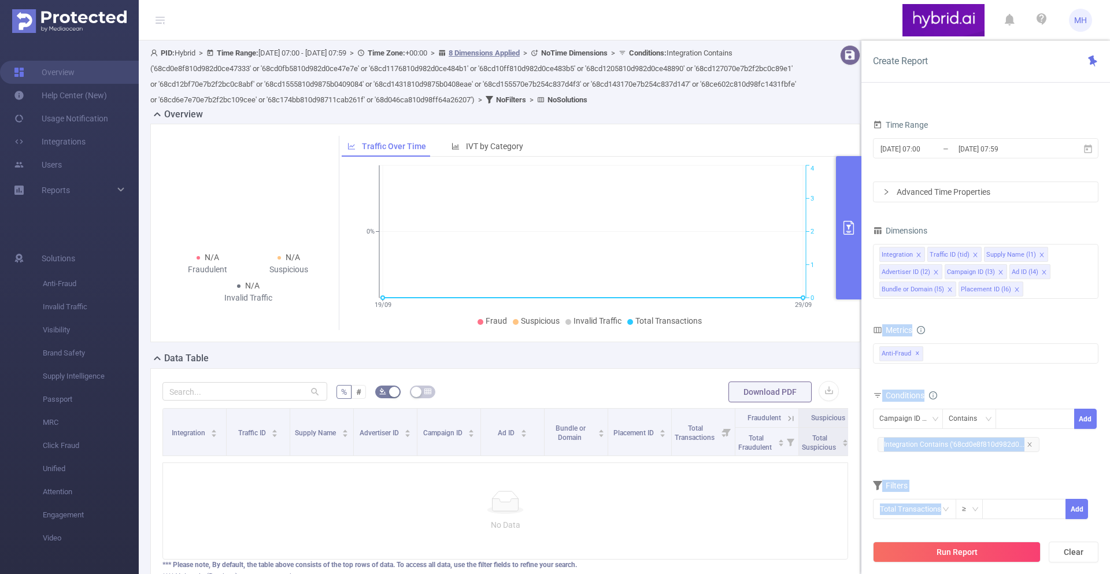
drag, startPoint x: 982, startPoint y: 425, endPoint x: 915, endPoint y: 322, distance: 122.3
click at [915, 322] on body "MH Overview Help Center (New) Usage Notification Integrations Users Reports Sol…" at bounding box center [555, 287] width 1110 height 574
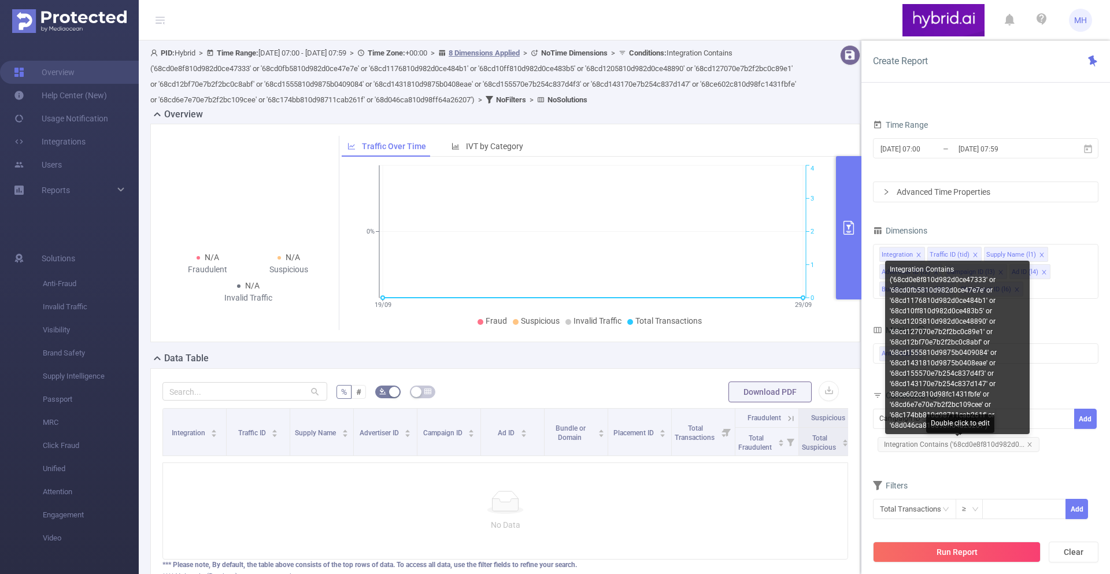
click at [978, 443] on span "Integration Contains ('68cd0e8f810d982d0..." at bounding box center [958, 444] width 162 height 15
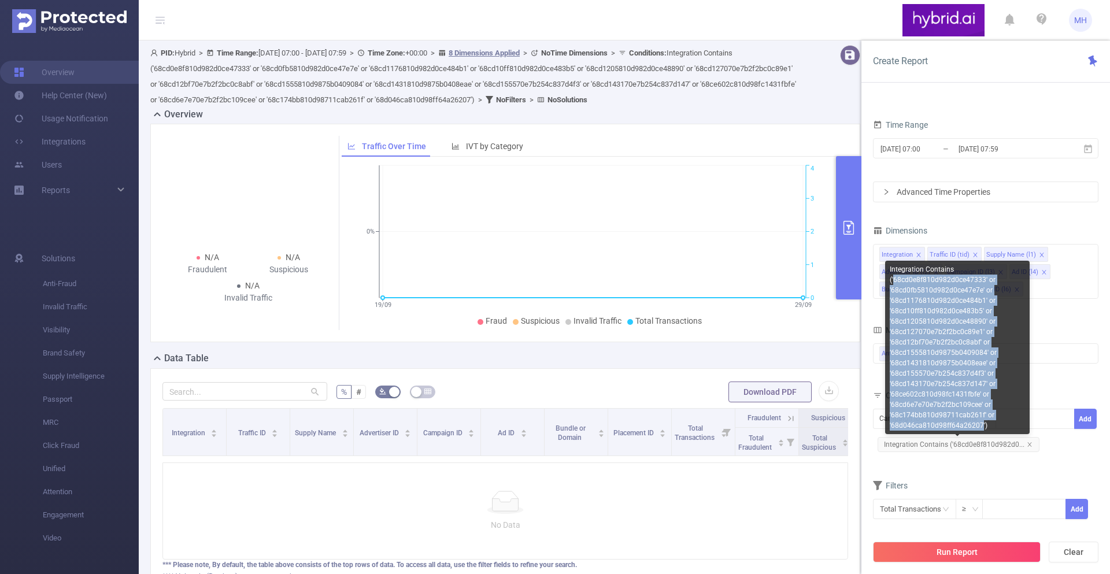
drag, startPoint x: 894, startPoint y: 279, endPoint x: 978, endPoint y: 427, distance: 169.5
click at [978, 427] on div "Integration Contains ('68cd0e8f810d982d0ce47333' or '68cd0fb5810d982d0ce47e7e' …" at bounding box center [957, 347] width 144 height 173
copy div "68cd0e8f810d982d0ce47333' or '68cd0fb5810d982d0ce47e7e' or '68cd1176810d982d0ce…"
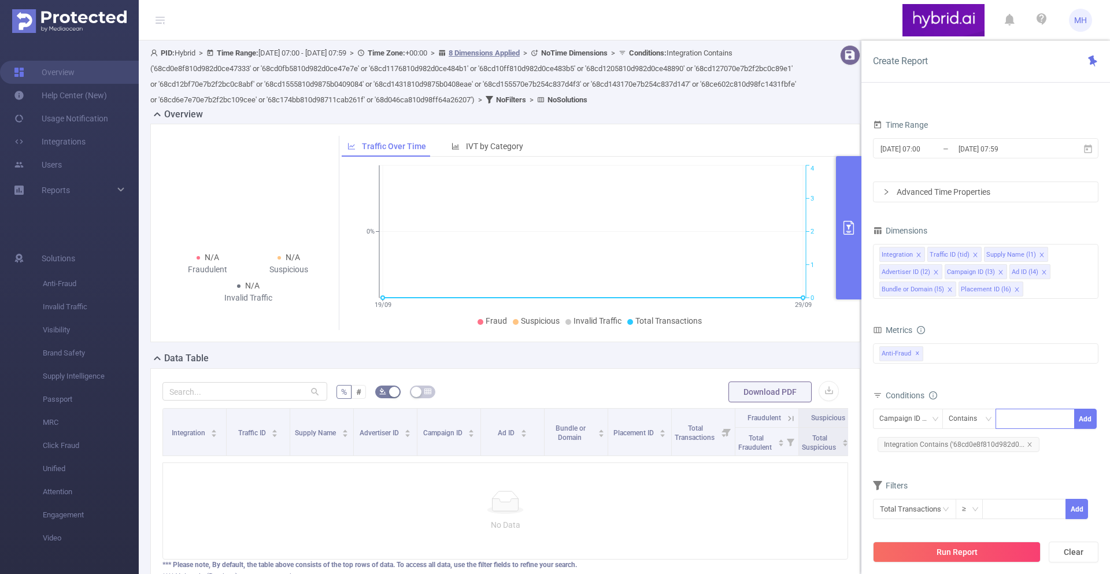
click at [1049, 421] on div at bounding box center [1035, 418] width 66 height 19
paste input "68cd0e8f810d982d0ce47333' or '68cd0fb5810d982d0ce47e7e' or '68cd1176810d982d0ce…"
type input "68cd0e8f810d982d0ce47333' or '68cd0fb5810d982d0ce47e7e' or '68cd1176810d982d0ce…"
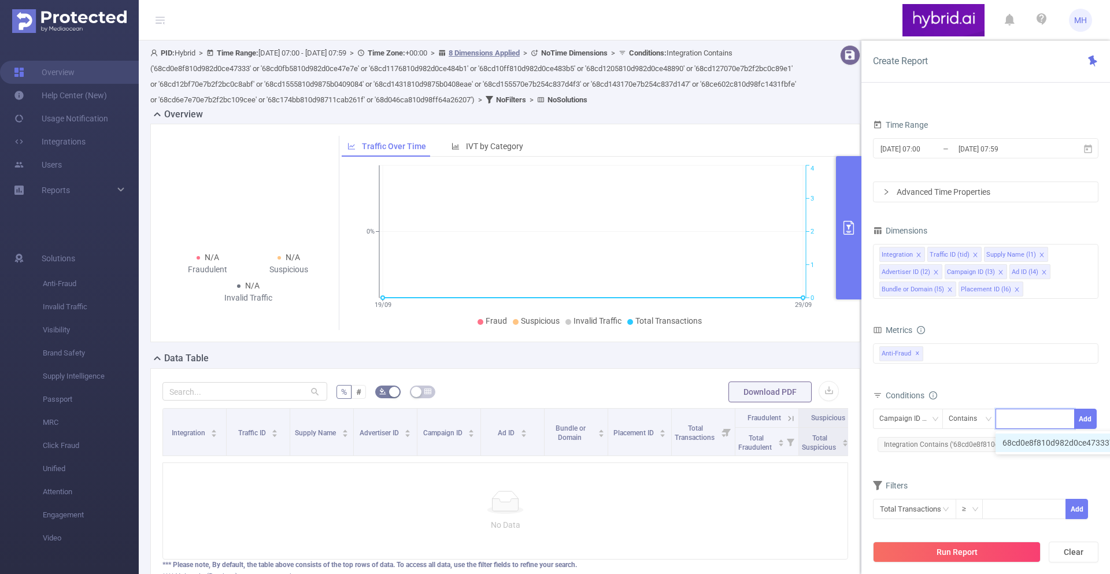
scroll to position [0, 0]
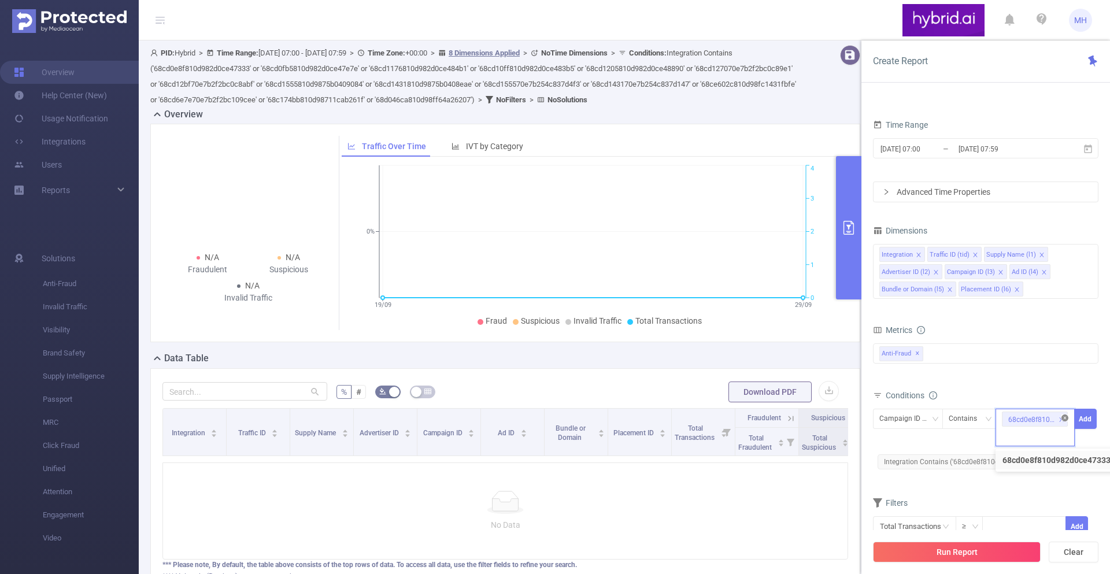
click at [1066, 418] on icon "icon: close-circle" at bounding box center [1064, 417] width 7 height 7
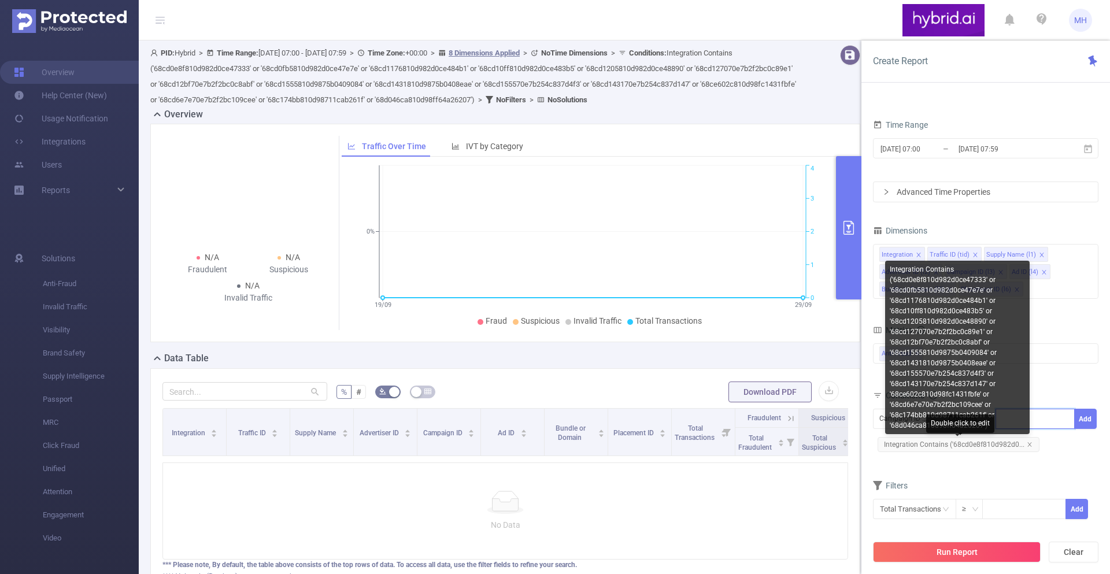
click at [1022, 443] on span "Integration Contains ('68cd0e8f810d982d0..." at bounding box center [958, 444] width 162 height 15
click at [1028, 442] on icon "icon: close" at bounding box center [1029, 445] width 6 height 6
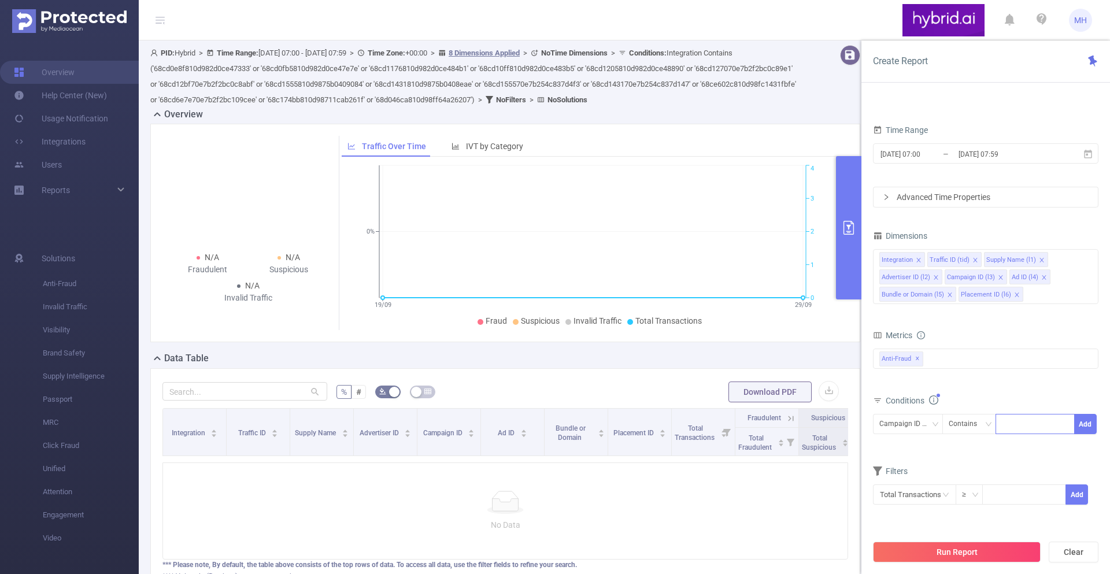
click at [1017, 431] on div at bounding box center [1035, 423] width 66 height 19
paste input "68cd0e8f810d982d0ce47333"
type input "68cd0e8f810d982d0ce47333"
drag, startPoint x: 1016, startPoint y: 447, endPoint x: 1029, endPoint y: 443, distance: 13.7
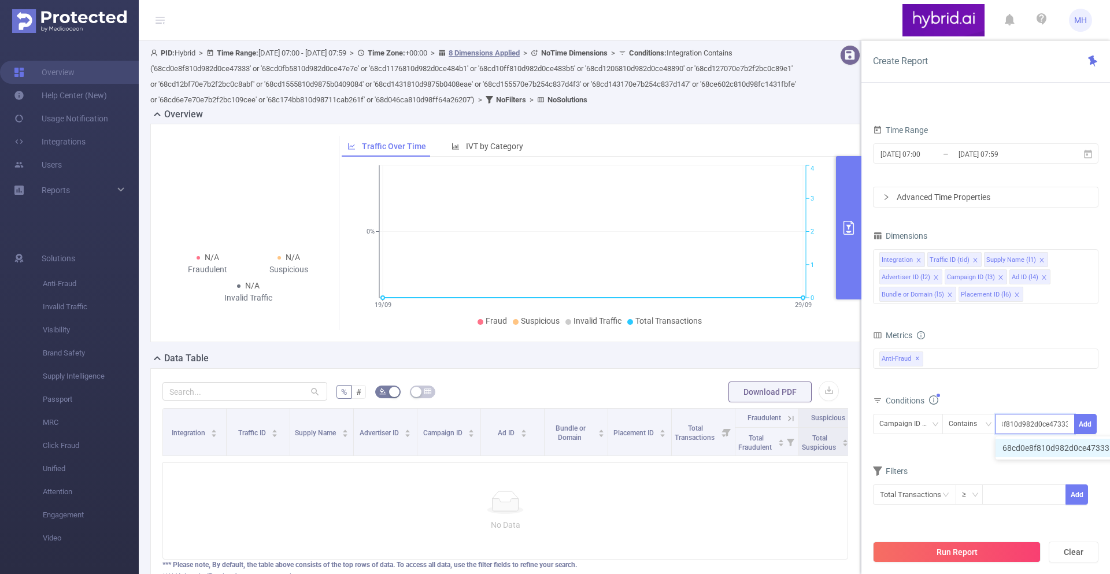
click at [1016, 447] on li "68cd0e8f810d982d0ce47333" at bounding box center [1061, 448] width 132 height 18
paste input "68cd0fb5810d982d0ce47e7e"
type input "68cd0fb5810d982d0ce47e7e"
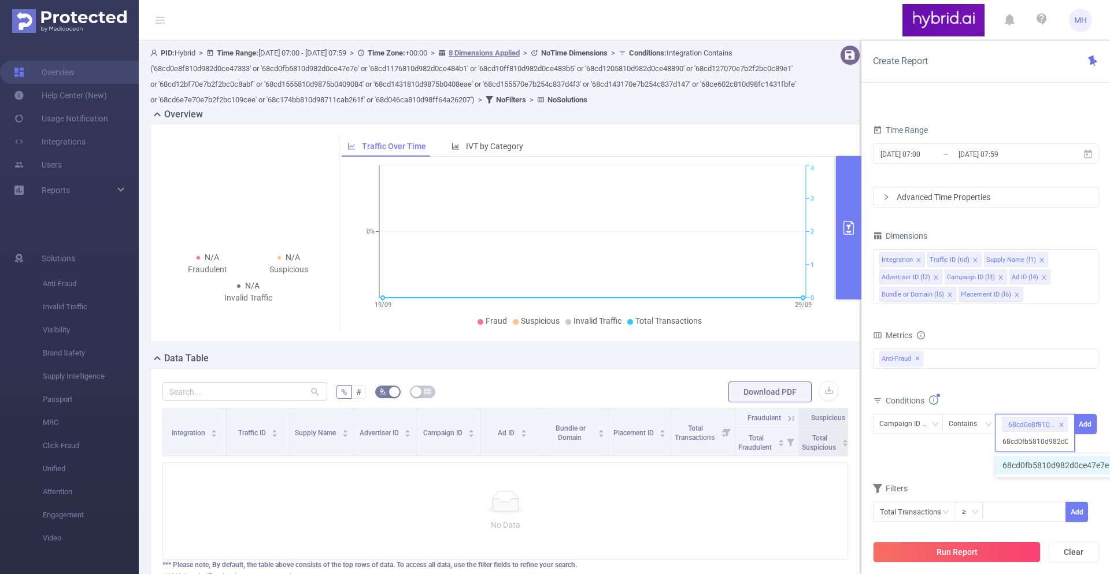
scroll to position [0, 25]
click at [1015, 461] on li "68cd0fb5810d982d0ce47e7e" at bounding box center [1061, 465] width 132 height 18
paste input "68cd1176810d982d0ce484b1"
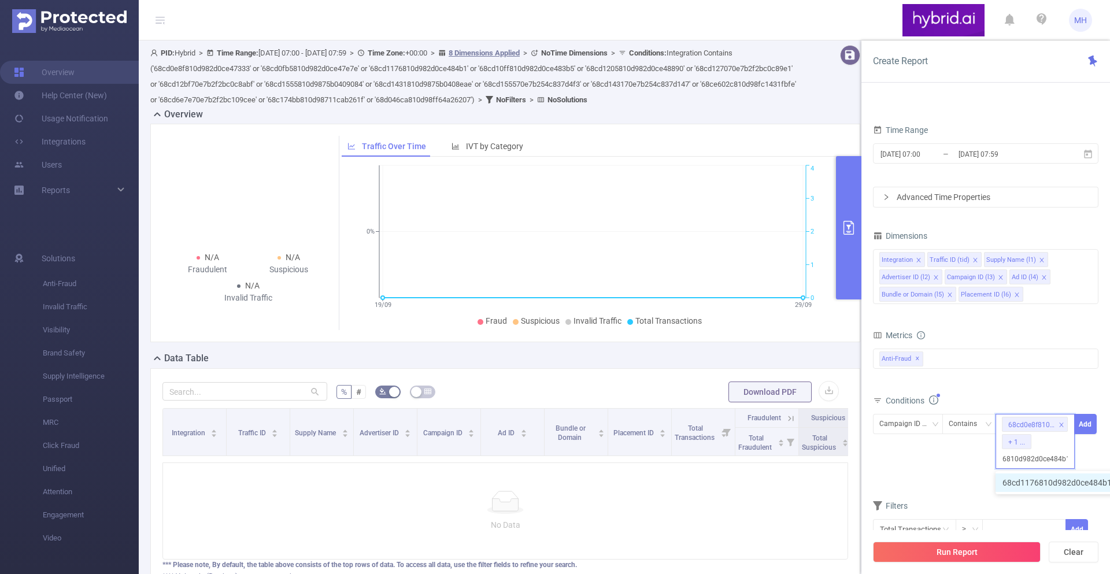
type input "68cd1176810d982d0ce484b1"
click at [1028, 470] on body "MH Overview Help Center (New) Usage Notification Integrations Users Reports Sol…" at bounding box center [555, 287] width 1110 height 574
click at [1035, 445] on input at bounding box center [1035, 441] width 5 height 15
paste input "68cd1176810d982d0ce484b1"
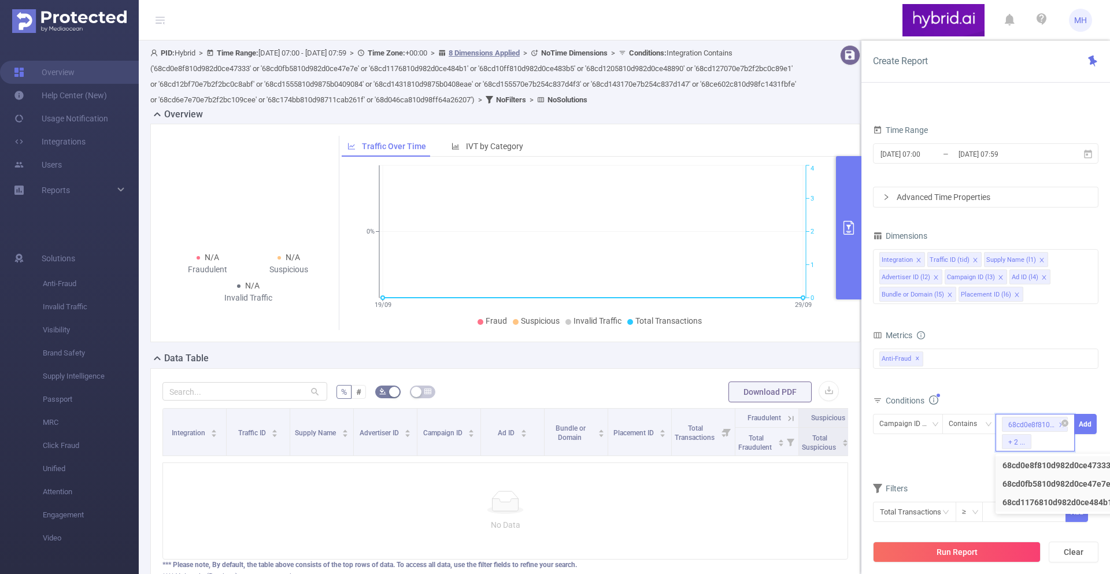
type input "68cd1176810d982d0ce484b1"
click at [1063, 426] on div "68cd0e8f810d982d0ce47333 + 2 ..." at bounding box center [1034, 433] width 79 height 38
click at [1063, 420] on icon "icon: close-circle" at bounding box center [1064, 423] width 7 height 7
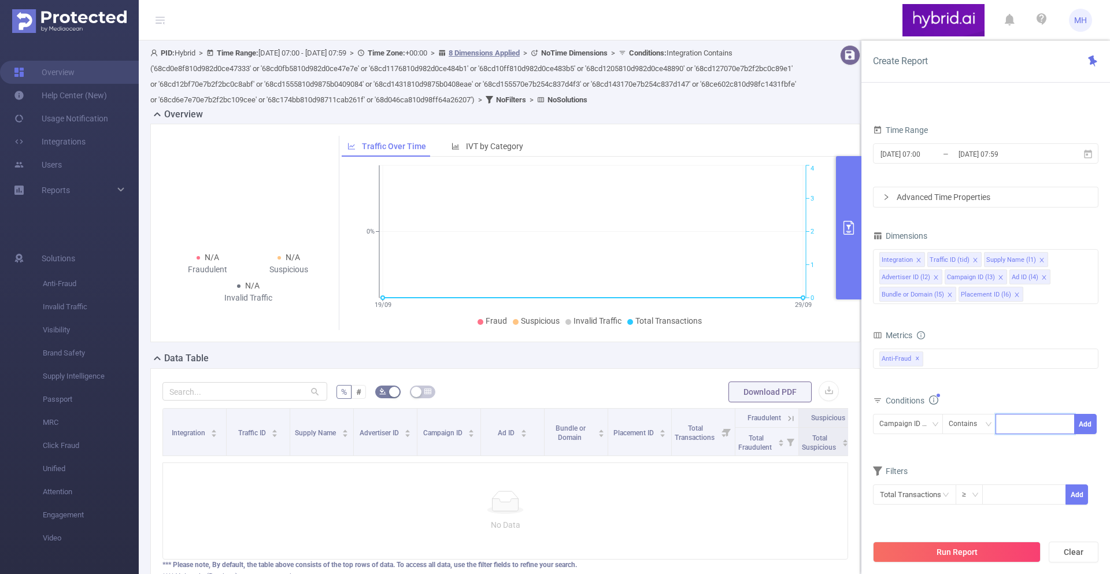
paste input "68cd0e8f810d982d0ce47333"
type input "68cd0e8f810d982d0ce47333"
click at [1010, 446] on li "68cd0e8f810d982d0ce47333" at bounding box center [1061, 448] width 132 height 18
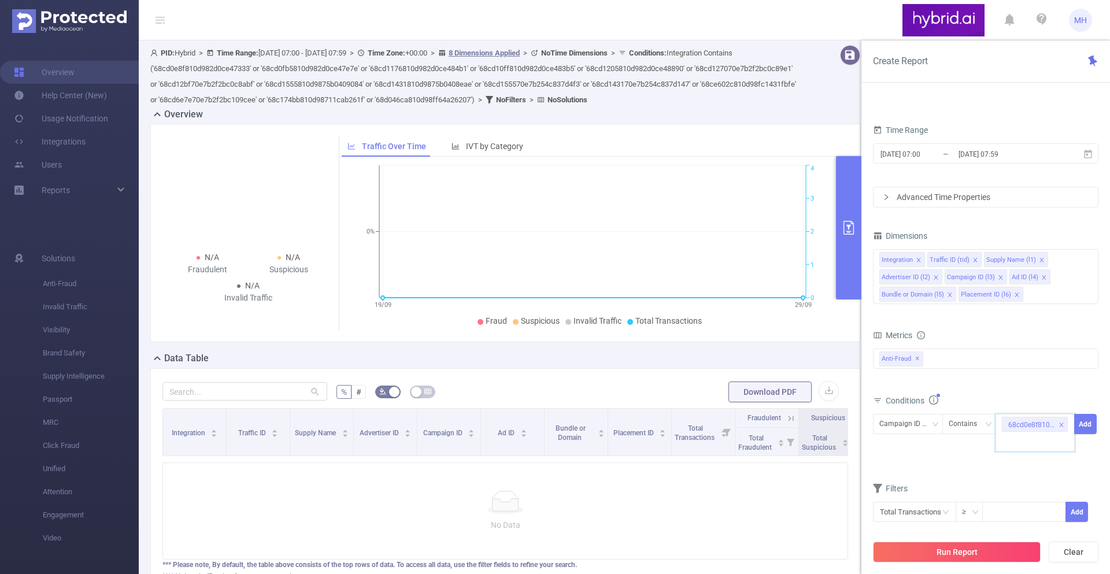
paste input "68cd0fb5810d982d0ce47e7e"
type input "68cd0fb5810d982d0ce47e7e"
click at [1025, 462] on li "68cd0fb5810d982d0ce47e7e" at bounding box center [1061, 465] width 132 height 18
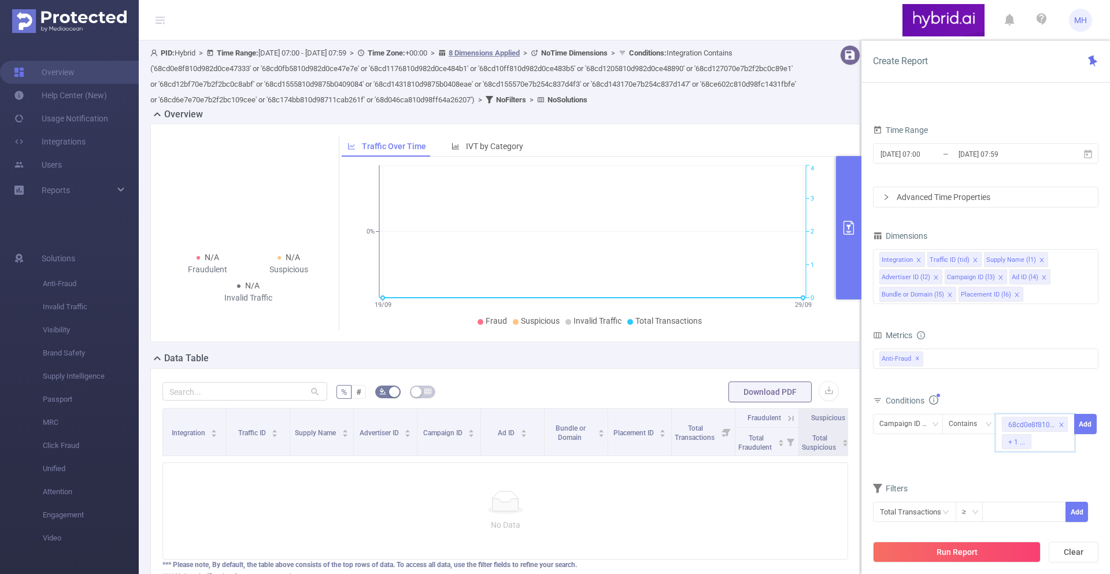
paste input "68cd1176810d982d0ce484b1"
type input "68cd1176810d982d0ce484b1"
click at [1024, 474] on li "68cd1176810d982d0ce484b1" at bounding box center [1062, 482] width 135 height 18
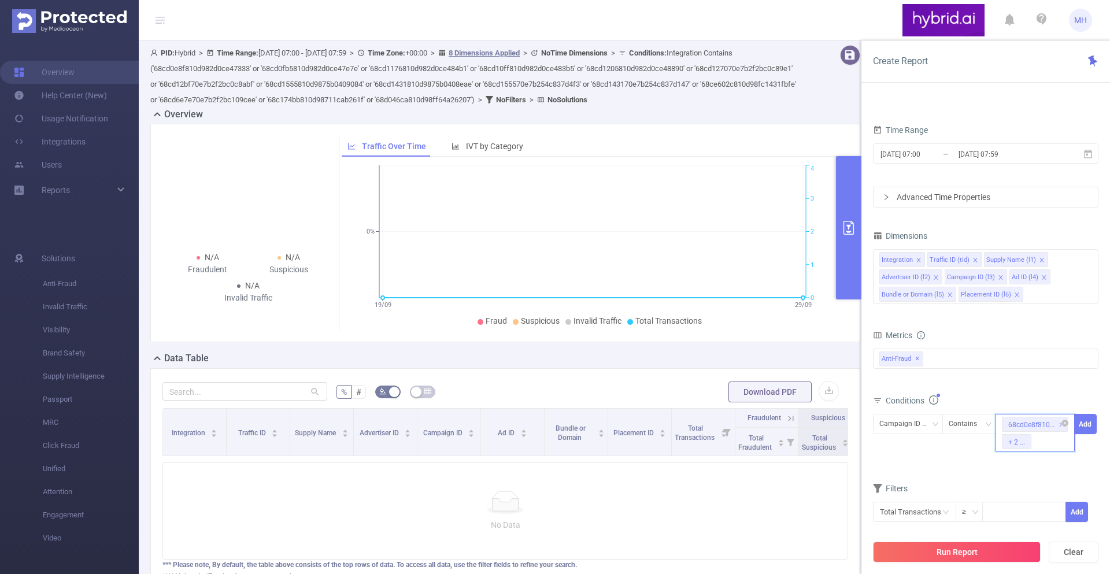
paste input "68cd10ff810d982d0ce483b5"
type input "68cd10ff810d982d0ce483b5"
click at [1028, 478] on li "68cd10ff810d982d0ce483b5" at bounding box center [1060, 482] width 131 height 18
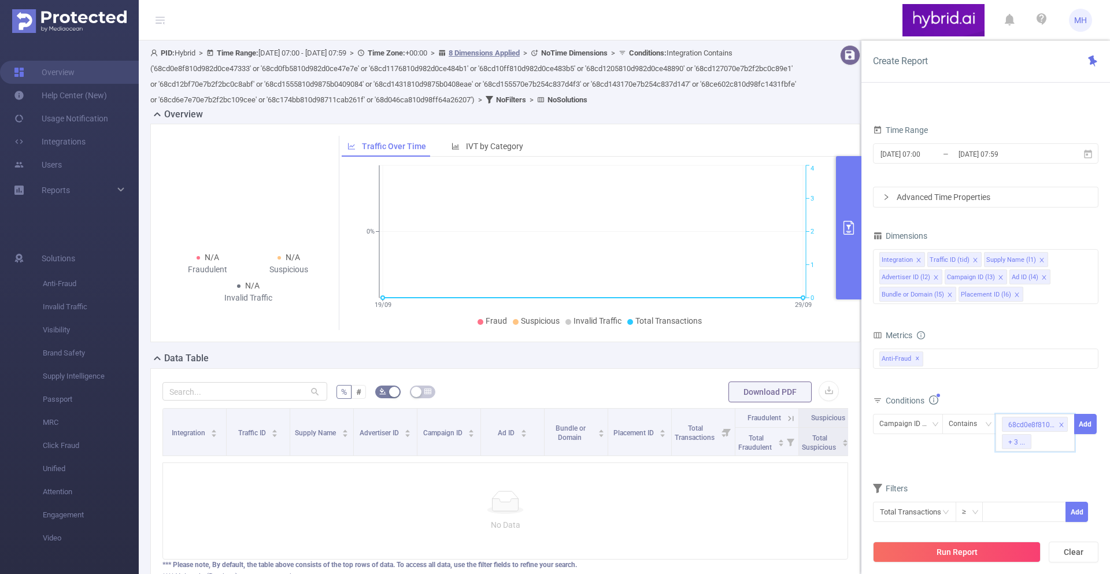
paste input "68cd1205810d982d0ce48890"
type input "68cd1205810d982d0ce48890"
click at [1023, 479] on li "68cd1205810d982d0ce48890" at bounding box center [1062, 482] width 135 height 18
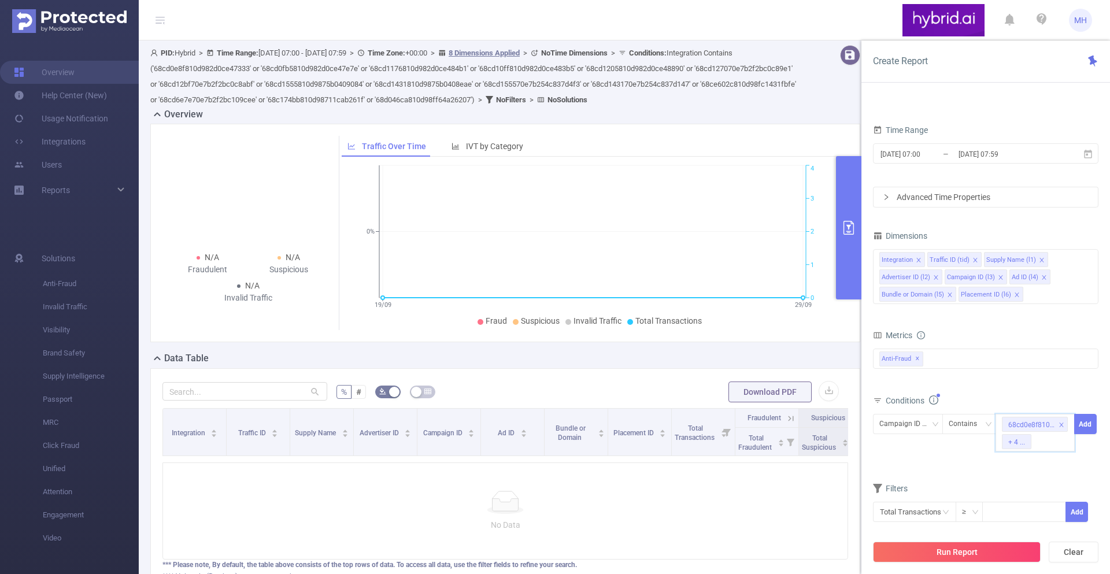
paste input "68cd127070e7b2f2bc0c89e1"
type input "68cd127070e7b2f2bc0c89e1"
click at [1023, 483] on li "68cd127070e7b2f2bc0c89e1" at bounding box center [1061, 482] width 132 height 18
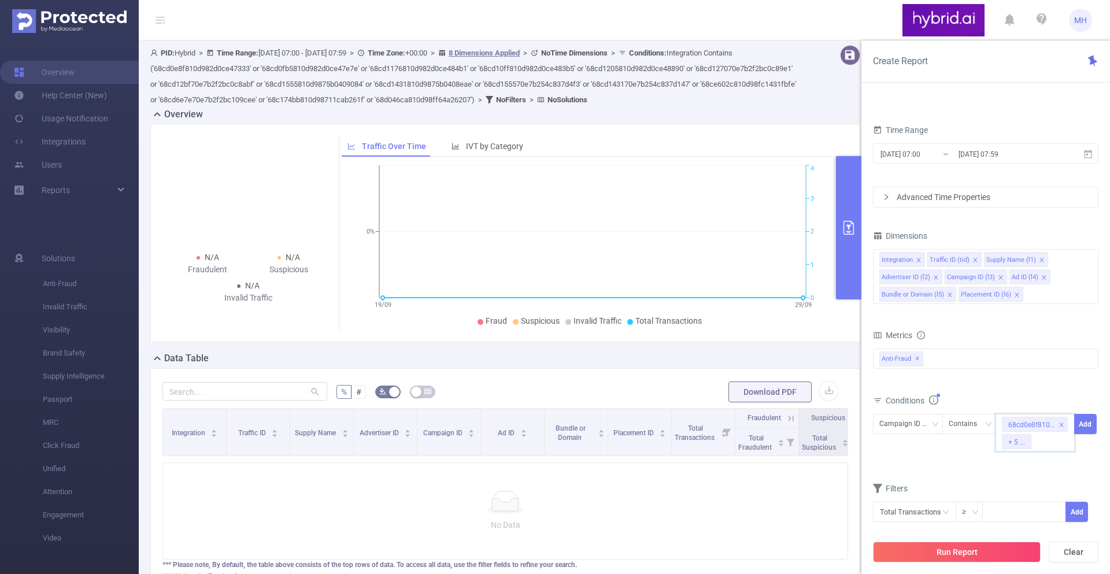
paste input "68cd12bf70e7b2f2bc0c8abf"
type input "68cd12bf70e7b2f2bc0c8abf"
click at [1039, 477] on li "68cd12bf70e7b2f2bc0c8abf" at bounding box center [1059, 482] width 129 height 18
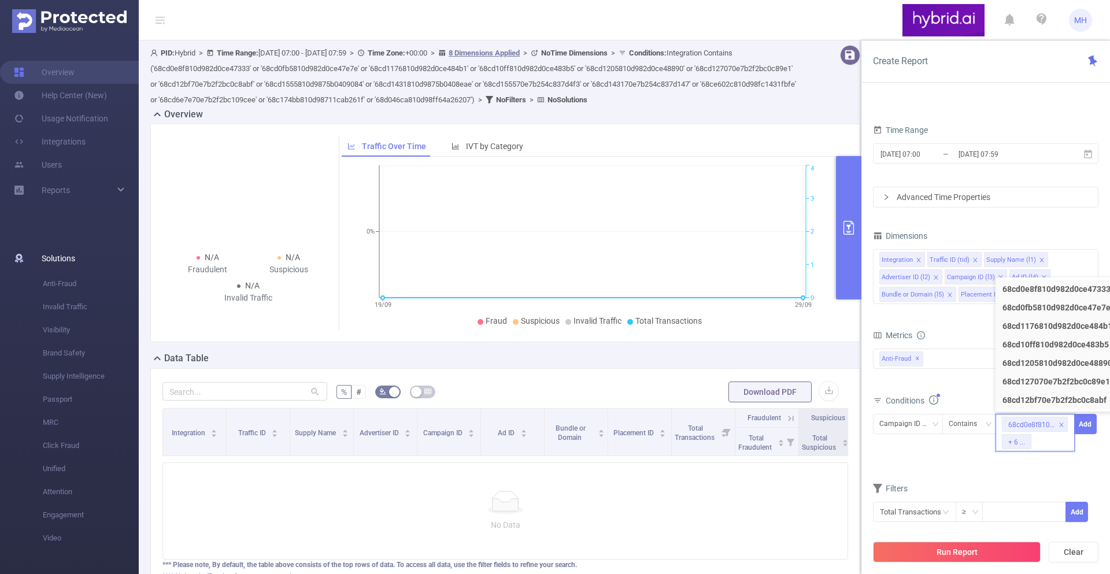
scroll to position [0, 0]
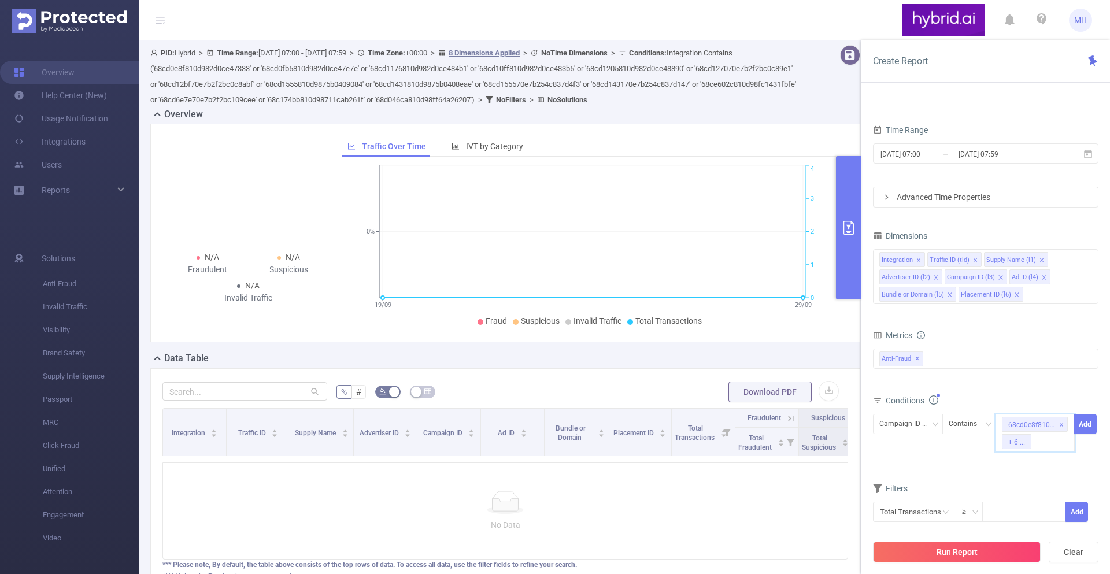
paste input "68cd1555810d9875b0409084"
type input "68cd1555810d9875b0409084"
click at [1039, 477] on li "68cd1555810d9875b0409084" at bounding box center [1063, 482] width 136 height 18
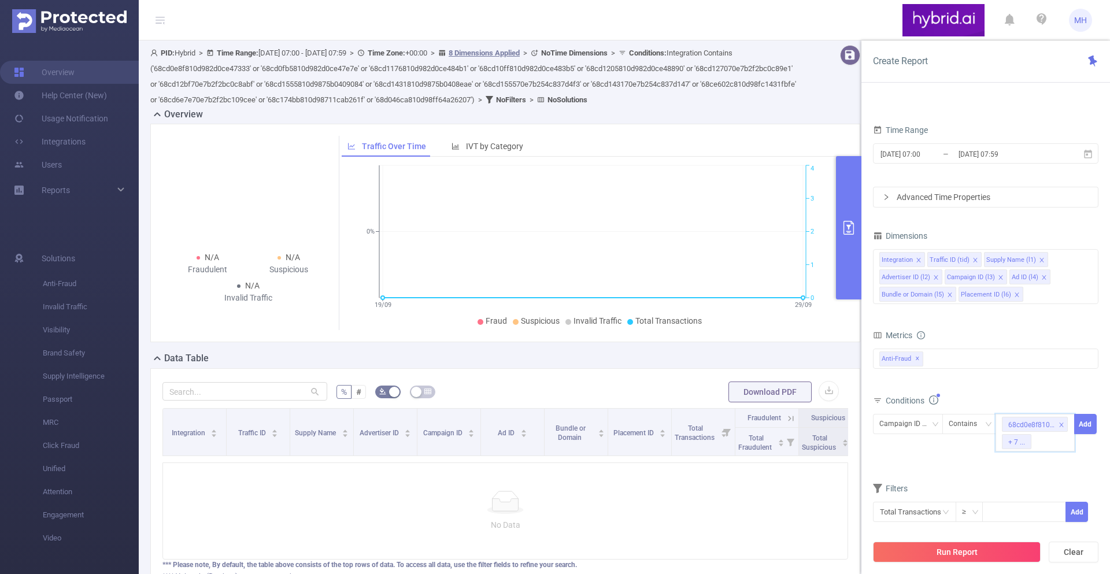
paste input "68cd1431810d9875b0408eae"
type input "68cd1431810d9875b0408eae"
click at [1030, 475] on li "68cd1431810d9875b0408eae" at bounding box center [1062, 482] width 135 height 18
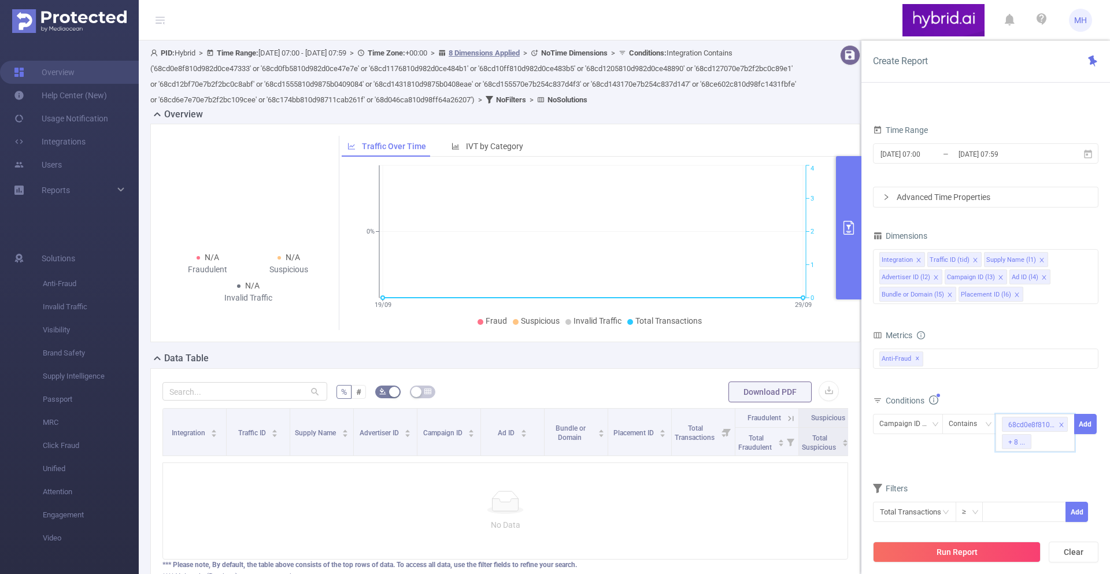
paste input "68cd155570e7b254c837d4f3"
type input "68cd155570e7b254c837d4f3"
click at [1056, 483] on li "68cd155570e7b254c837d4f3" at bounding box center [1061, 482] width 133 height 18
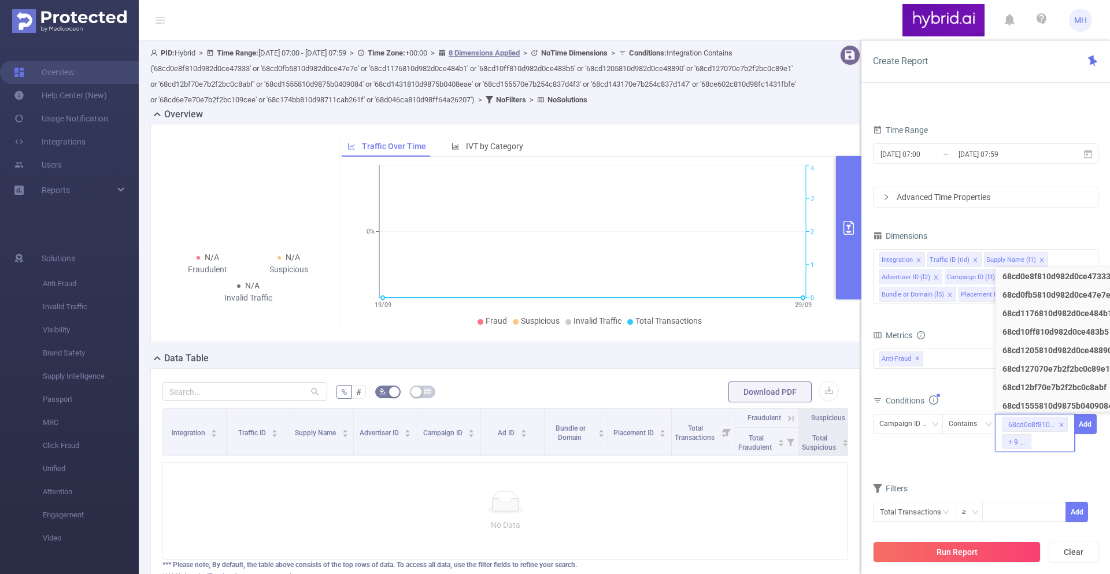
scroll to position [0, 0]
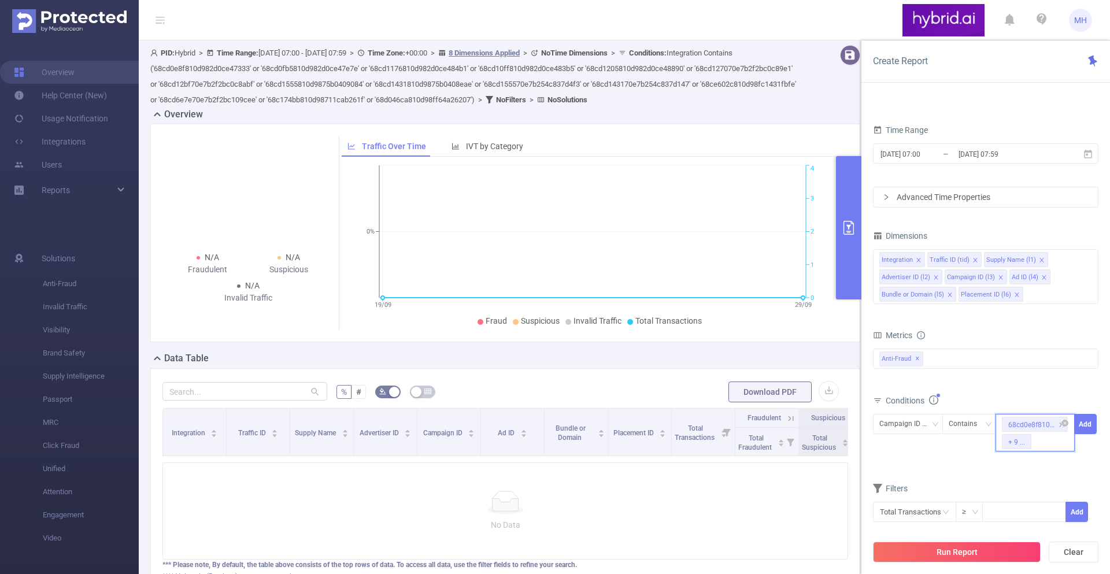
paste input "68cd143170e7b254c837d147"
type input "68cd143170e7b254c837d147"
click at [1026, 476] on li "68cd143170e7b254c837d147" at bounding box center [1062, 482] width 135 height 18
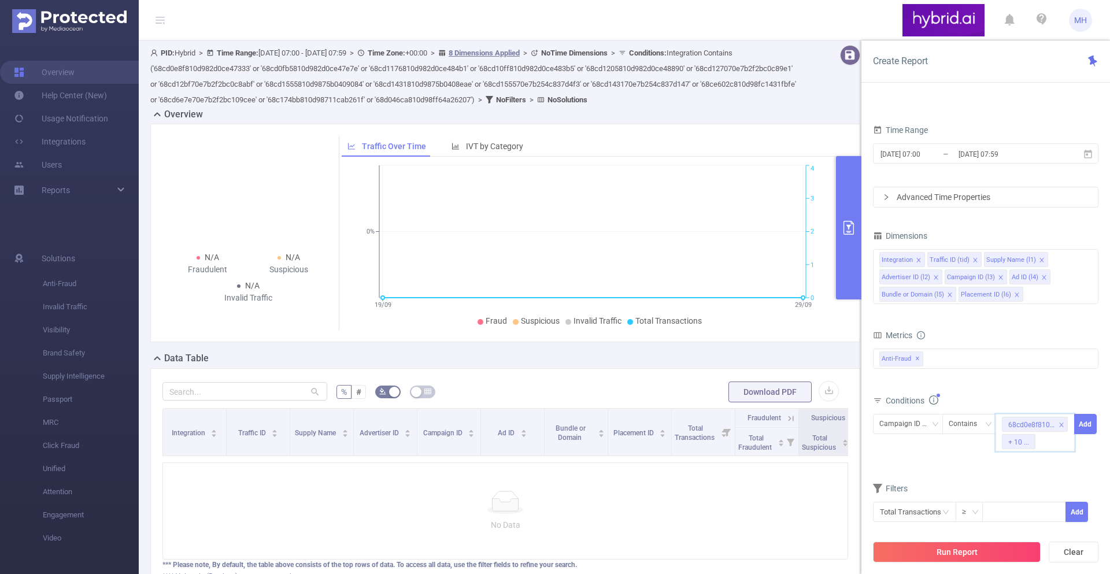
paste input "68ce602c810d98fc1431fbfe"
type input "68ce602c810d98fc1431fbfe"
click at [1032, 484] on li "68ce602c810d98fc1431fbfe" at bounding box center [1059, 482] width 128 height 18
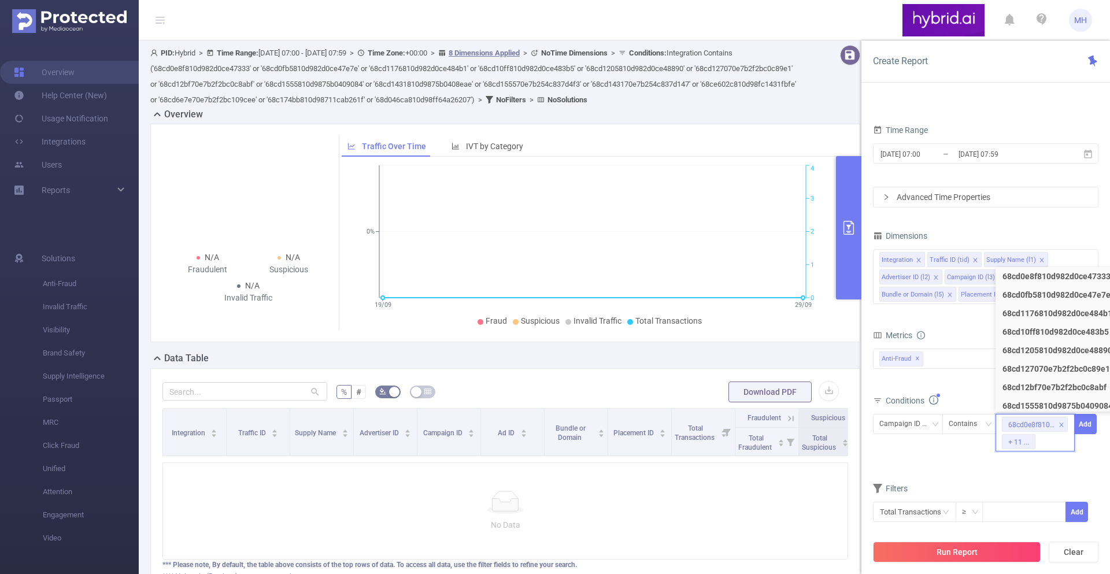
scroll to position [0, 0]
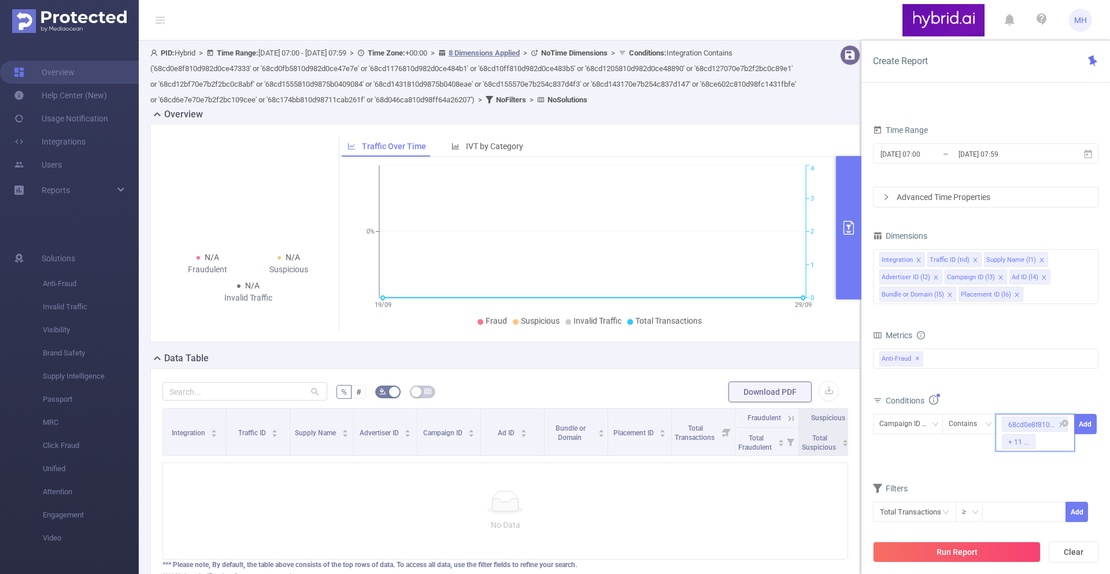
paste input "68cd6e7e70e7b2f2bc109cee"
type input "68cd6e7e70e7b2f2bc109cee"
click at [1014, 463] on input "68cd6e7e70e7b2f2bc109cee" at bounding box center [1035, 458] width 66 height 15
click at [1011, 486] on li "68cd6e7e70e7b2f2bc109cee" at bounding box center [1060, 482] width 130 height 18
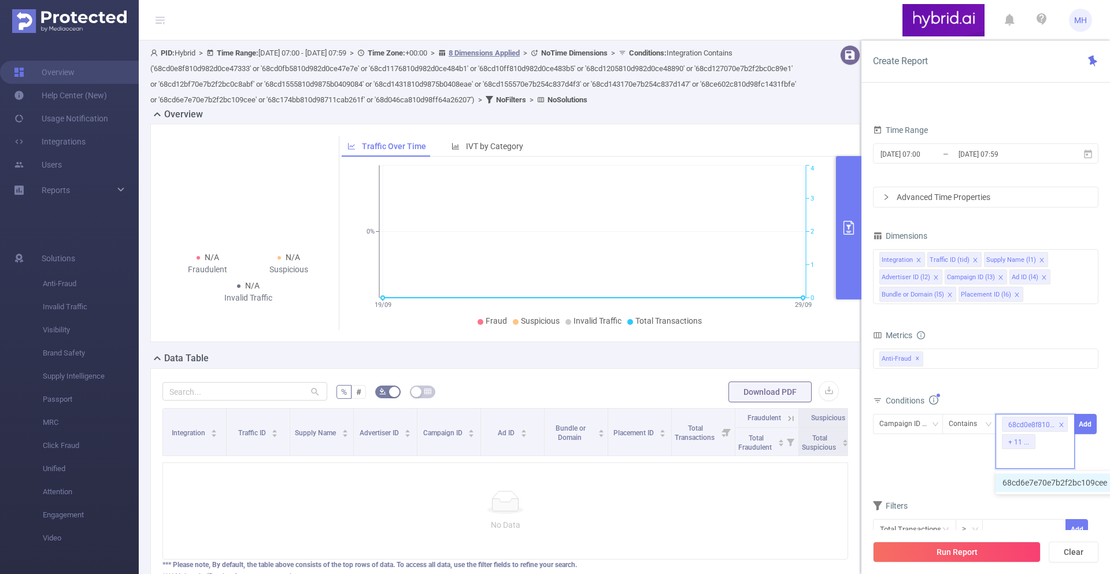
scroll to position [0, 0]
click at [1051, 440] on div "68cd0e8f810d982d0ce47333 + 12 ..." at bounding box center [1034, 433] width 79 height 38
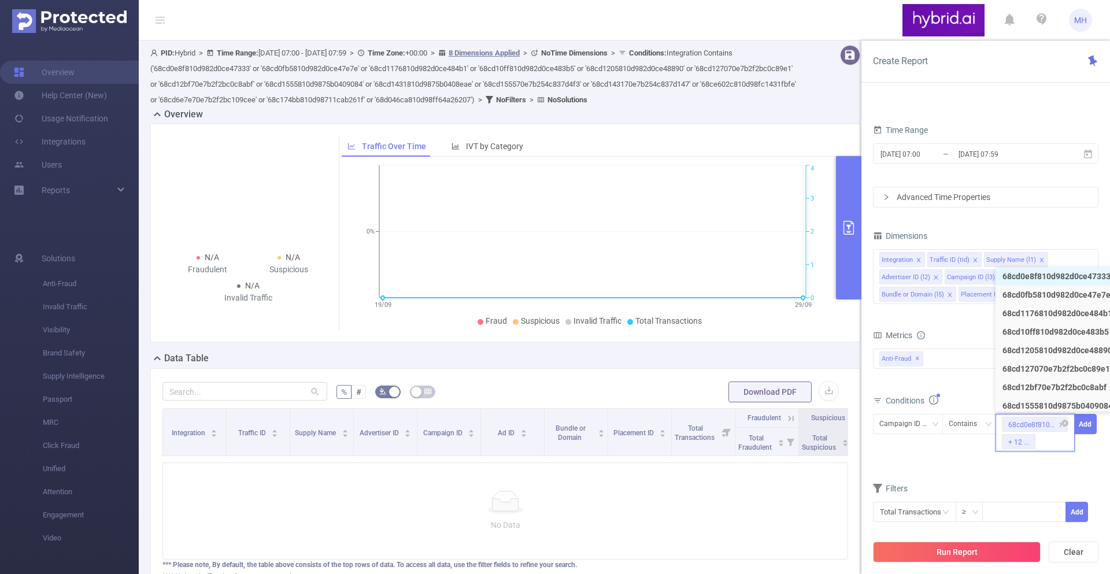
paste input "68c174bb810d98711cab261f"
type input "68c174bb810d98711cab261f"
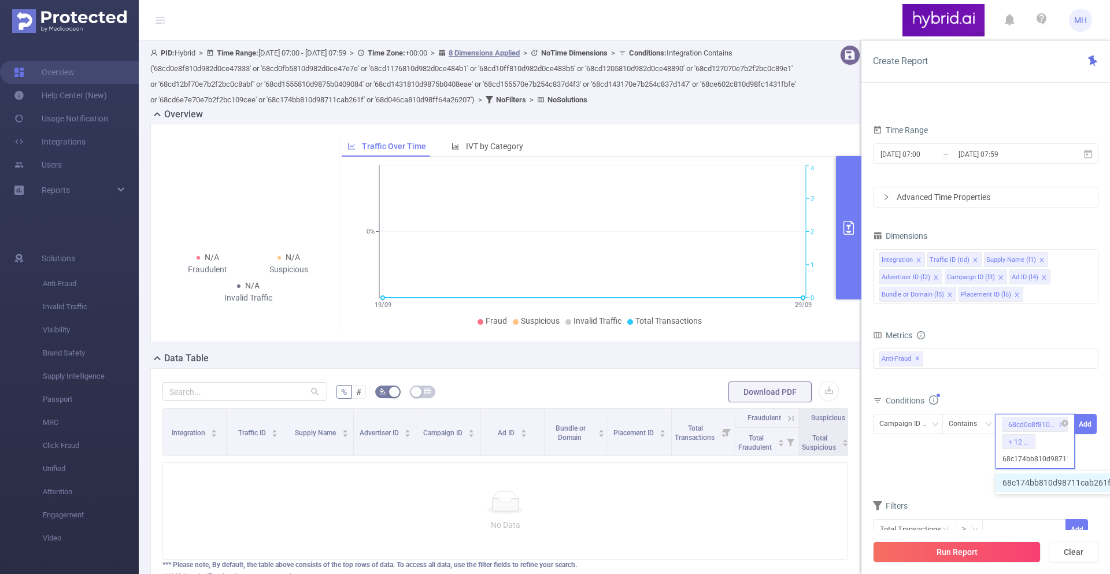
scroll to position [0, 26]
click at [1028, 490] on li "68c174bb810d98711cab261f" at bounding box center [1062, 482] width 134 height 18
paste input "68d046ca810d98ff64a26207"
type input "68d046ca810d98ff64a26207"
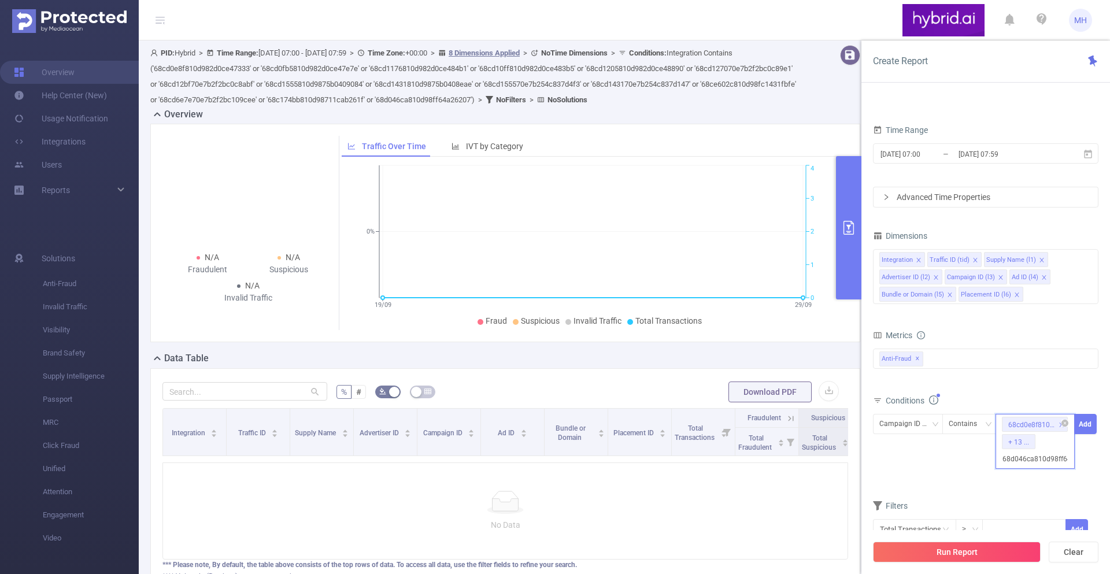
scroll to position [0, 25]
click at [1017, 482] on li "68d046ca810d98ff64a26207" at bounding box center [1061, 482] width 132 height 18
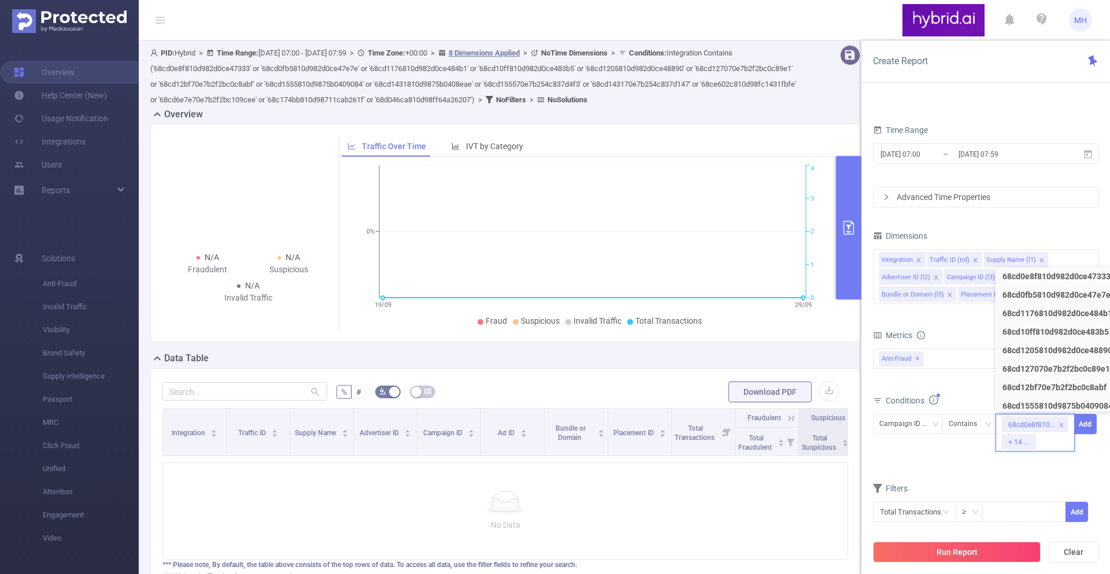
scroll to position [0, 0]
click at [1021, 479] on form "Dimensions Integration Traffic ID (tid) Supply Name (l1) Advertiser ID (l2) Cam…" at bounding box center [985, 382] width 225 height 309
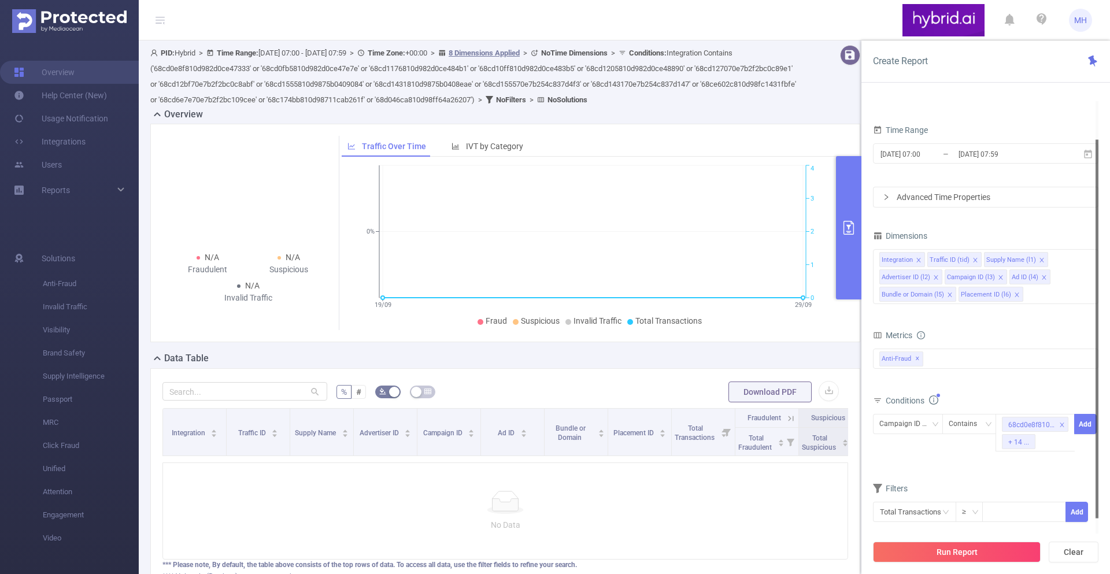
click at [1095, 419] on div at bounding box center [1096, 329] width 3 height 379
click at [1088, 422] on button "Add" at bounding box center [1085, 424] width 23 height 20
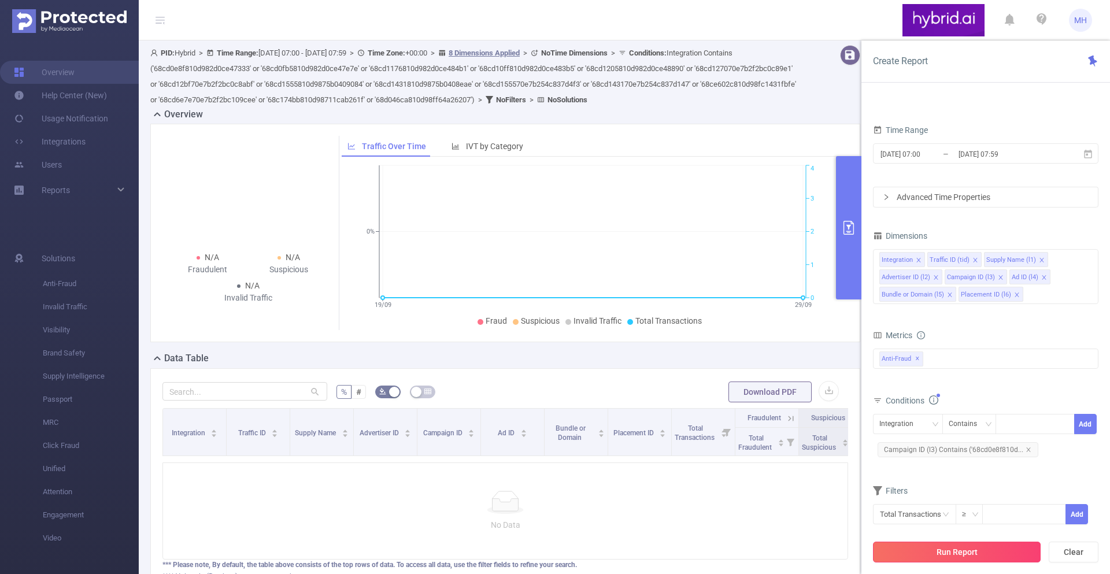
click at [963, 550] on button "Run Report" at bounding box center [957, 552] width 168 height 21
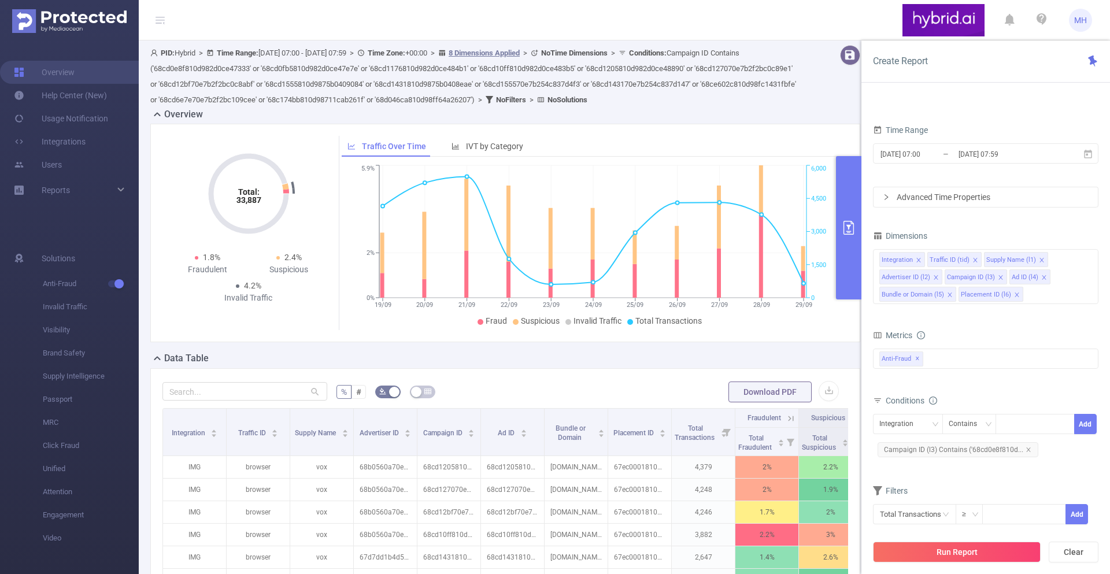
click at [495, 400] on form "% # Download PDF" at bounding box center [504, 391] width 685 height 23
click at [454, 173] on div "19/09 20/09 21/09 22/09 23/09 24/09 25/09 26/09 27/09 28/09 29/09 0% 2% 5.9% 0 …" at bounding box center [593, 254] width 502 height 194
click at [462, 157] on div "IVT by Category" at bounding box center [487, 146] width 83 height 21
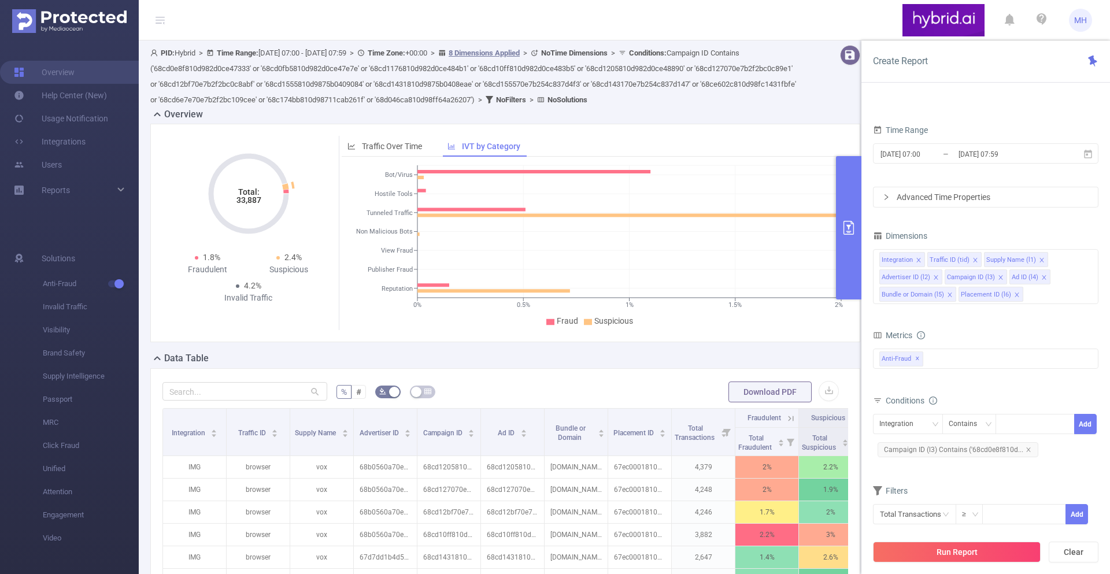
click at [286, 276] on div "Suspicious" at bounding box center [289, 270] width 81 height 12
click at [216, 262] on span "1.8%" at bounding box center [211, 257] width 17 height 9
click at [550, 396] on form "% # Download PDF" at bounding box center [504, 391] width 685 height 23
click at [557, 368] on div "Data Table" at bounding box center [509, 359] width 719 height 16
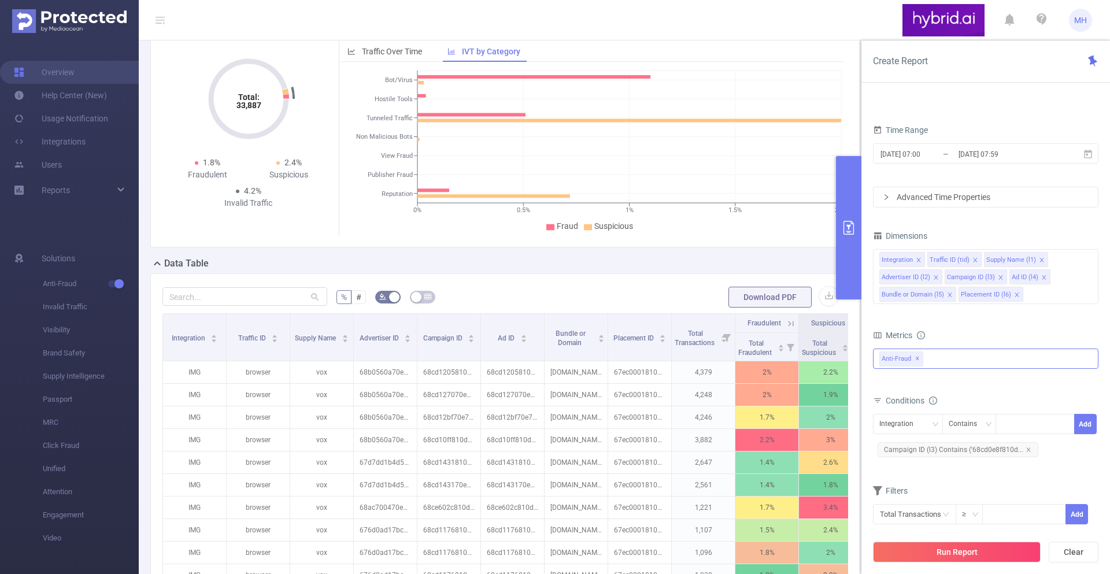
scroll to position [173, 0]
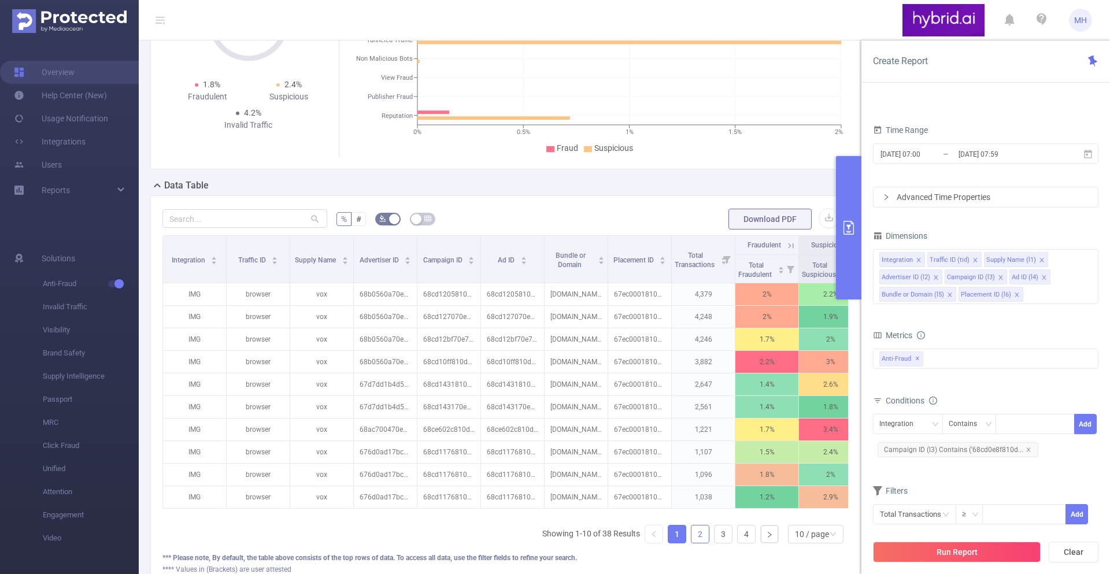
click at [698, 543] on link "2" at bounding box center [699, 533] width 17 height 17
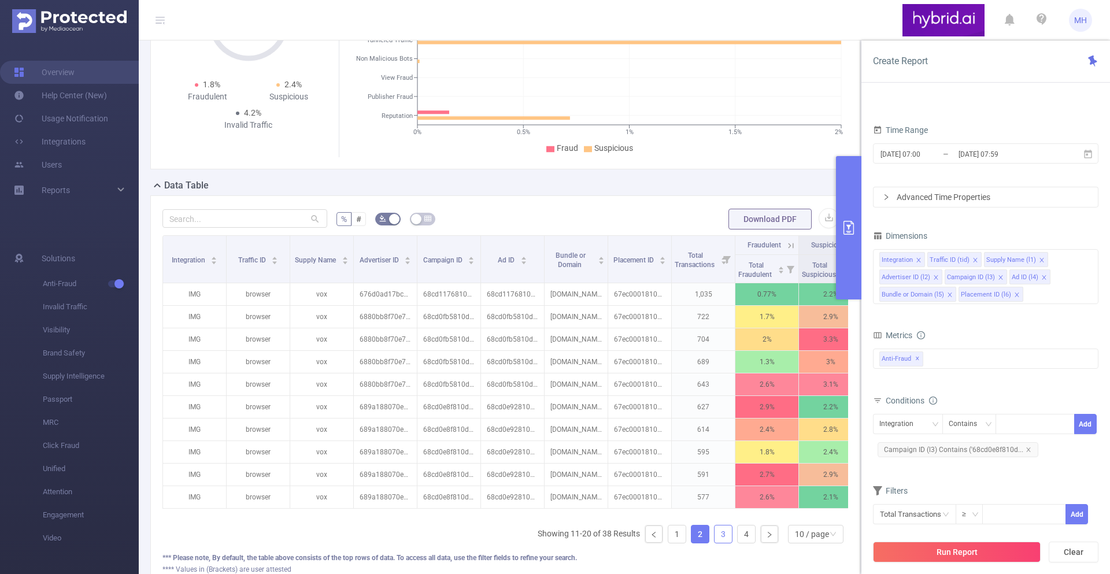
click at [725, 543] on link "3" at bounding box center [722, 533] width 17 height 17
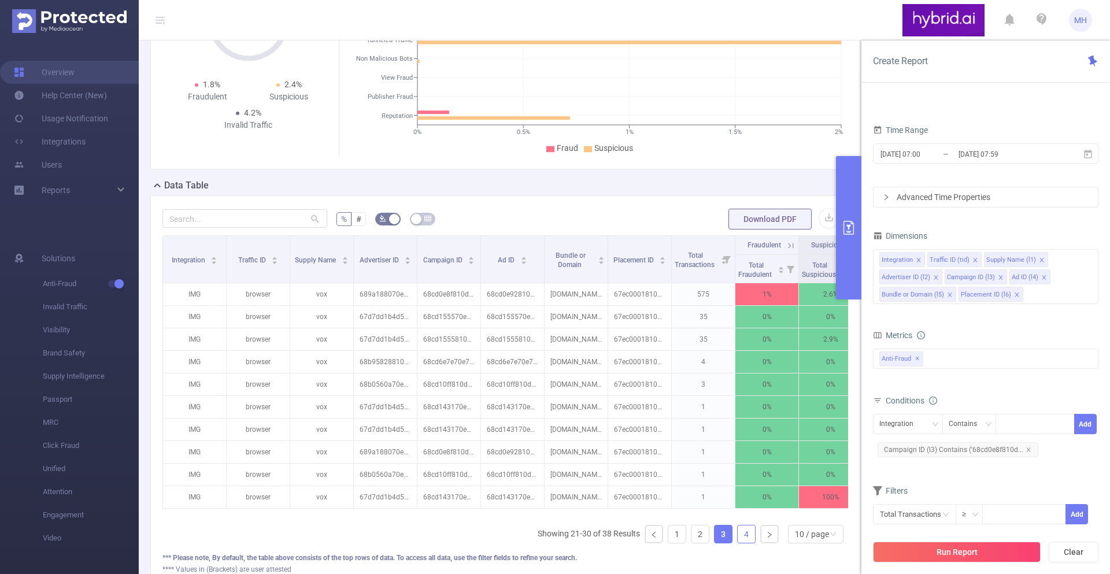
click at [745, 543] on link "4" at bounding box center [745, 533] width 17 height 17
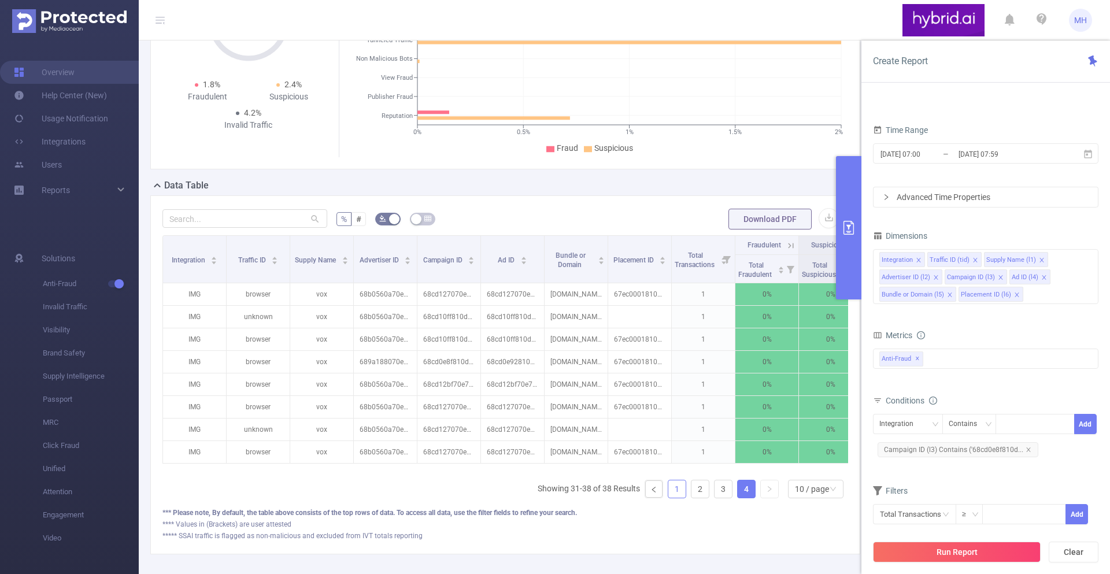
click at [674, 498] on link "1" at bounding box center [676, 488] width 17 height 17
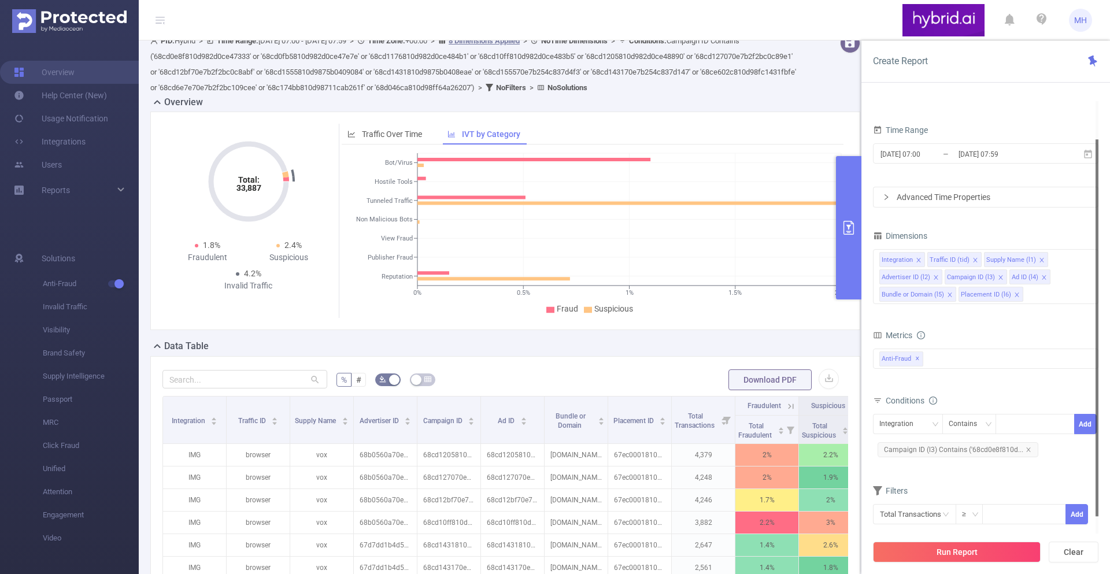
scroll to position [0, 0]
